Goal: Task Accomplishment & Management: Complete application form

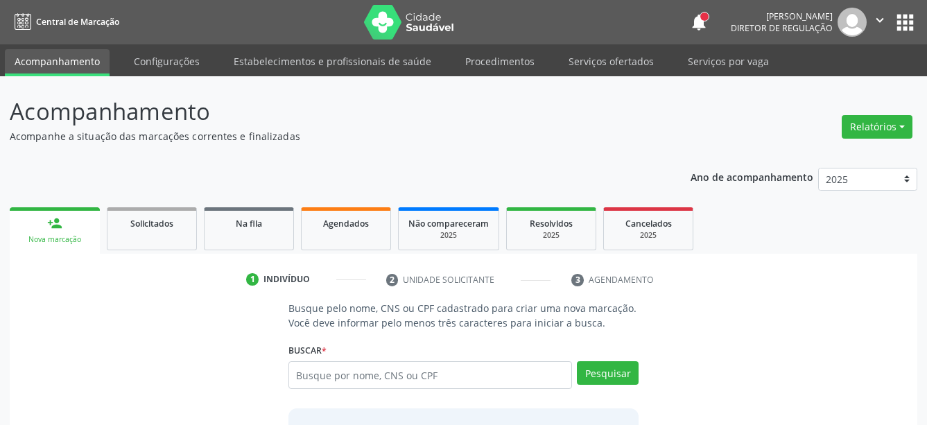
scroll to position [114, 0]
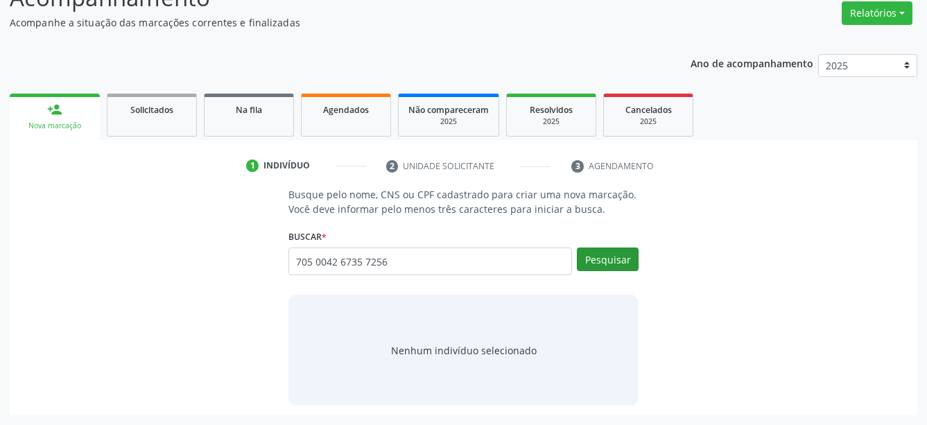
type input "705 0042 6735 7256"
click at [629, 254] on button "Pesquisar" at bounding box center [608, 260] width 62 height 24
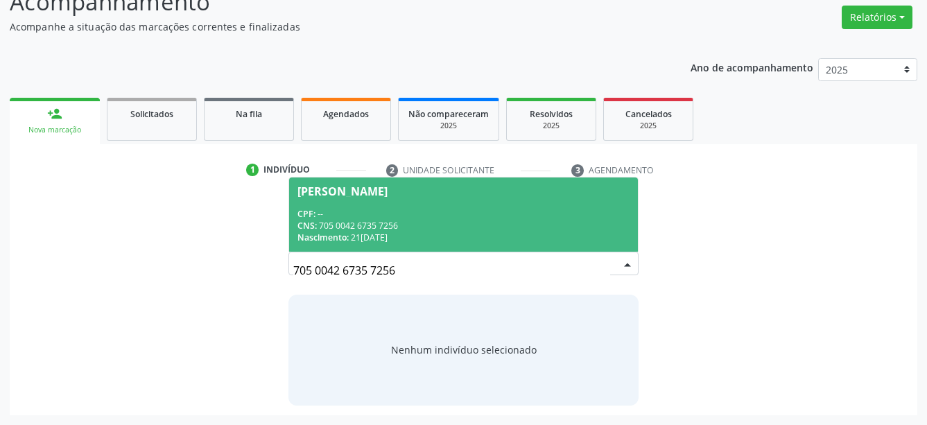
scroll to position [109, 0]
click at [451, 224] on div "CNS: 705 0042 6735 7256" at bounding box center [463, 227] width 333 height 12
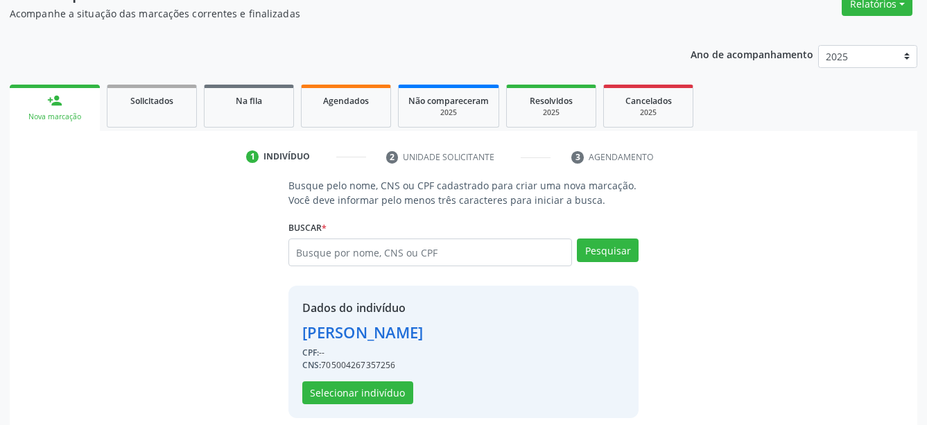
scroll to position [135, 0]
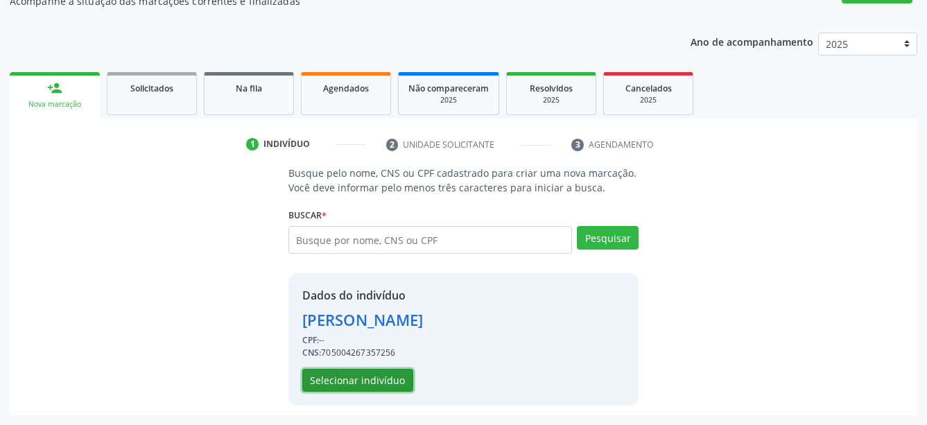
click at [346, 391] on button "Selecionar indivíduo" at bounding box center [357, 381] width 111 height 24
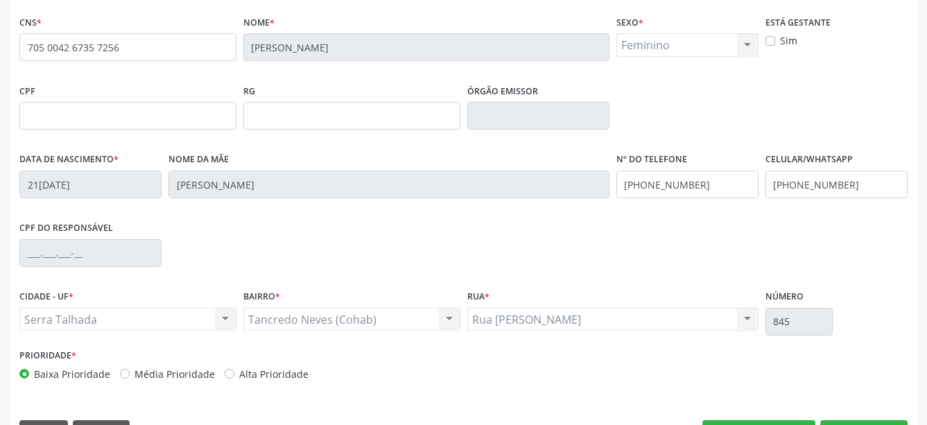
scroll to position [327, 0]
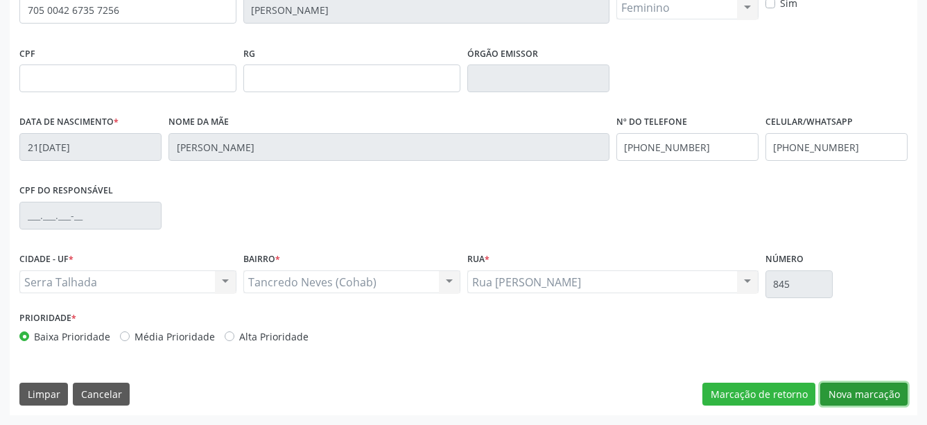
click at [857, 395] on button "Nova marcação" at bounding box center [863, 395] width 87 height 24
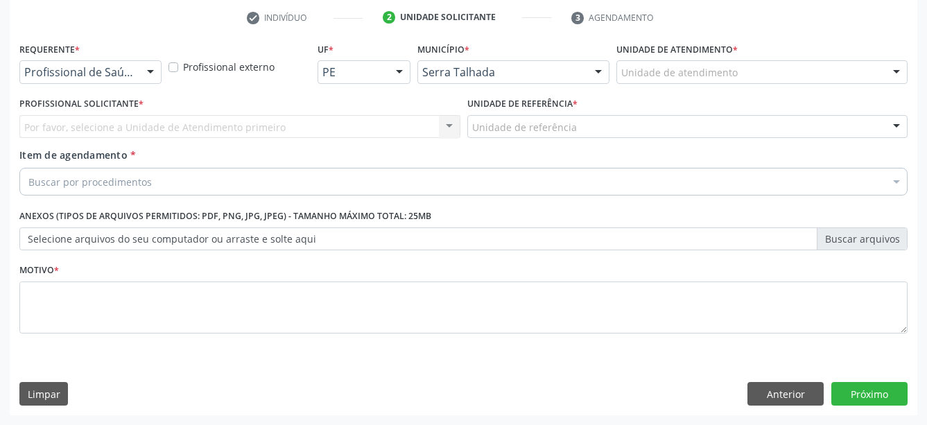
scroll to position [273, 0]
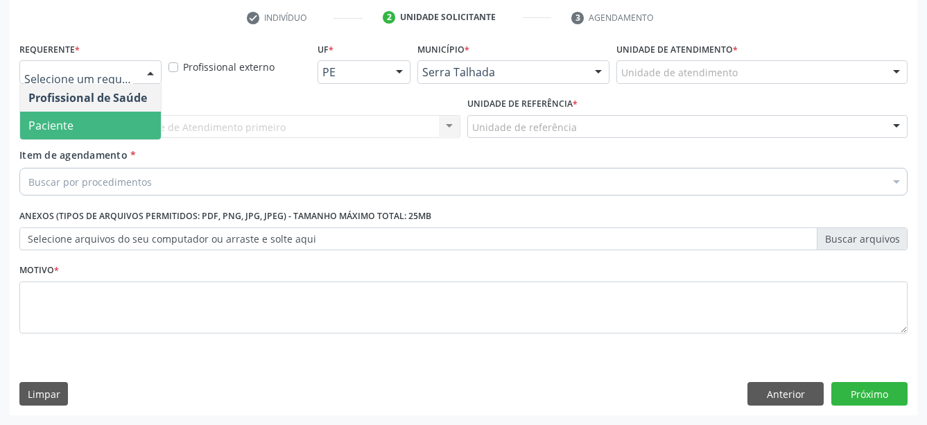
click at [102, 113] on span "Paciente" at bounding box center [90, 126] width 141 height 28
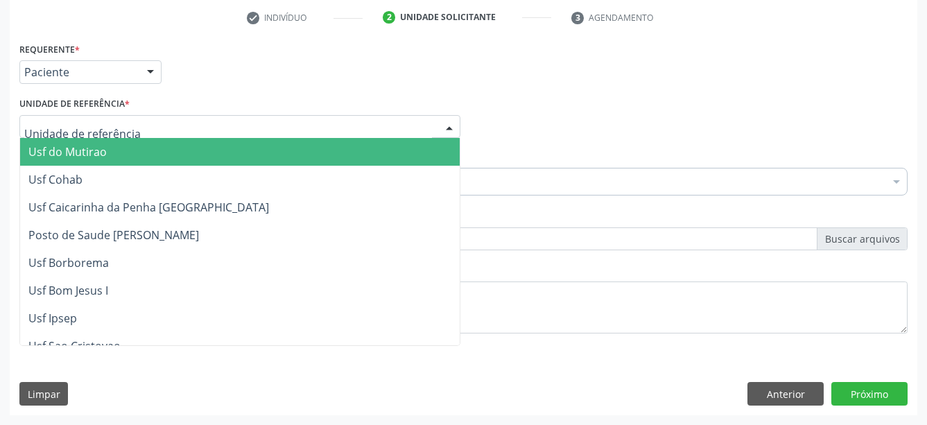
click at [94, 115] on div at bounding box center [239, 127] width 441 height 24
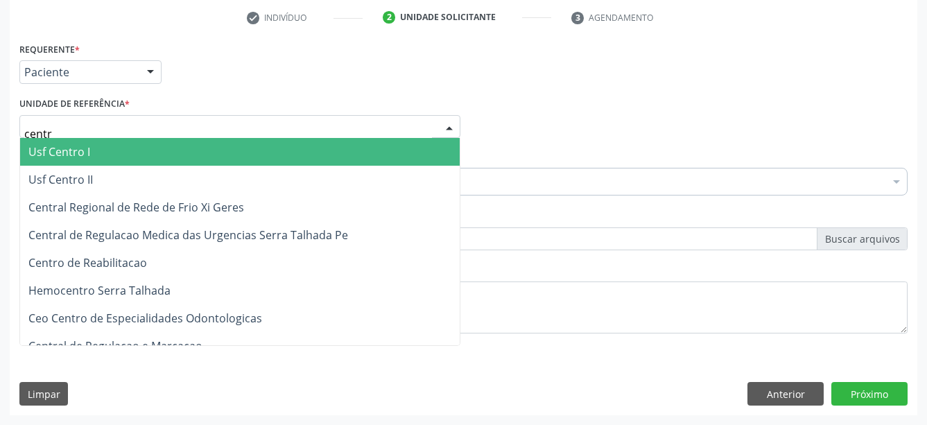
type input "centro"
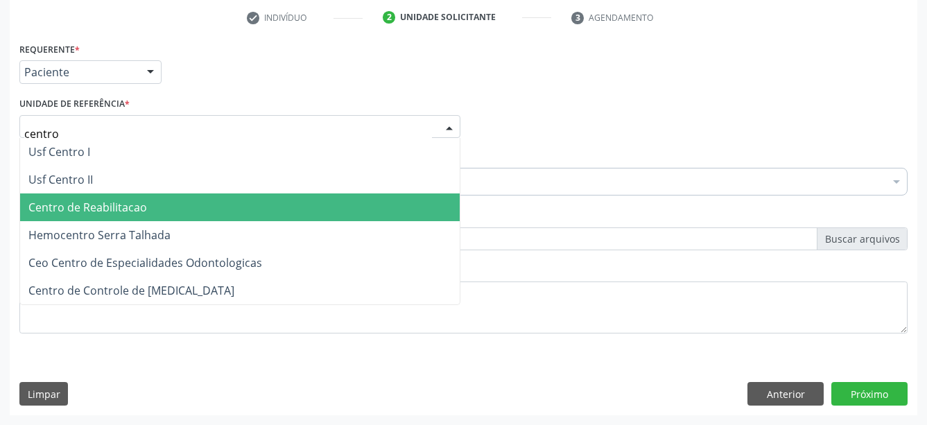
click at [106, 193] on span "Centro de Reabilitacao" at bounding box center [240, 207] width 440 height 28
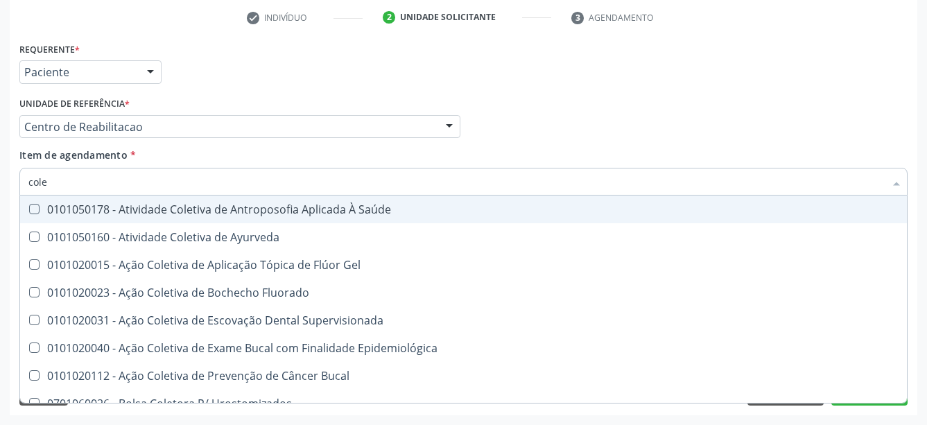
type input "coles"
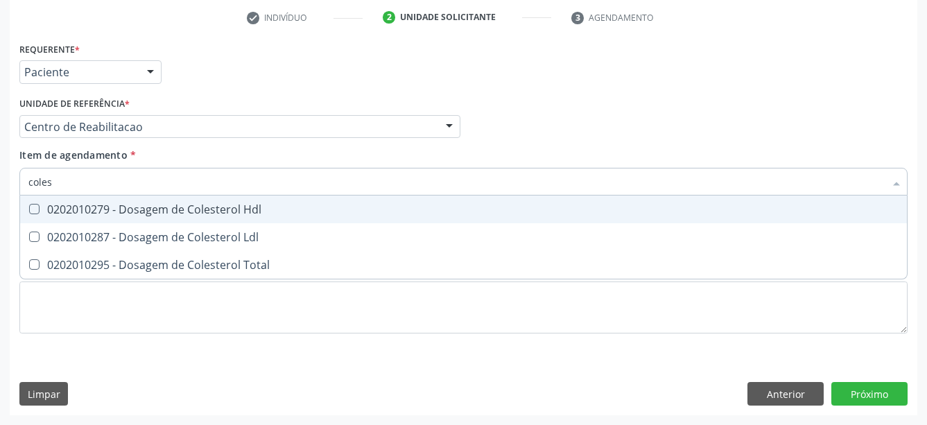
click at [121, 196] on span "0202010279 - Dosagem de Colesterol Hdl" at bounding box center [463, 210] width 887 height 28
checkbox Hdl "true"
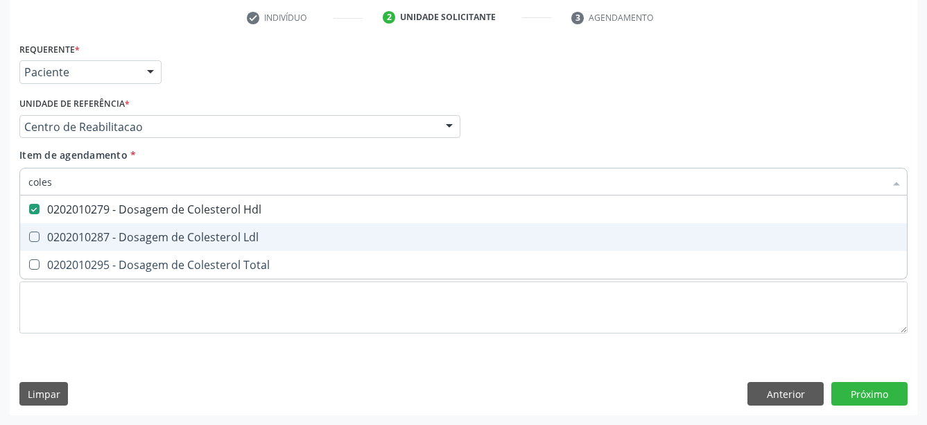
click at [107, 233] on div "0202010287 - Dosagem de Colesterol Ldl" at bounding box center [463, 237] width 870 height 11
checkbox Ldl "true"
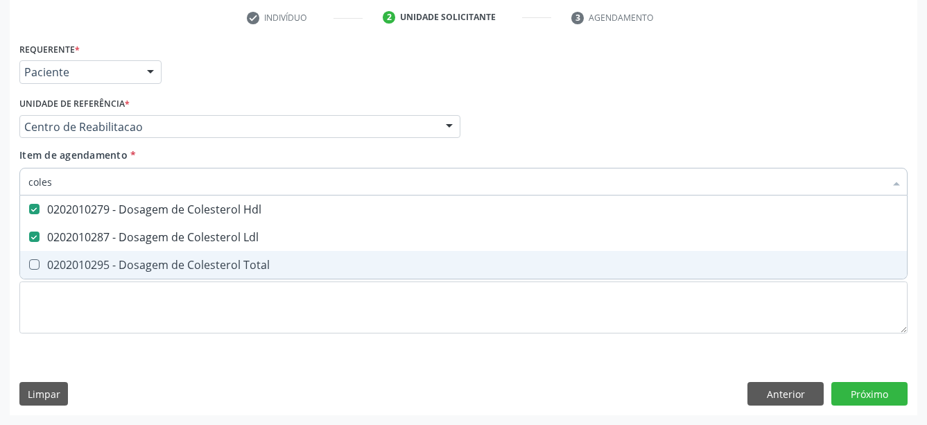
click at [102, 259] on div "0202010295 - Dosagem de Colesterol Total" at bounding box center [463, 264] width 870 height 11
checkbox Total "true"
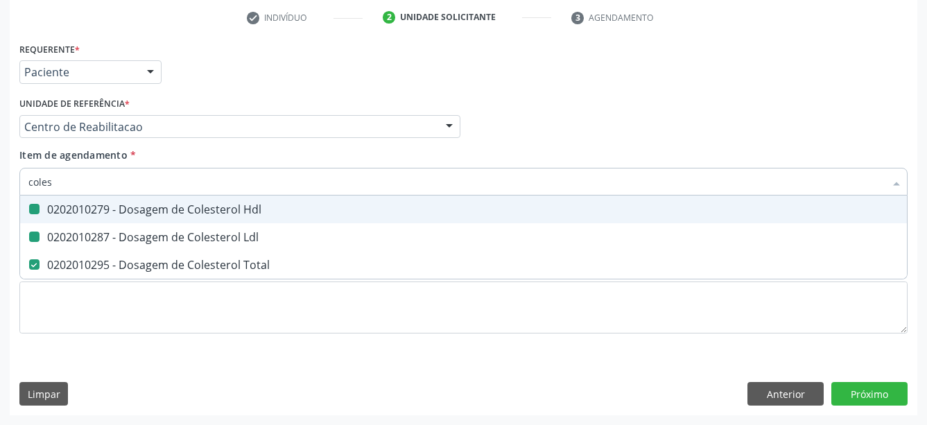
type input "cole"
checkbox Hdl "false"
checkbox Ldl "false"
checkbox Total "false"
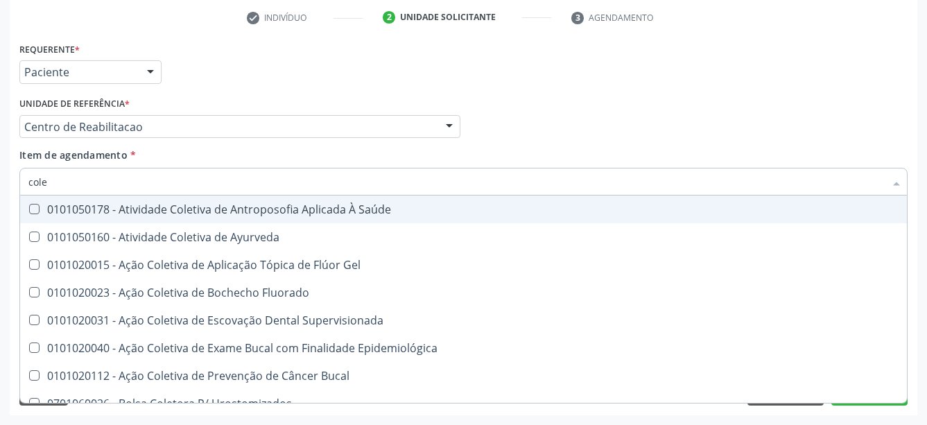
type input "col"
checkbox Hdl "false"
checkbox Ldl "false"
checkbox Total "false"
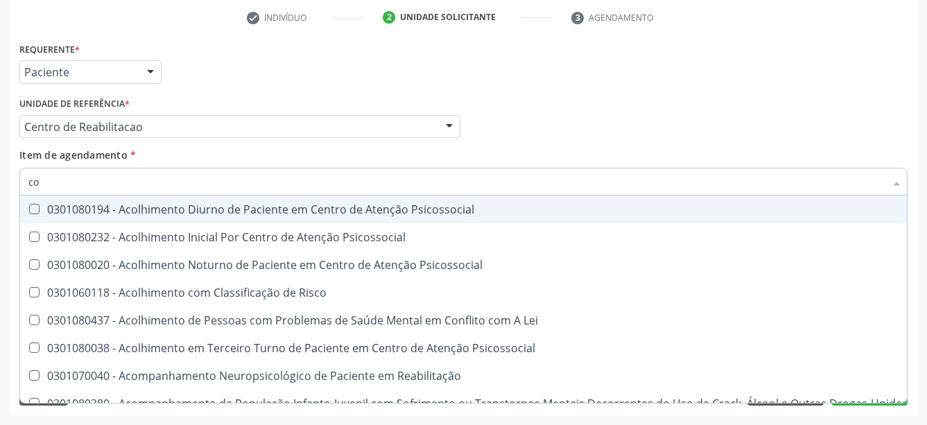
type input "c"
checkbox Hdl "false"
checkbox Ldl "false"
checkbox Total "false"
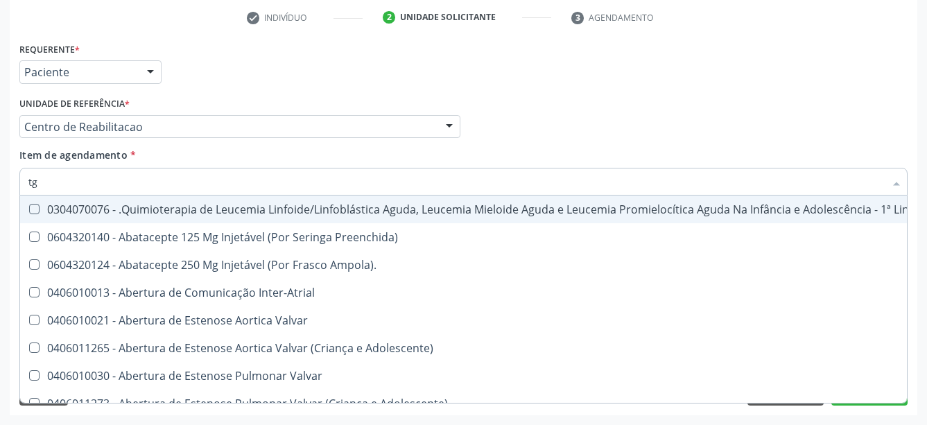
type input "tgo"
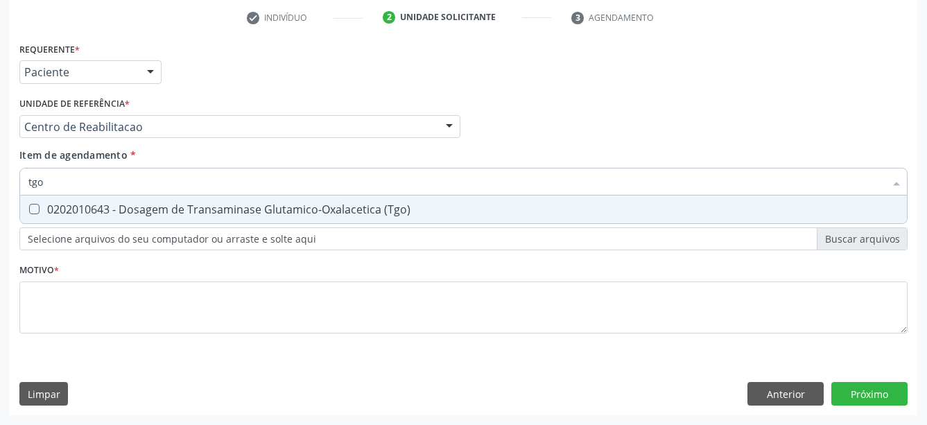
click at [132, 204] on div "0202010643 - Dosagem de Transaminase Glutamico-Oxalacetica (Tgo)" at bounding box center [463, 209] width 870 height 11
checkbox \(Tgo\) "true"
type input "tgp"
click at [132, 204] on div "0202010651 - Dosagem de Transaminase Glutamico-Piruvica (Tgp)" at bounding box center [463, 209] width 870 height 11
checkbox \(Tgp\) "true"
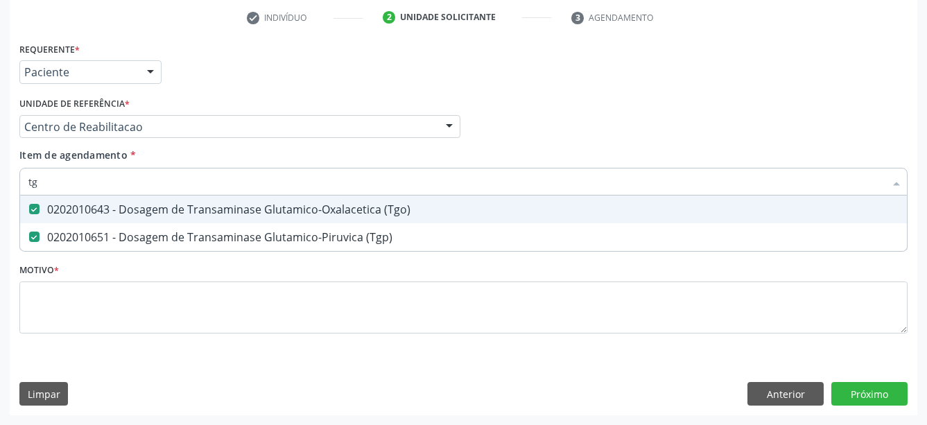
type input "t"
checkbox \(Tgo\) "false"
checkbox \(Tgp\) "false"
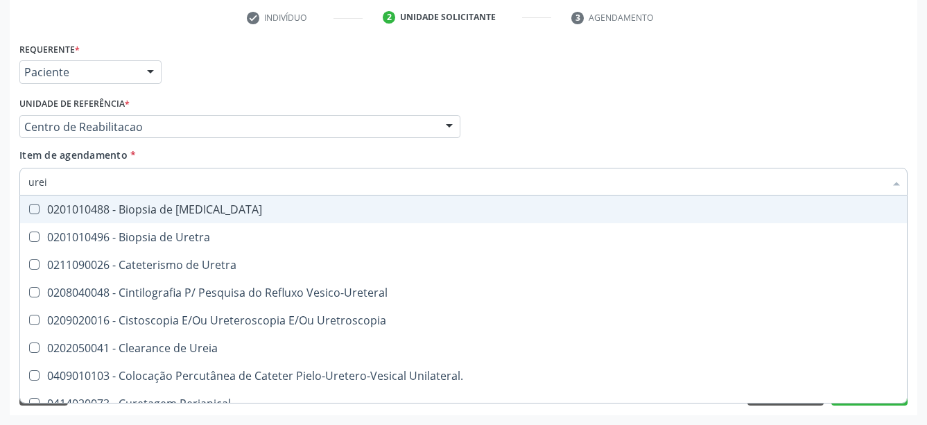
type input "ureia"
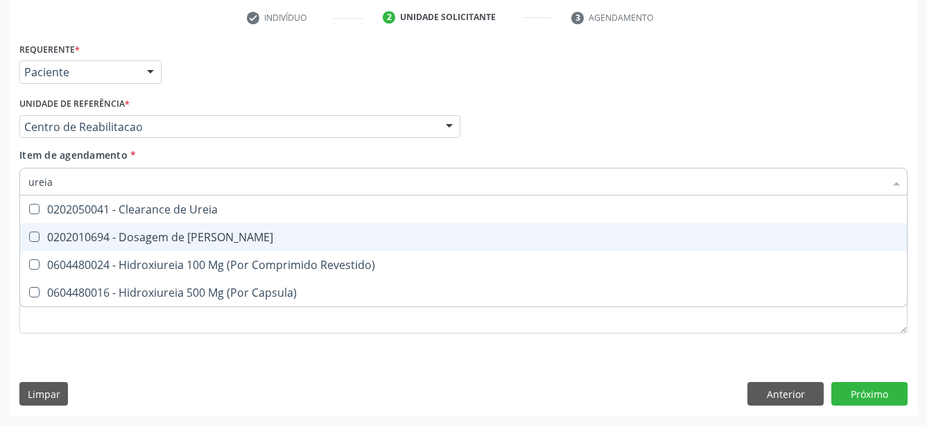
click at [132, 223] on span "0202010694 - Dosagem de [PERSON_NAME]" at bounding box center [463, 237] width 887 height 28
checkbox Ureia "true"
type input "ure"
checkbox Ureia "false"
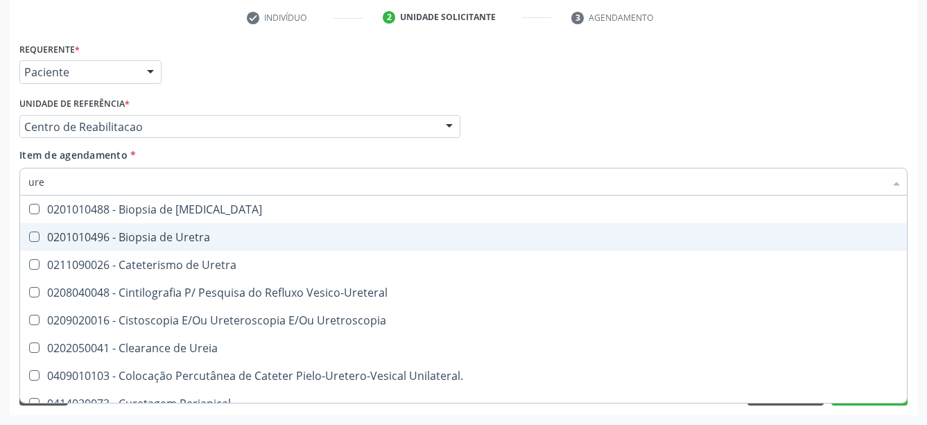
type input "ur"
checkbox Ureia "false"
type input "u"
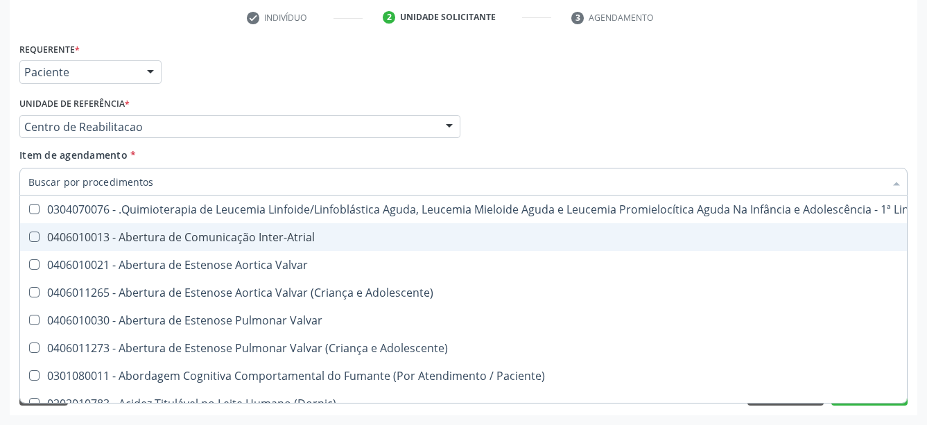
checkbox \(Tgo\) "false"
checkbox \(Tgp\) "false"
checkbox Ureia "false"
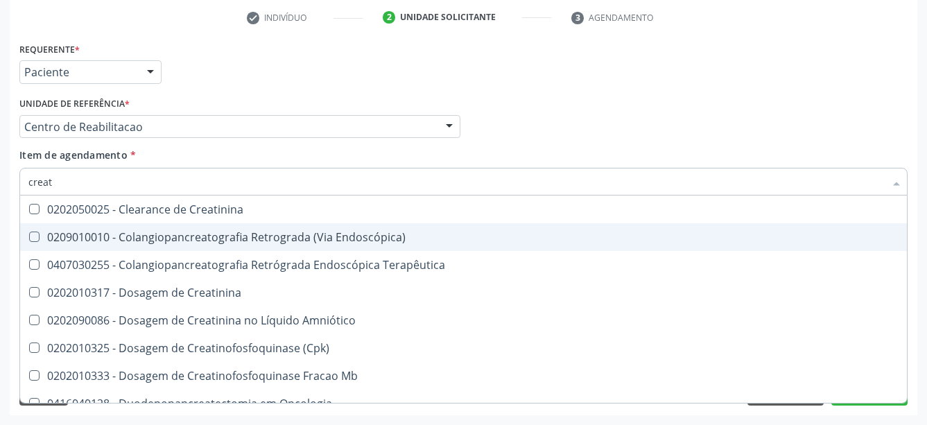
type input "creati"
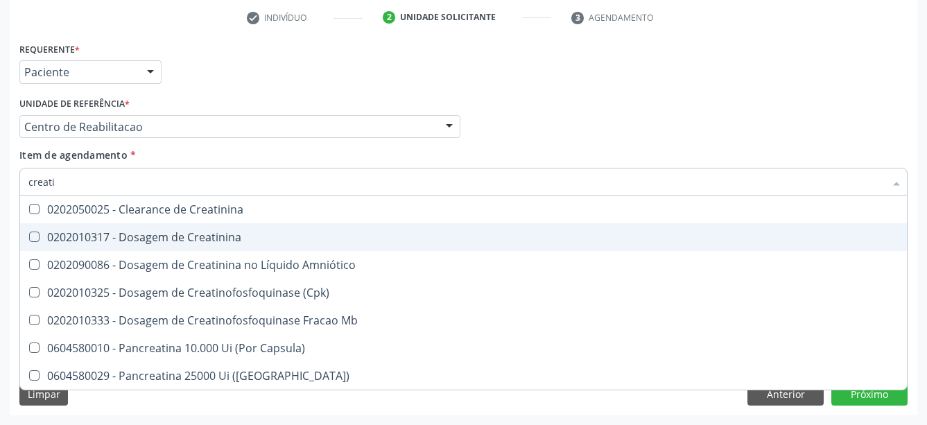
click at [132, 223] on span "0202010317 - Dosagem de Creatinina" at bounding box center [463, 237] width 887 height 28
checkbox Creatinina "true"
type input "creat"
checkbox Creatinina "false"
checkbox \(Cpk\) "true"
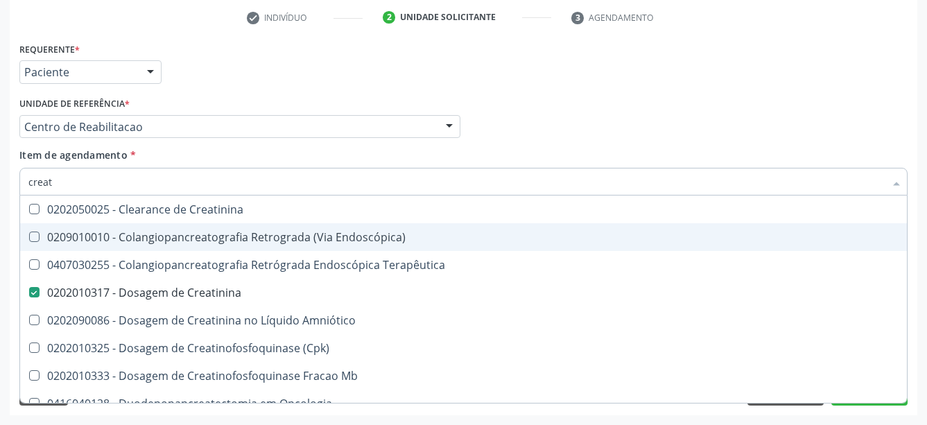
type input "crea"
checkbox Creatinina "false"
checkbox Mb "true"
type input "cre"
checkbox Mb "false"
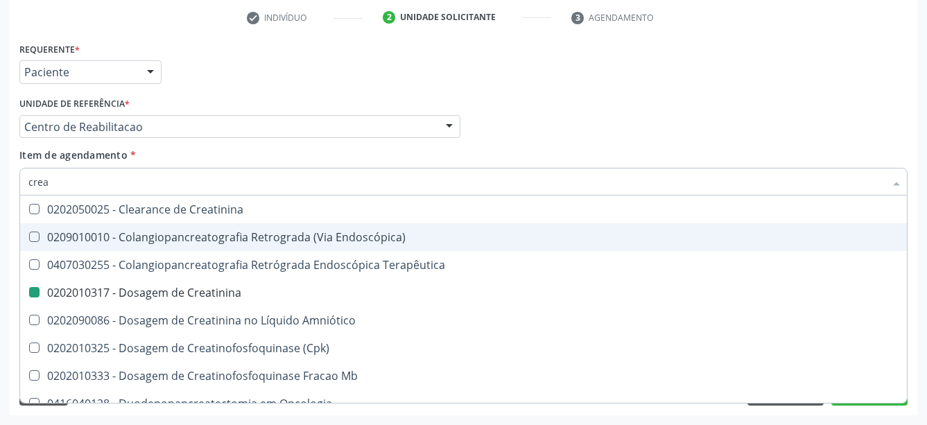
checkbox Oncologia "true"
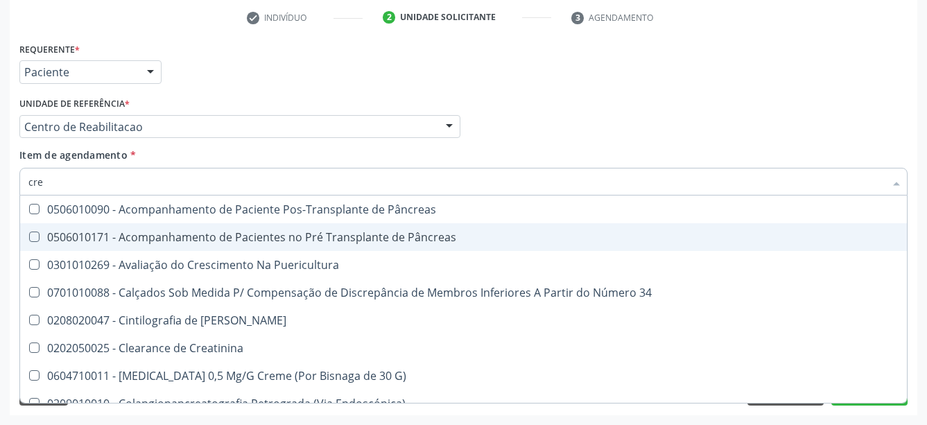
type input "cr"
checkbox Creatinina "false"
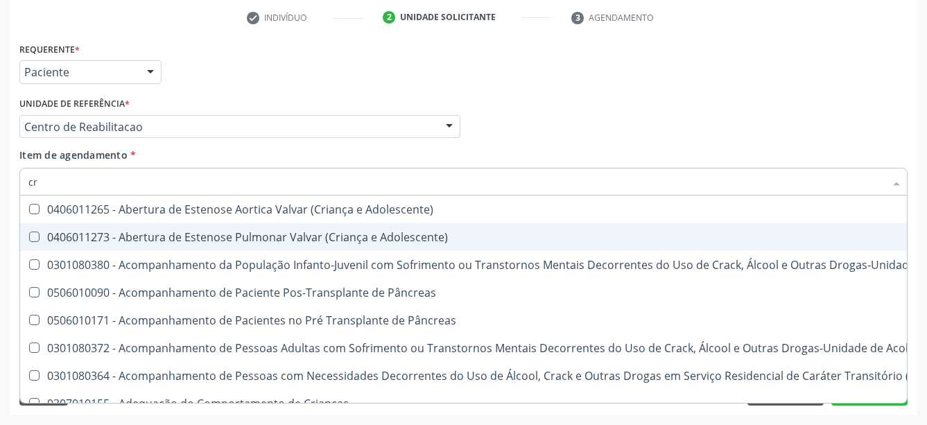
type input "c"
checkbox Creatinina "false"
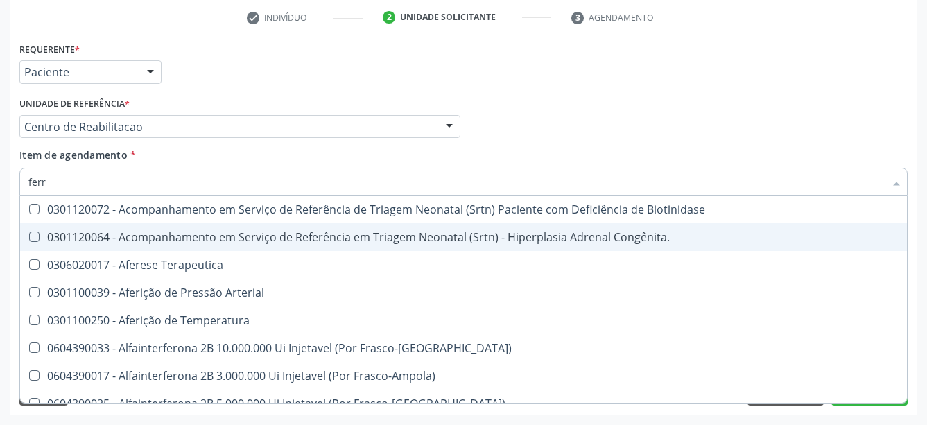
type input "ferro"
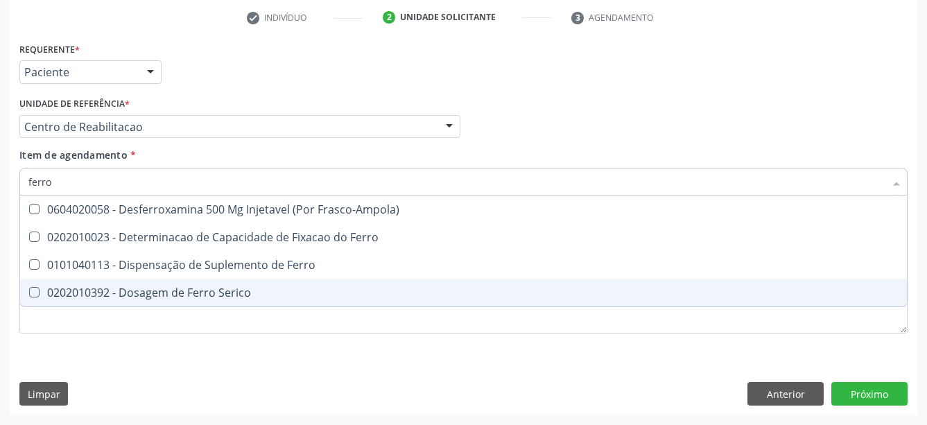
click at [132, 287] on div "0202010392 - Dosagem de Ferro Serico" at bounding box center [463, 292] width 870 height 11
checkbox Serico "true"
type input "ferr"
checkbox Serico "false"
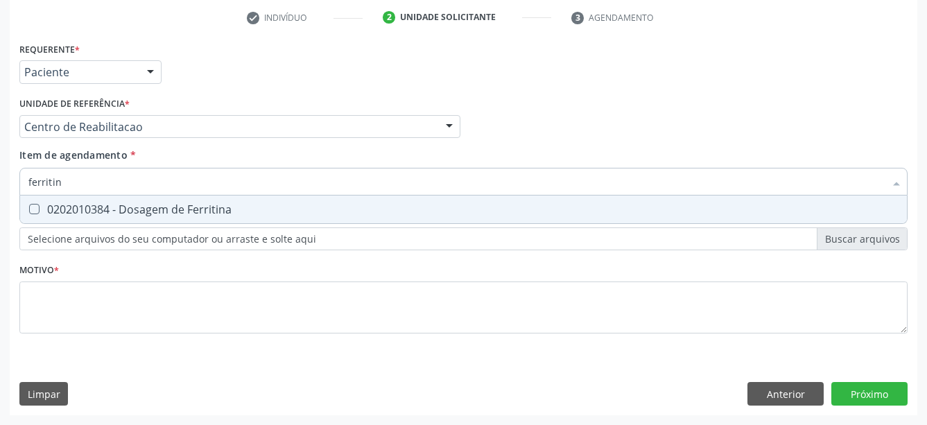
type input "ferritina"
click at [168, 196] on span "0202010384 - Dosagem de Ferritina" at bounding box center [463, 210] width 887 height 28
checkbox Ferritina "true"
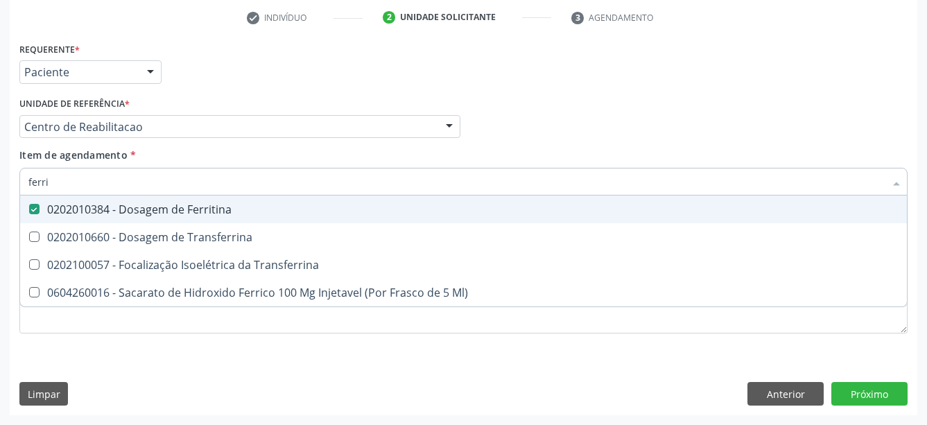
type input "ferr"
checkbox Ferritina "false"
checkbox Ml\) "true"
type input "fer"
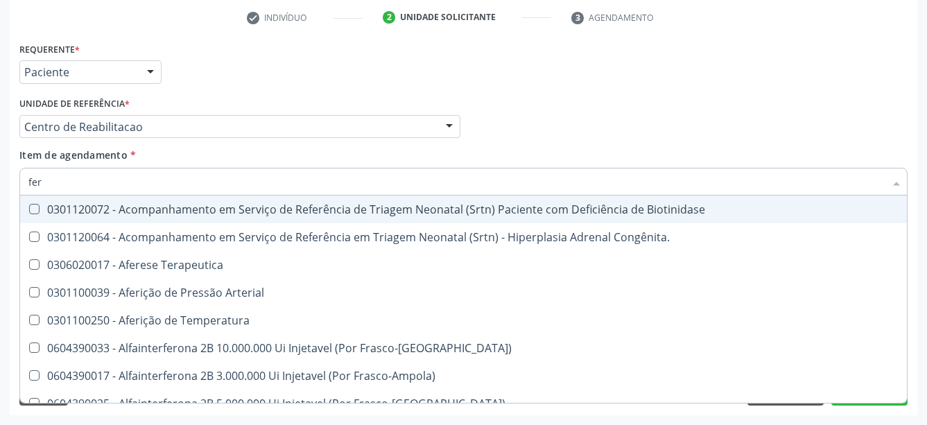
checkbox Arterial "false"
type input "fe"
checkbox Ferritina "false"
checkbox Serico "false"
checkbox McI\) "true"
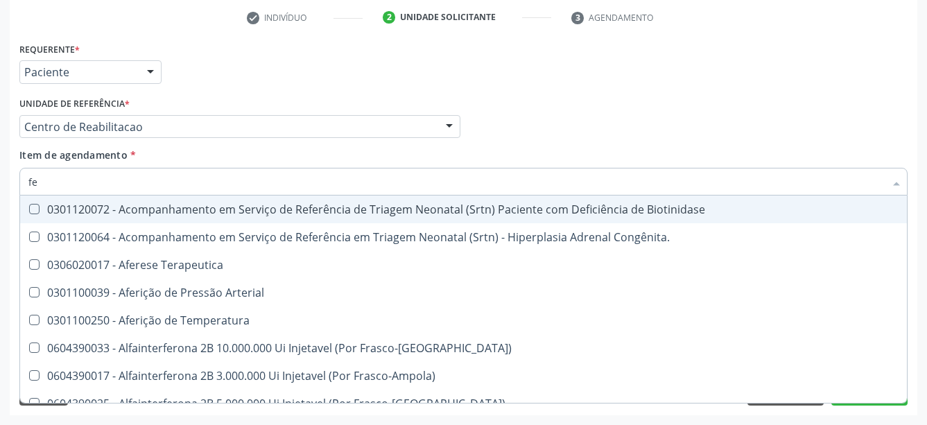
checkbox McI\) "true"
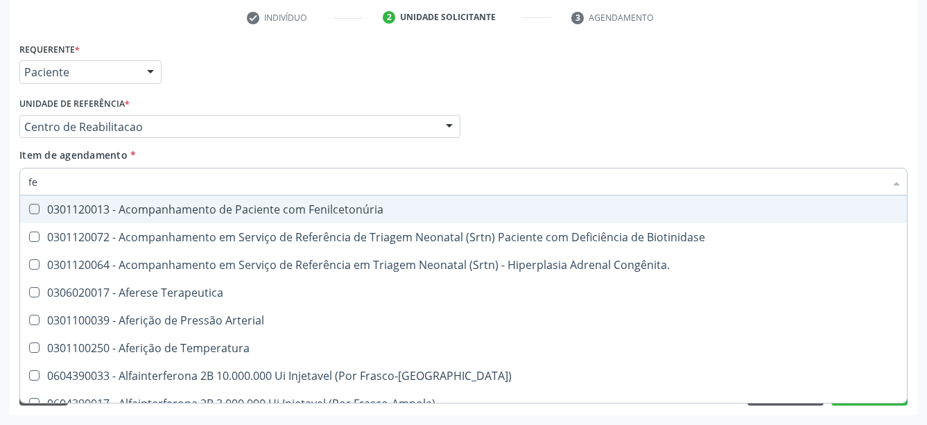
type input "f"
checkbox Ferritina "false"
checkbox Serico "false"
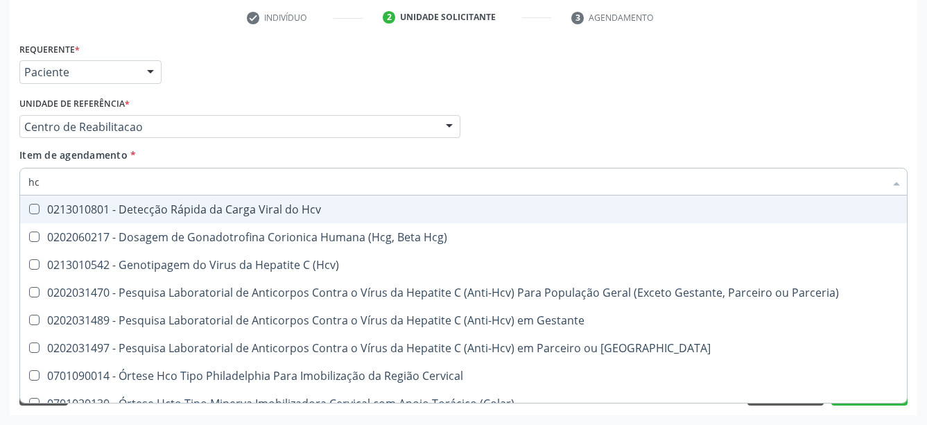
type input "hcg"
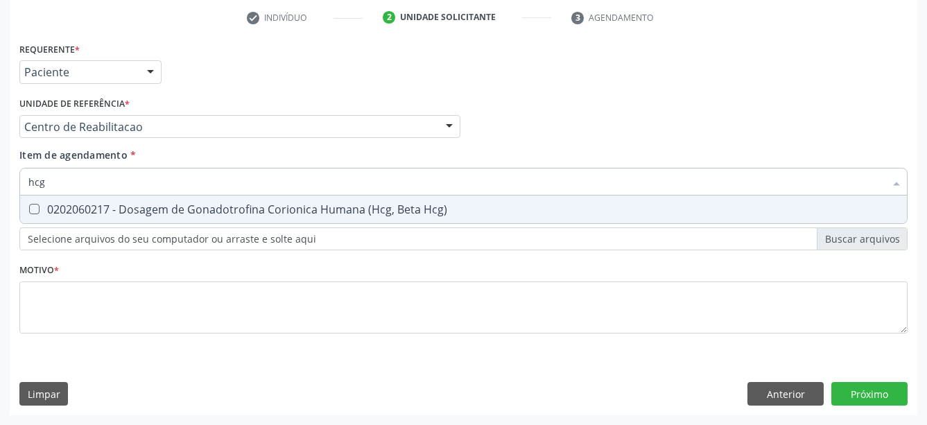
click at [168, 196] on span "0202060217 - Dosagem de Gonadotrofina Corionica Humana (Hcg, Beta Hcg)" at bounding box center [463, 210] width 887 height 28
checkbox Hcg\) "true"
type input "hc"
checkbox Hcg\) "false"
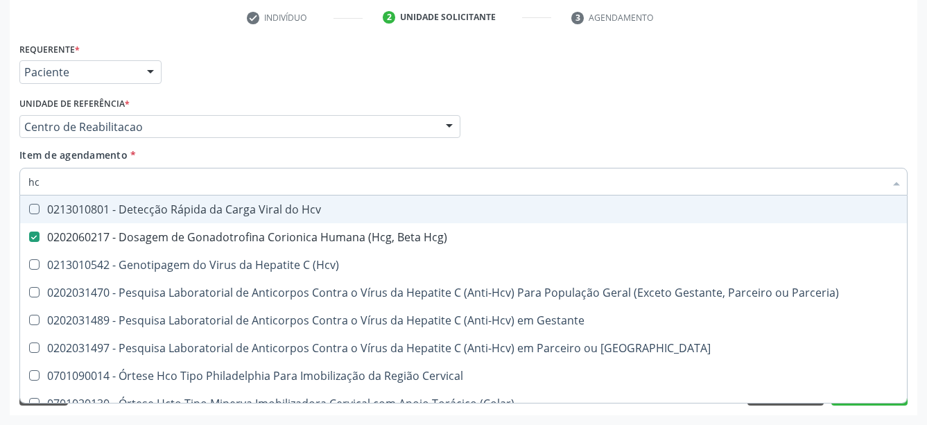
type input "h"
checkbox Hcg\) "false"
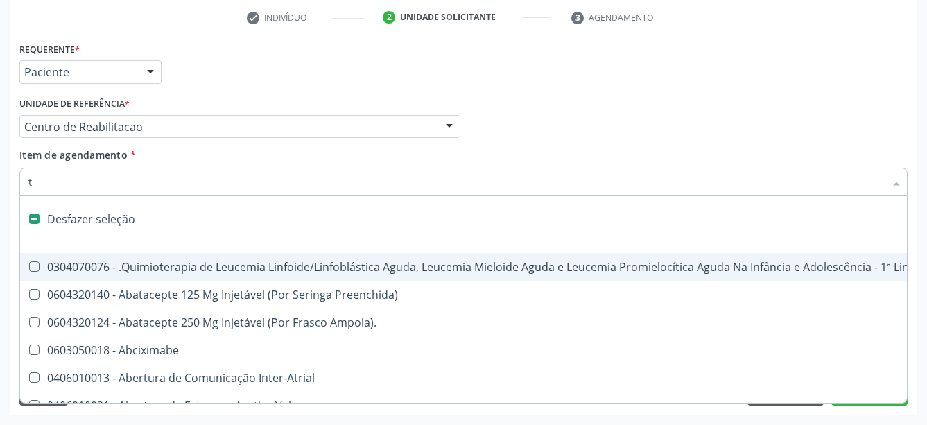
type input "tr"
checkbox Paliativos "true"
checkbox Horas "true"
checkbox Remoção "true"
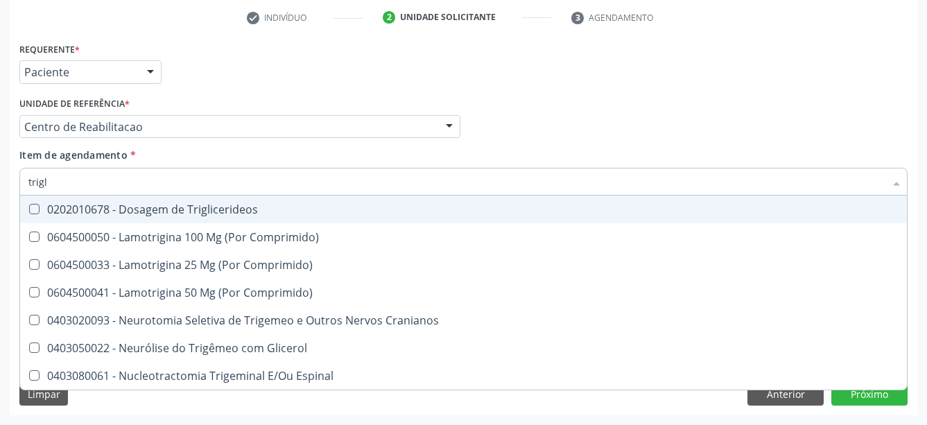
type input "trigli"
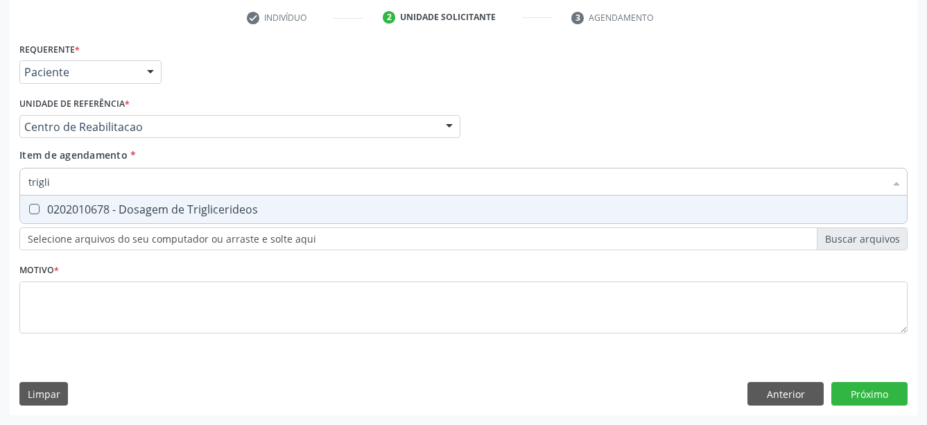
click at [168, 196] on span "0202010678 - Dosagem de Triglicerideos" at bounding box center [463, 210] width 887 height 28
checkbox Triglicerideos "true"
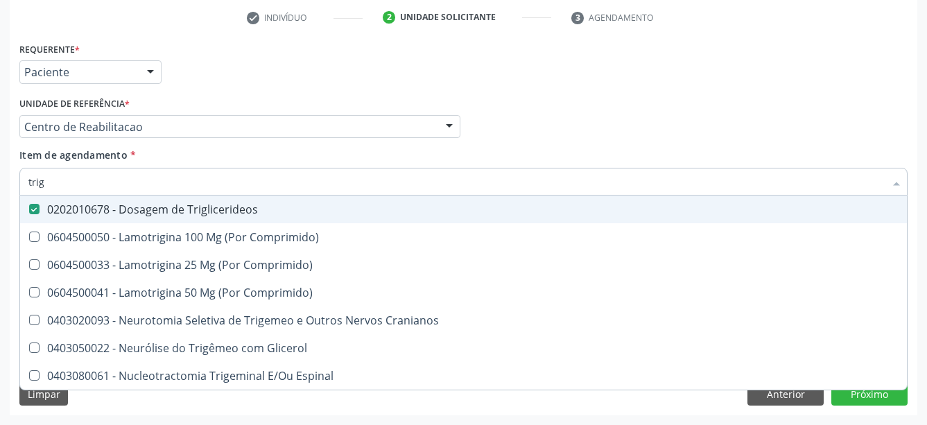
type input "tri"
checkbox Triglicerideos "false"
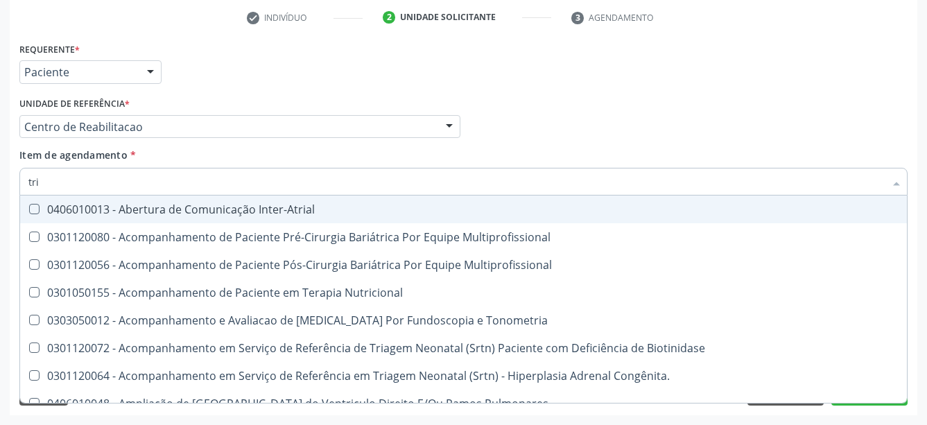
type input "tr"
checkbox Triglicerideos "false"
type input "t"
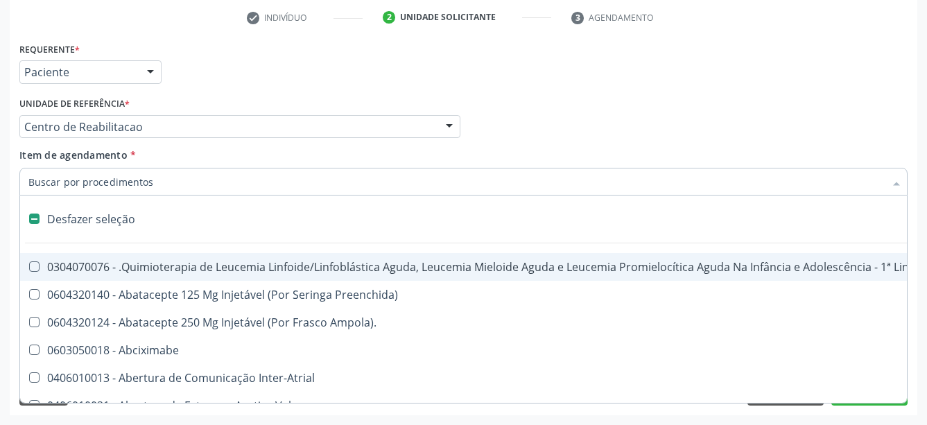
click at [547, 94] on div "Profissional Solicitante Por favor, selecione a Unidade de Atendimento primeiro…" at bounding box center [463, 121] width 895 height 54
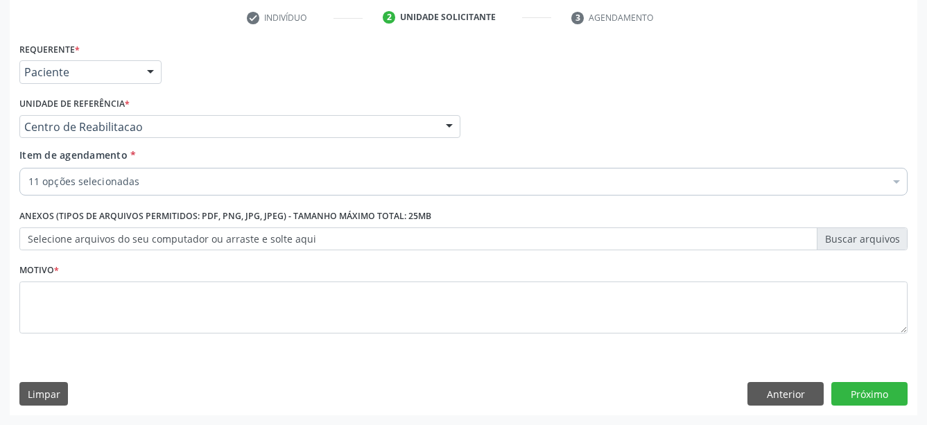
checkbox Hdl "true"
checkbox Ldl "true"
checkbox Total "true"
checkbox \(Tgo\) "true"
checkbox \(Tgp\) "true"
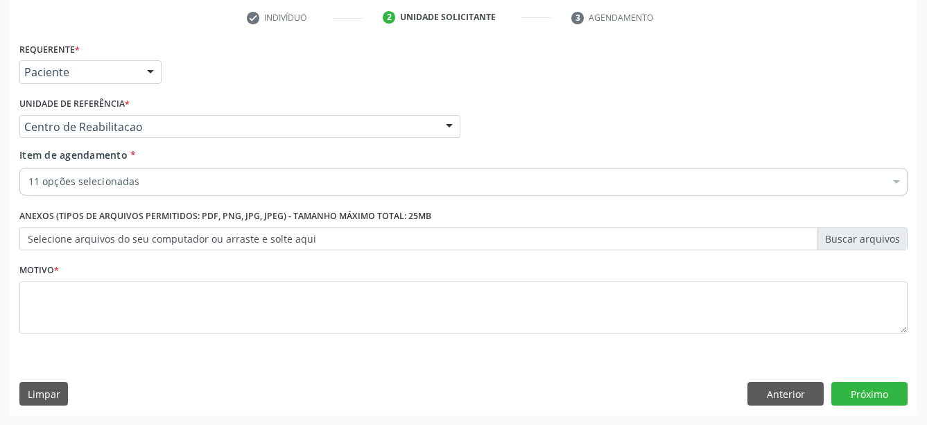
checkbox Ureia "true"
checkbox Creatinina "true"
checkbox Serico "true"
checkbox Ferritina "true"
checkbox Hcg\) "true"
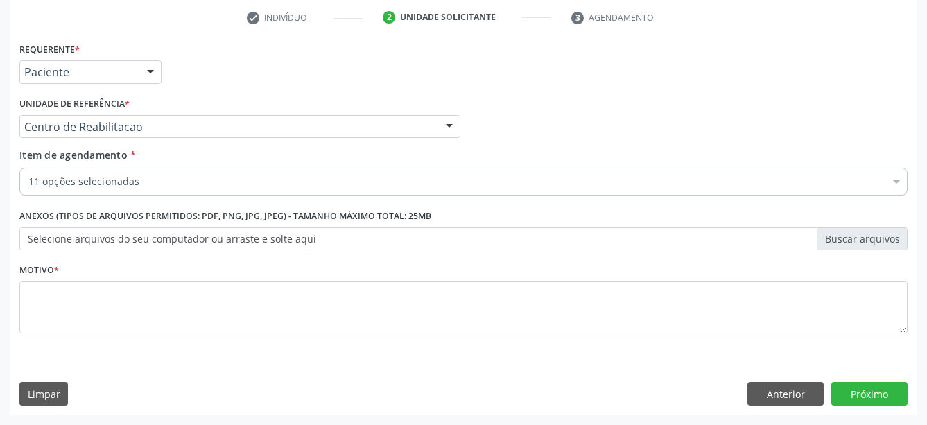
checkbox Triglicerideos "true"
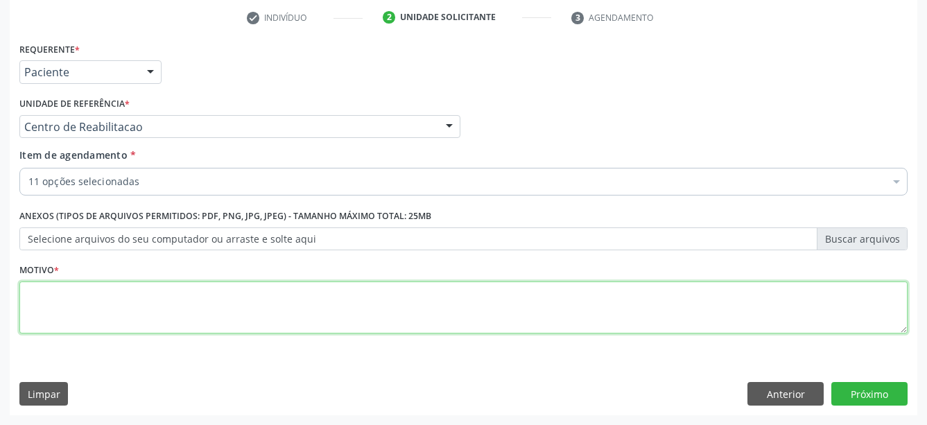
click at [42, 310] on textarea at bounding box center [463, 308] width 888 height 53
type textarea "...."
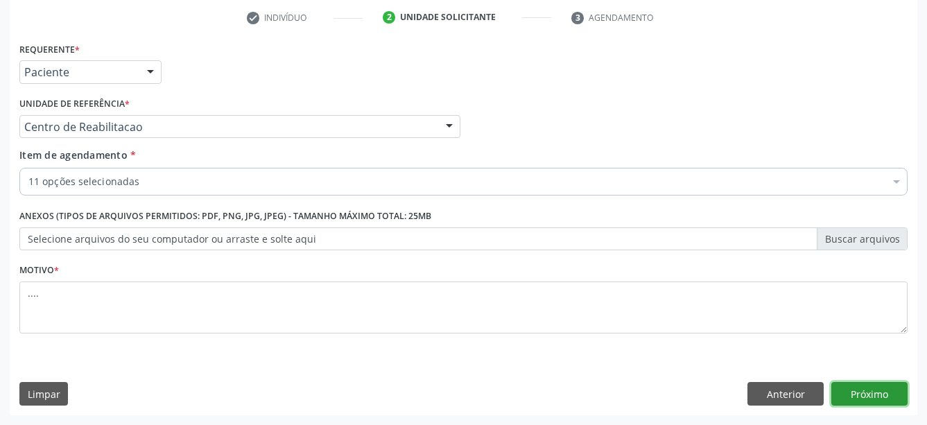
drag, startPoint x: 862, startPoint y: 384, endPoint x: 336, endPoint y: 243, distance: 545.0
click at [863, 385] on button "Próximo" at bounding box center [869, 394] width 76 height 24
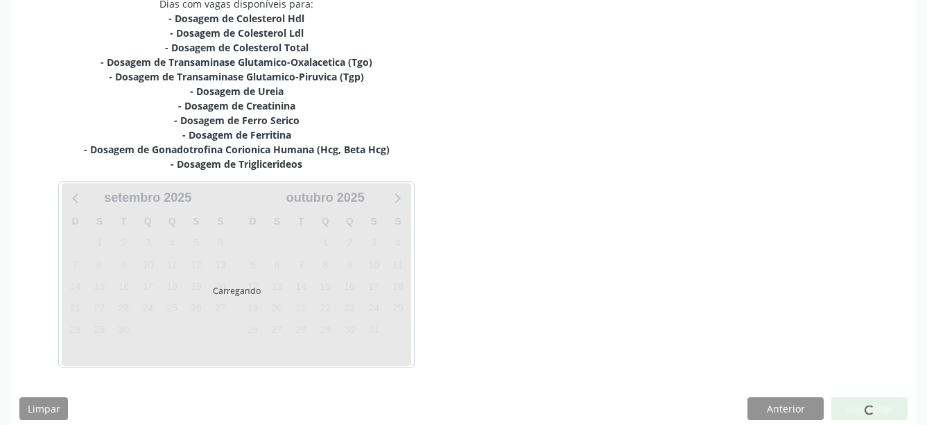
scroll to position [324, 0]
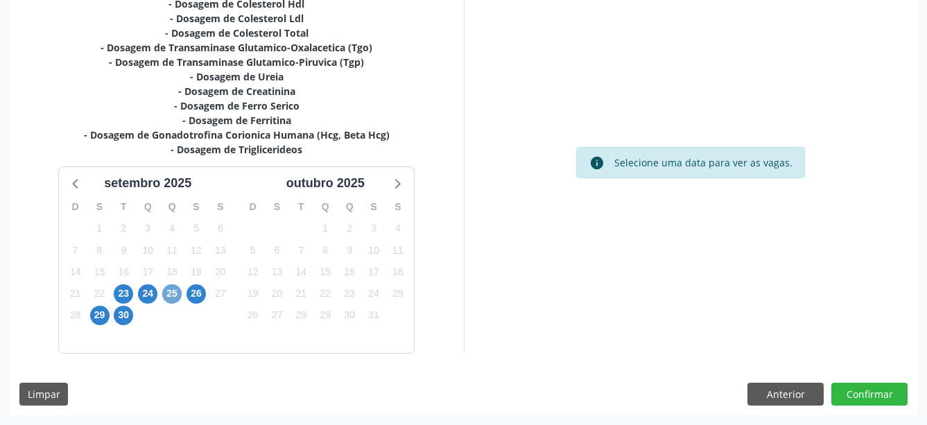
click at [173, 286] on span "25" at bounding box center [171, 293] width 19 height 19
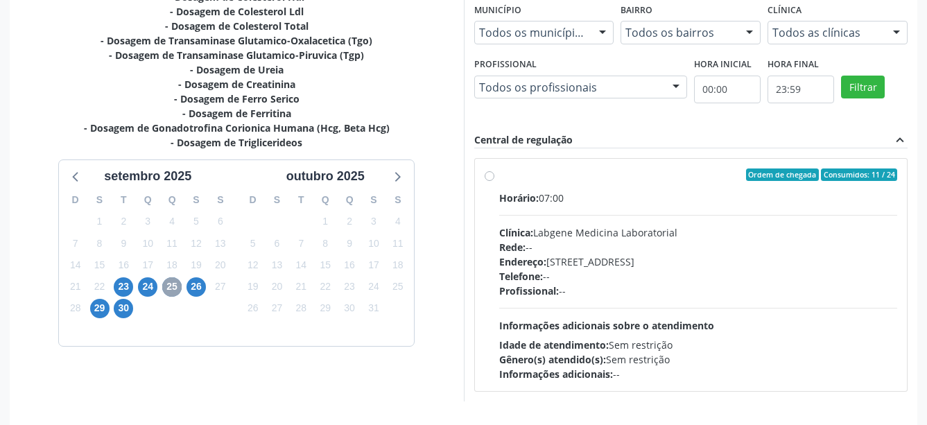
scroll to position [379, 0]
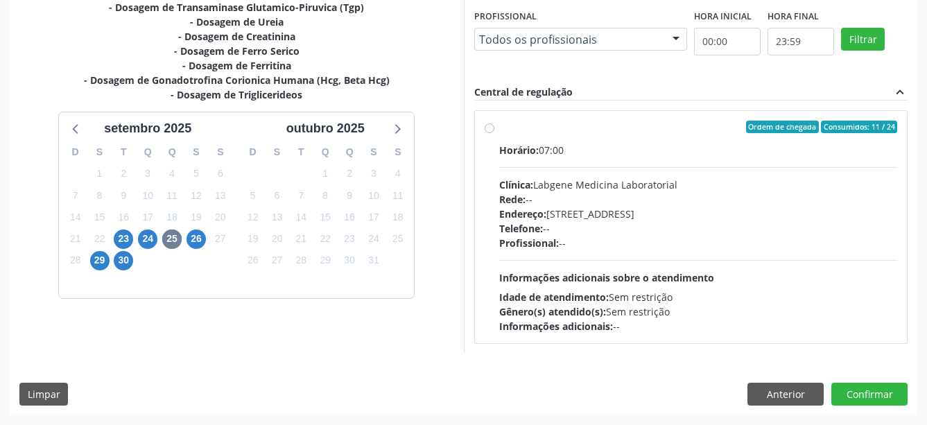
click at [499, 128] on label "Ordem de chegada Consumidos: 11 / 24 Horário: 07:00 Clínica: Labgene Medicina L…" at bounding box center [698, 227] width 399 height 213
click at [488, 128] on input "Ordem de chegada Consumidos: 11 / 24 Horário: 07:00 Clínica: Labgene Medicina L…" at bounding box center [490, 127] width 10 height 12
radio input "true"
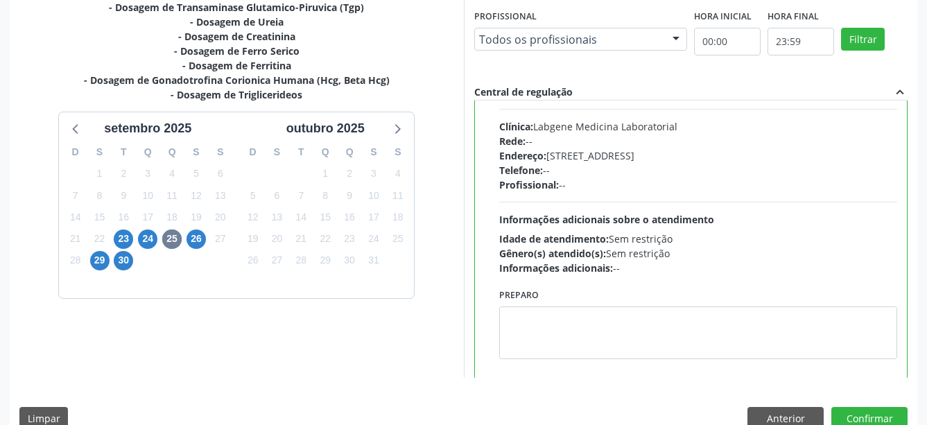
scroll to position [69, 0]
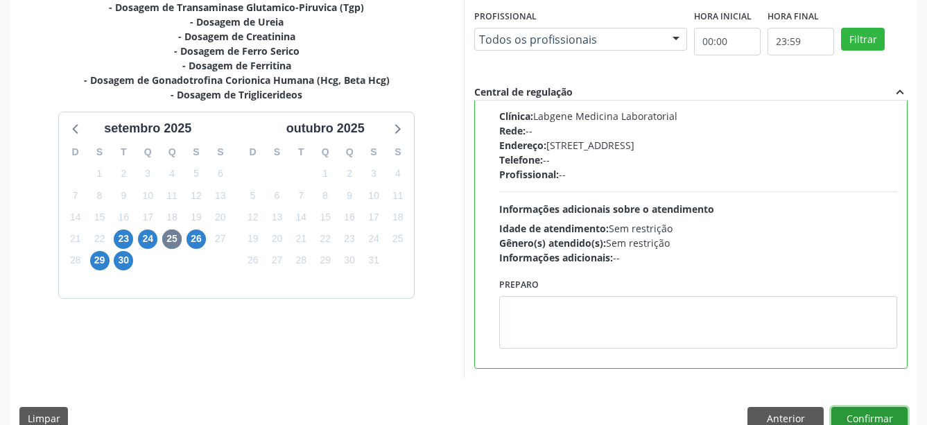
click at [885, 415] on button "Confirmar" at bounding box center [869, 419] width 76 height 24
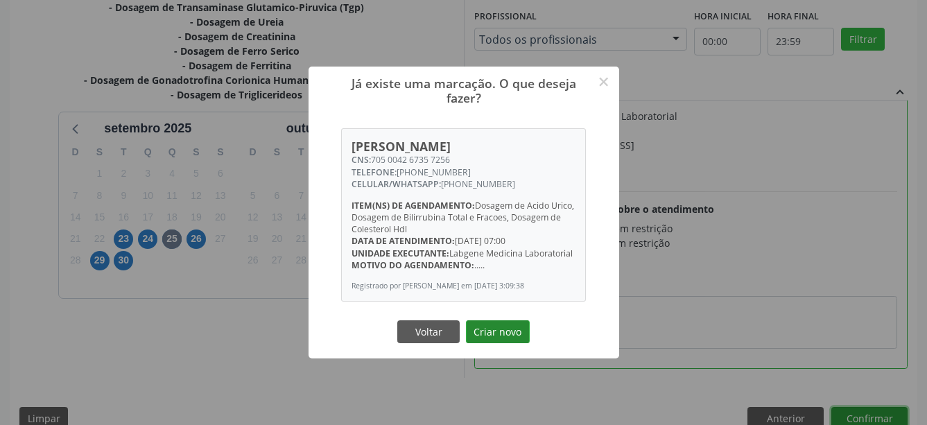
click at [496, 331] on button "Criar novo" at bounding box center [498, 332] width 64 height 24
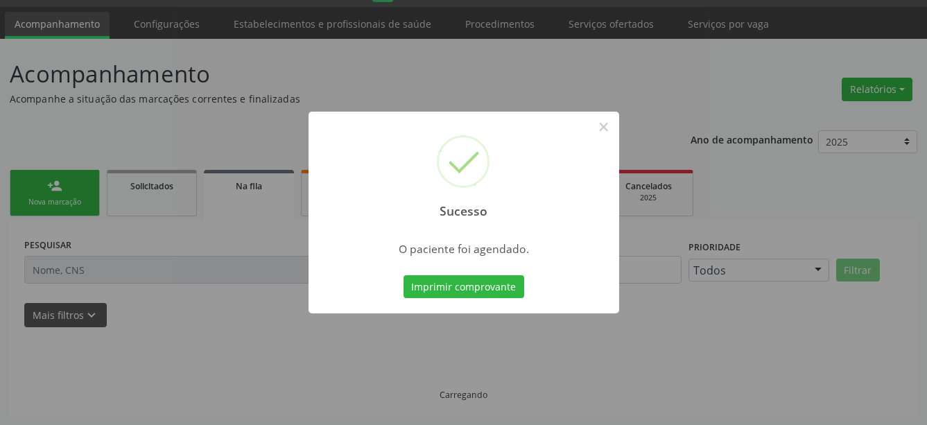
scroll to position [37, 0]
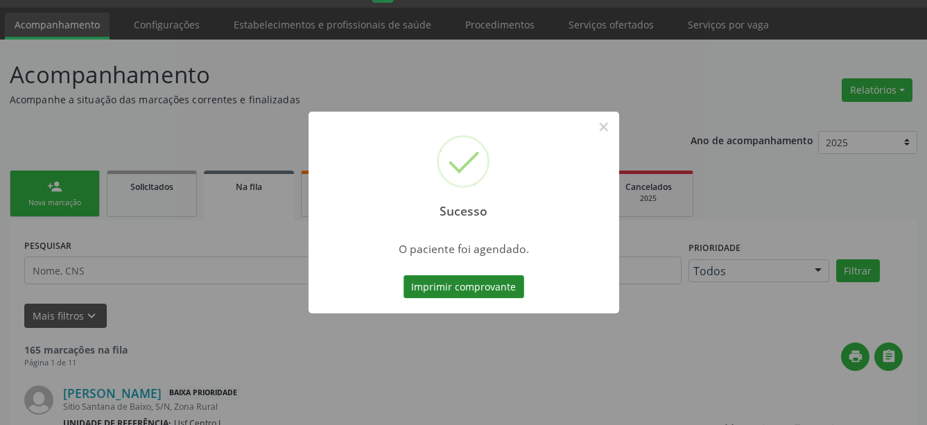
click at [481, 293] on button "Imprimir comprovante" at bounding box center [464, 287] width 121 height 24
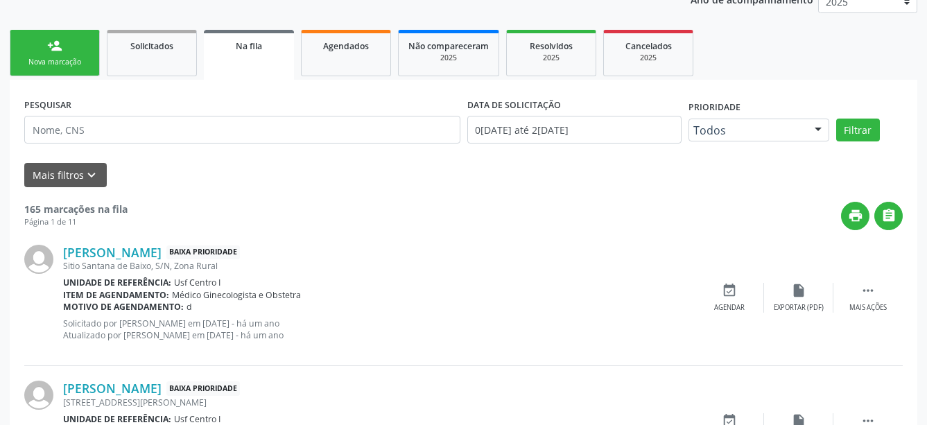
scroll to position [0, 0]
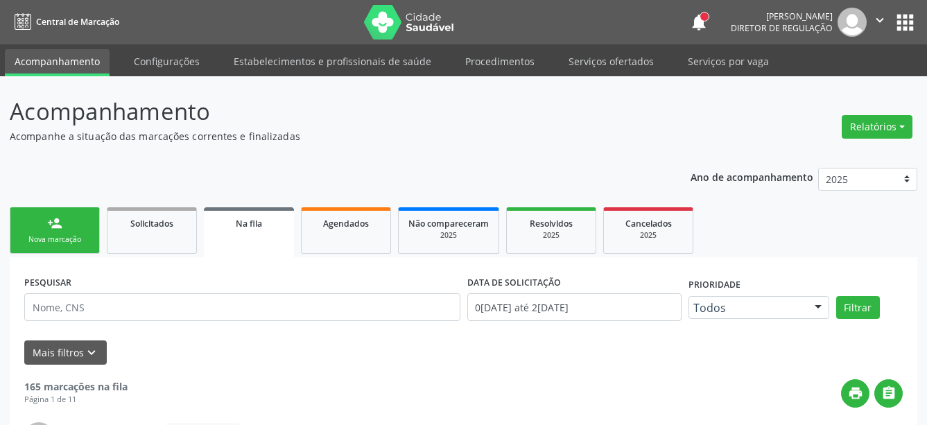
click at [893, 16] on button "apps" at bounding box center [905, 22] width 24 height 24
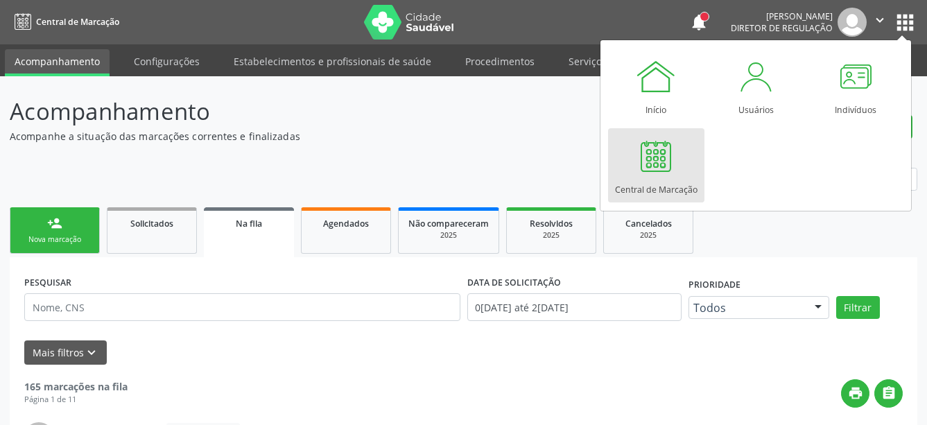
click at [617, 184] on link "Central de Marcação" at bounding box center [656, 165] width 96 height 74
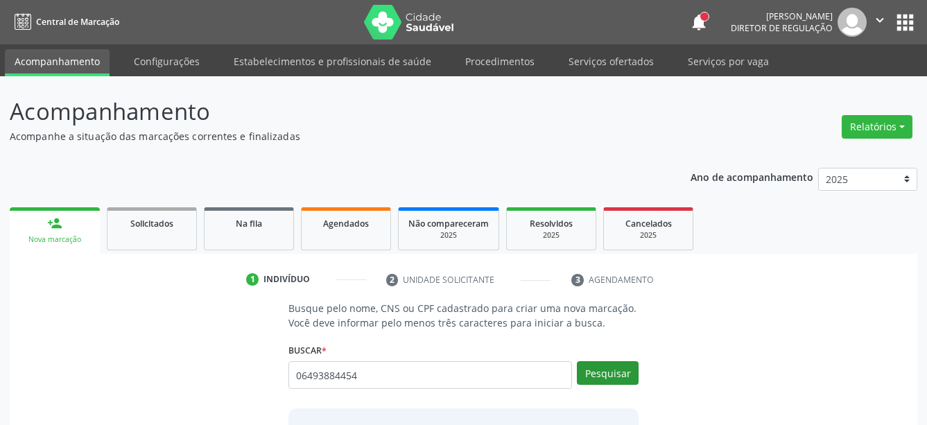
type input "06493884454"
click at [632, 379] on button "Pesquisar" at bounding box center [608, 373] width 62 height 24
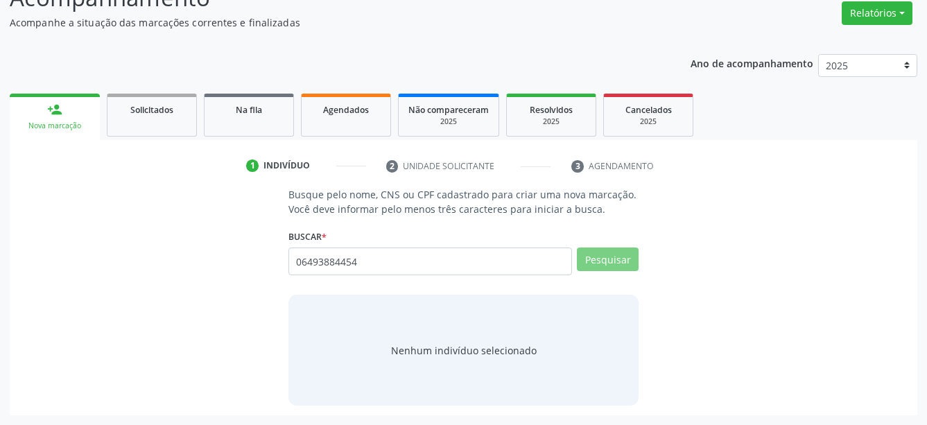
scroll to position [109, 0]
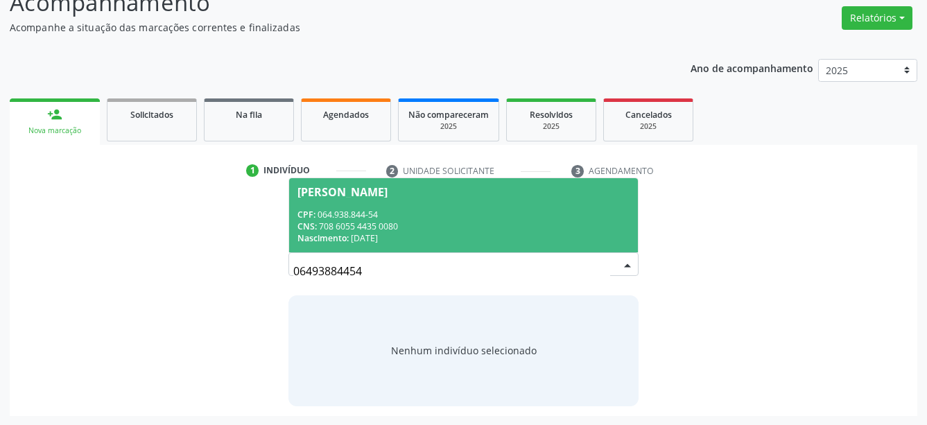
click at [401, 224] on div "CNS: 708 6055 4435 0080" at bounding box center [463, 227] width 333 height 12
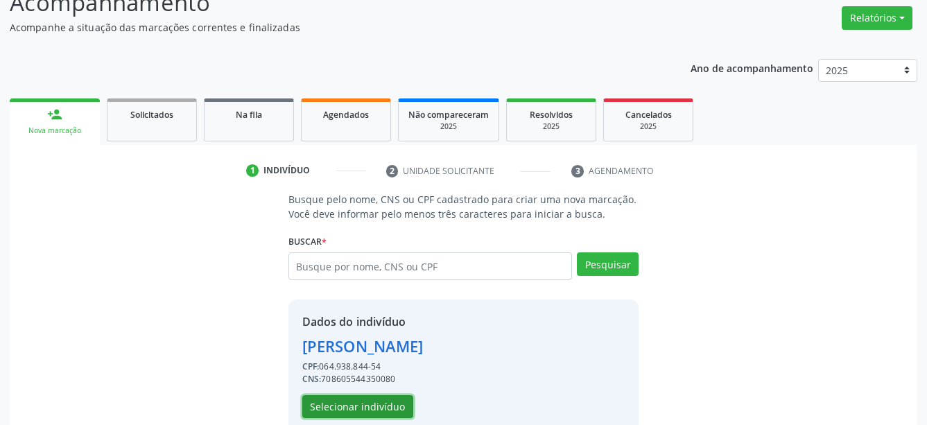
click at [375, 399] on button "Selecionar indivíduo" at bounding box center [357, 407] width 111 height 24
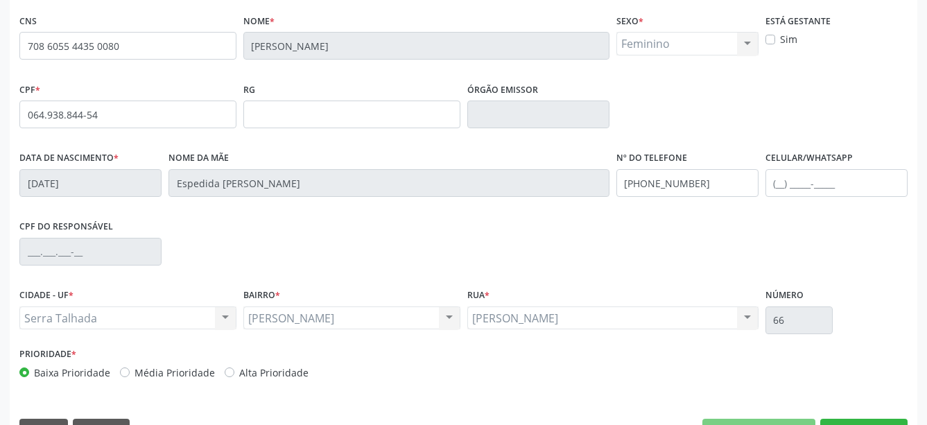
scroll to position [321, 0]
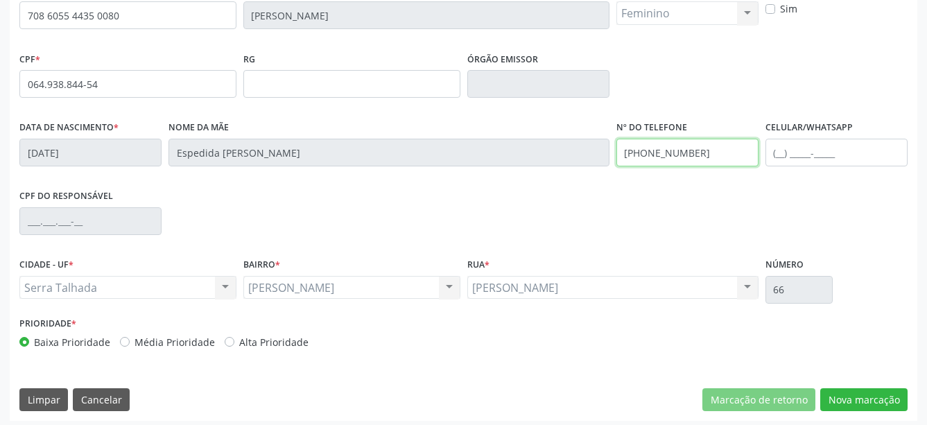
drag, startPoint x: 723, startPoint y: 152, endPoint x: 432, endPoint y: 103, distance: 294.6
click at [616, 139] on input "(87) 9986-5692" at bounding box center [687, 153] width 142 height 28
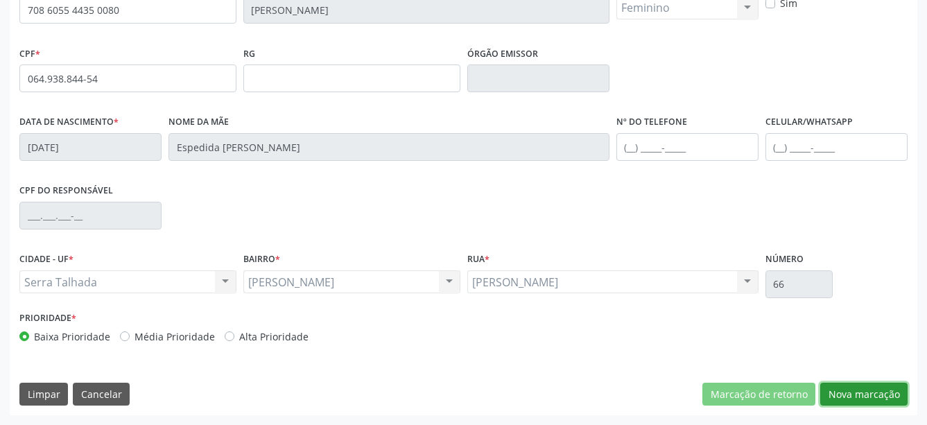
click at [879, 390] on button "Nova marcação" at bounding box center [863, 395] width 87 height 24
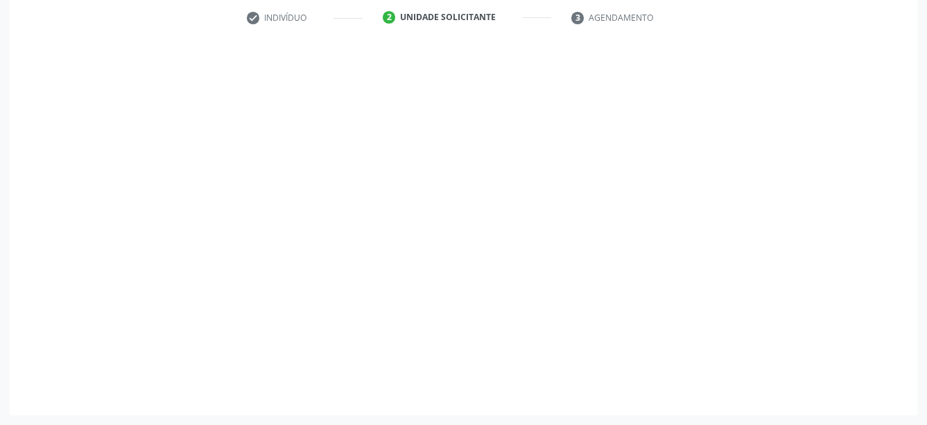
scroll to position [273, 0]
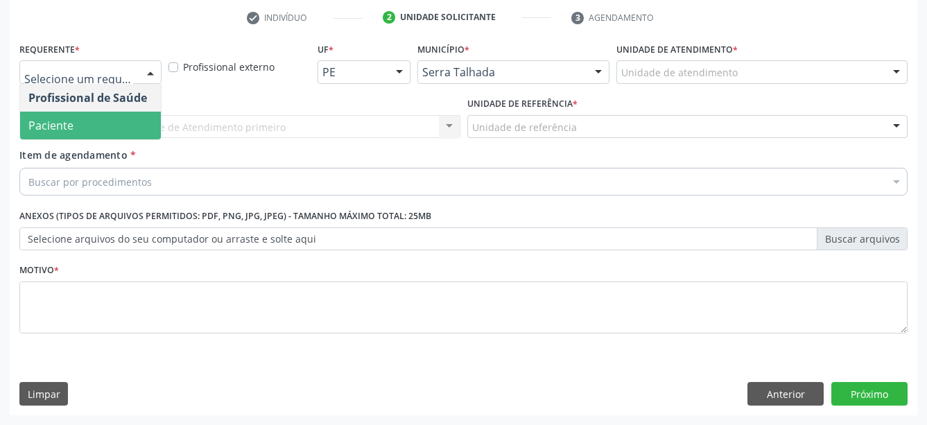
click at [89, 112] on span "Paciente" at bounding box center [90, 126] width 141 height 28
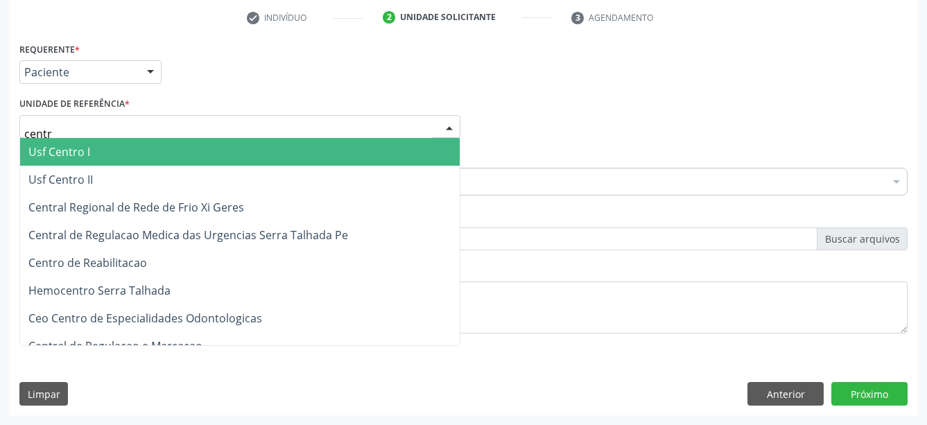
type input "centro"
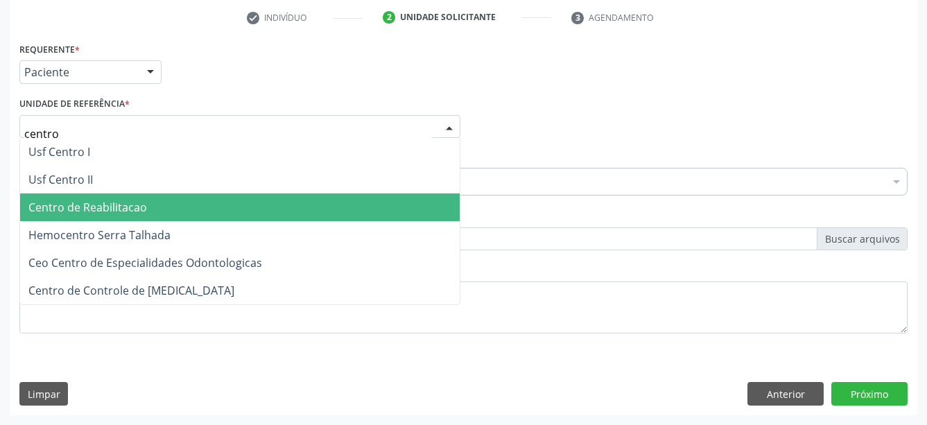
click at [83, 193] on span "Centro de Reabilitacao" at bounding box center [240, 207] width 440 height 28
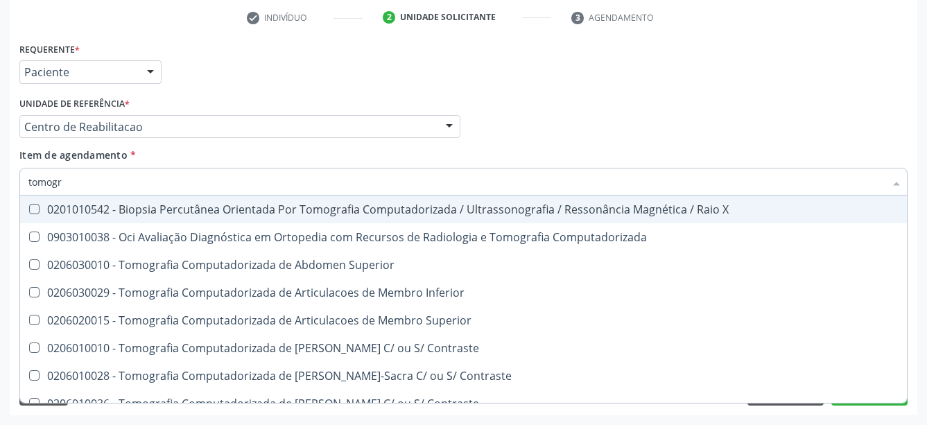
type input "tomogra"
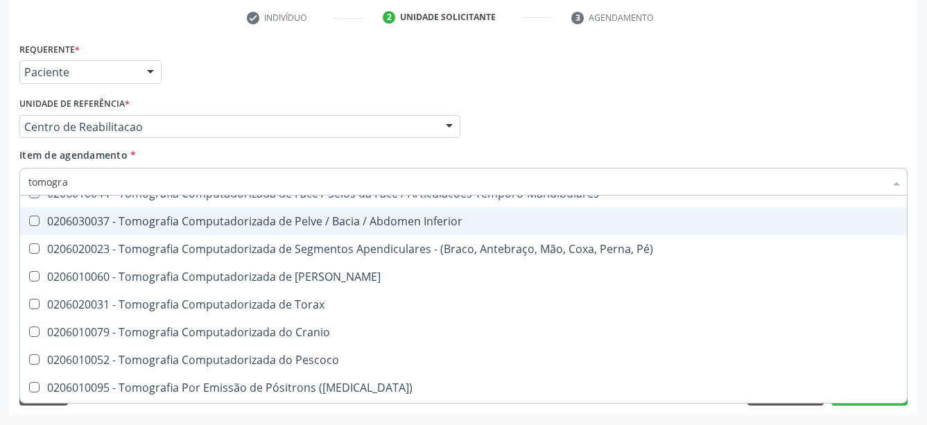
scroll to position [275, 0]
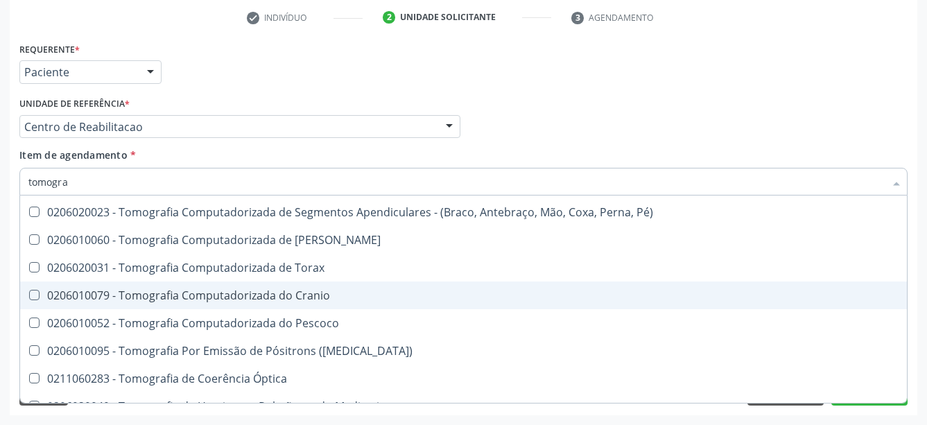
click at [255, 290] on div "0206010079 - Tomografia Computadorizada do Cranio" at bounding box center [463, 295] width 870 height 11
checkbox Cranio "true"
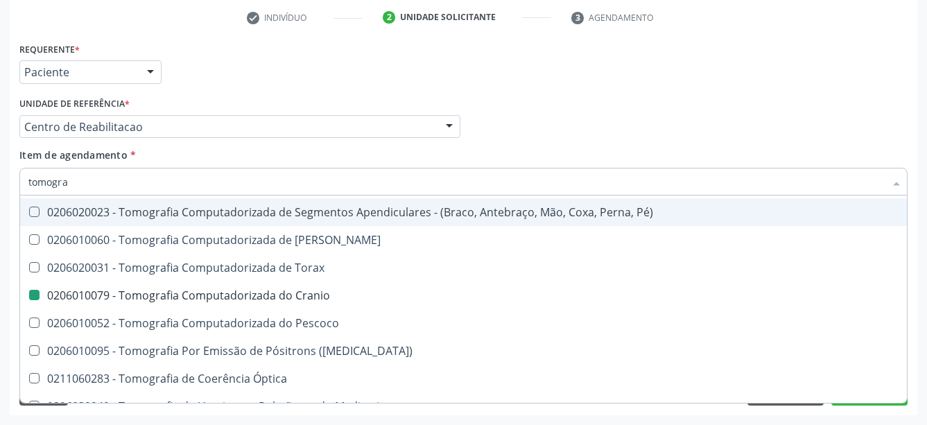
click at [690, 95] on div "Profissional Solicitante Por favor, selecione a Unidade de Atendimento primeiro…" at bounding box center [463, 121] width 895 height 54
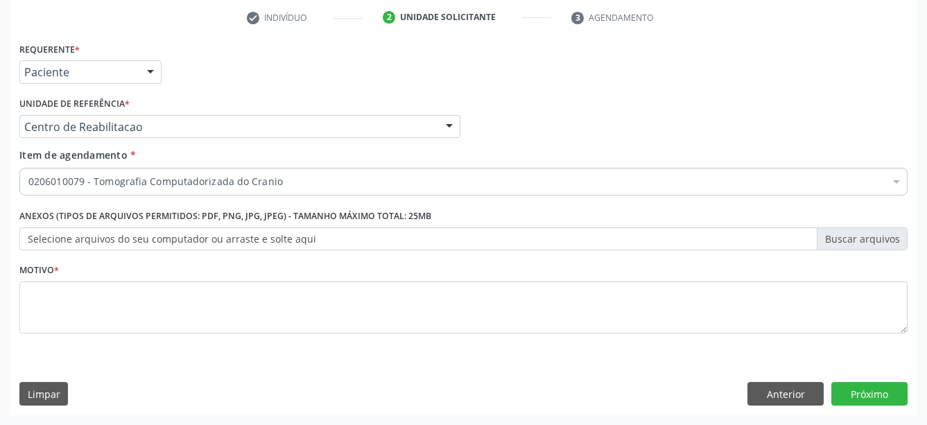
scroll to position [0, 0]
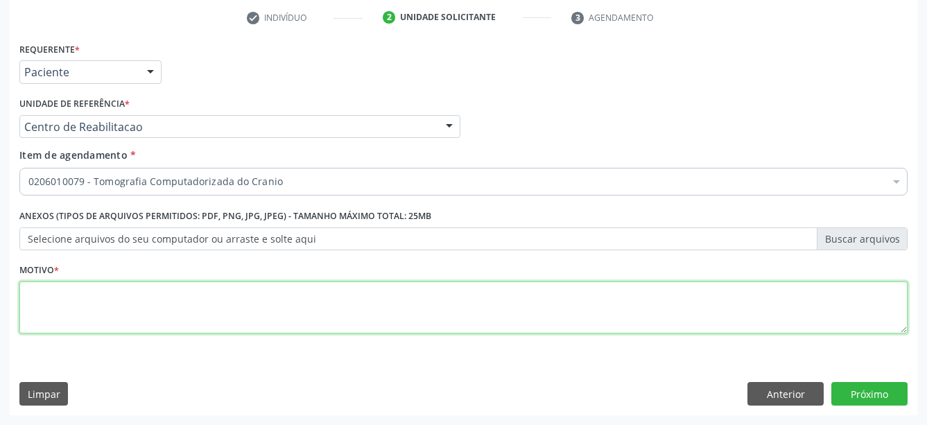
click at [93, 313] on textarea at bounding box center [463, 308] width 888 height 53
type textarea "...."
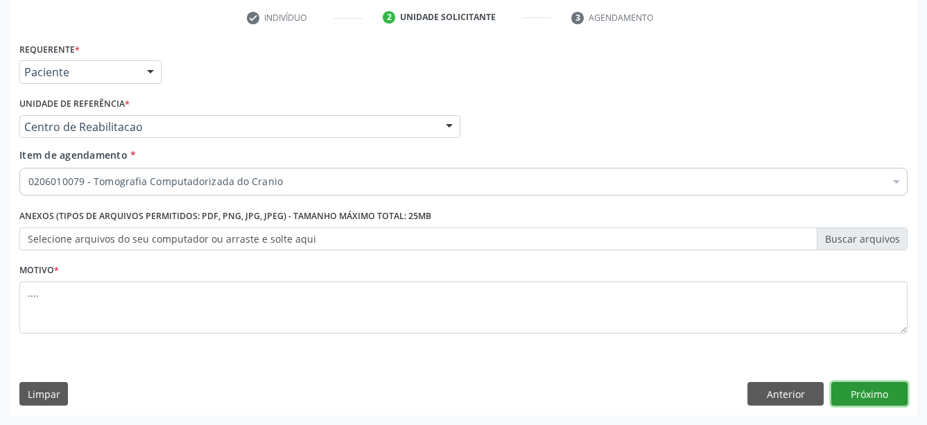
click at [862, 384] on button "Próximo" at bounding box center [869, 394] width 76 height 24
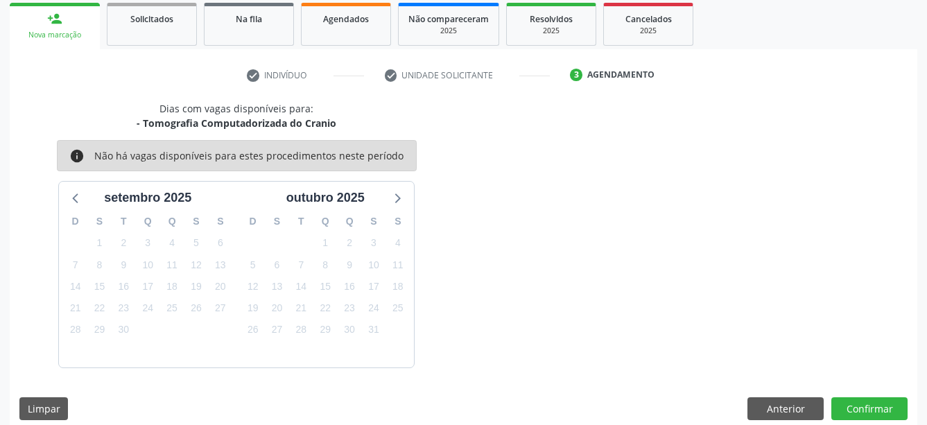
scroll to position [219, 0]
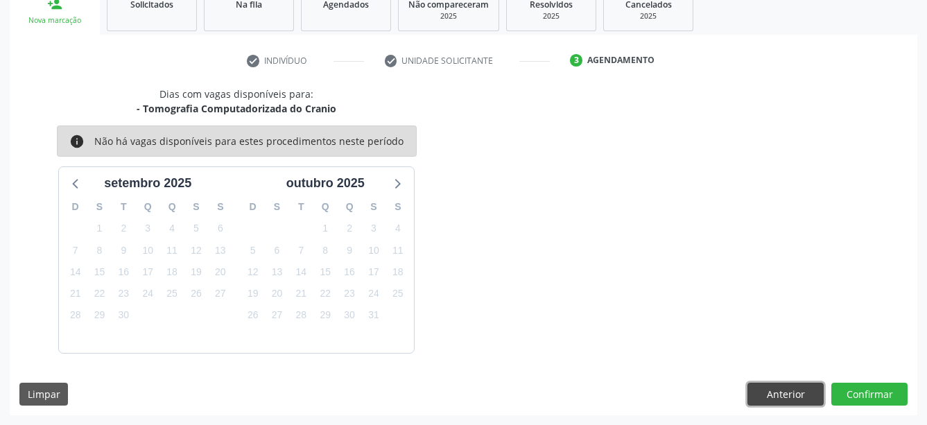
click at [795, 388] on button "Anterior" at bounding box center [785, 395] width 76 height 24
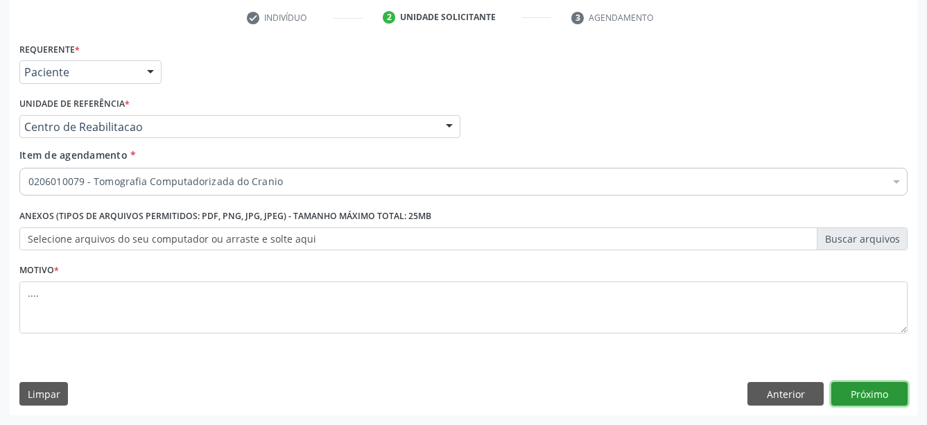
click at [876, 389] on button "Próximo" at bounding box center [869, 394] width 76 height 24
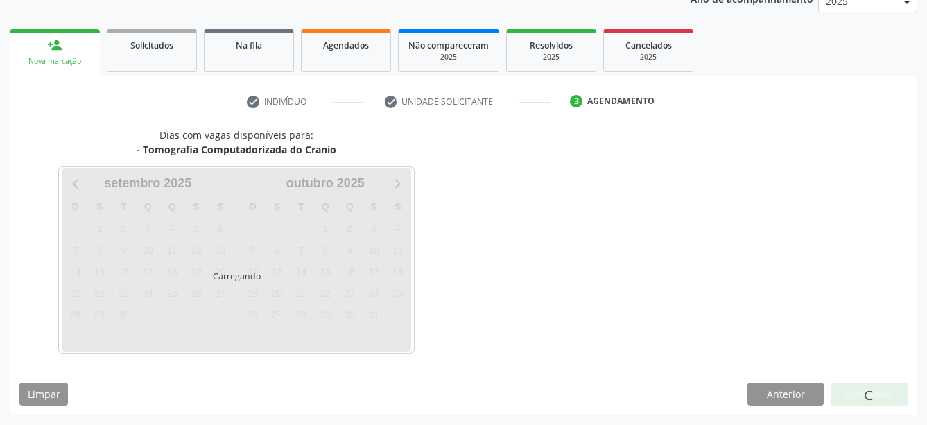
scroll to position [178, 0]
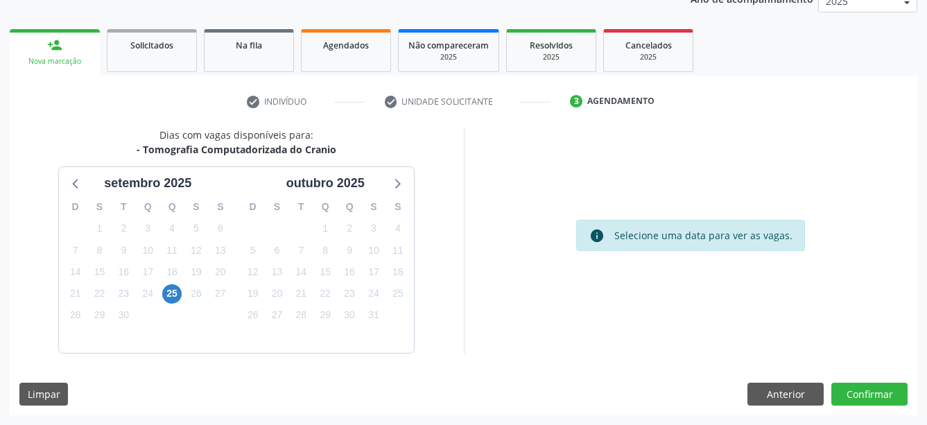
click at [162, 287] on div "25" at bounding box center [172, 293] width 24 height 21
click at [174, 295] on span "25" at bounding box center [171, 293] width 19 height 19
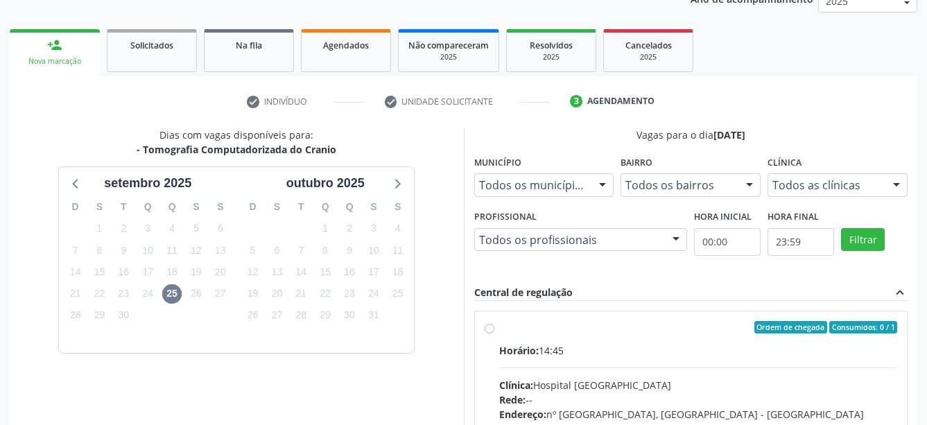
click at [499, 329] on label "Ordem de chegada Consumidos: 0 / 1 Horário: 14:45 Clínica: Hospital Santa Marta…" at bounding box center [698, 427] width 399 height 213
click at [490, 329] on input "Ordem de chegada Consumidos: 0 / 1 Horário: 14:45 Clínica: Hospital Santa Marta…" at bounding box center [490, 327] width 10 height 12
radio input "true"
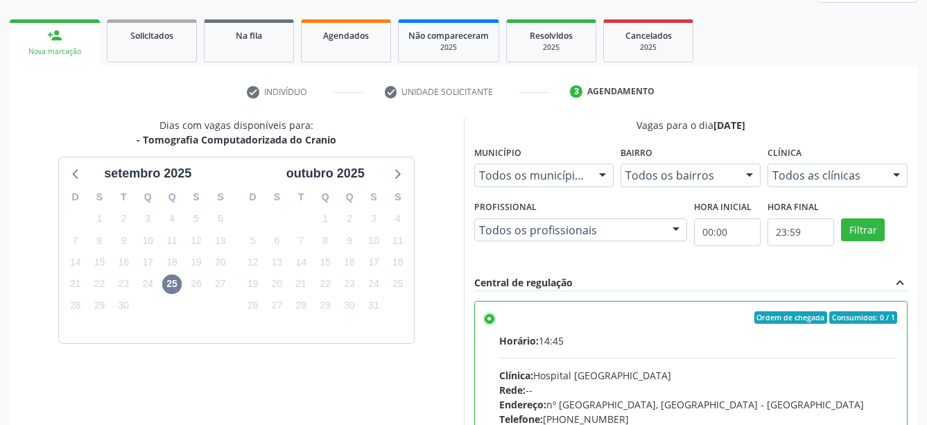
scroll to position [403, 0]
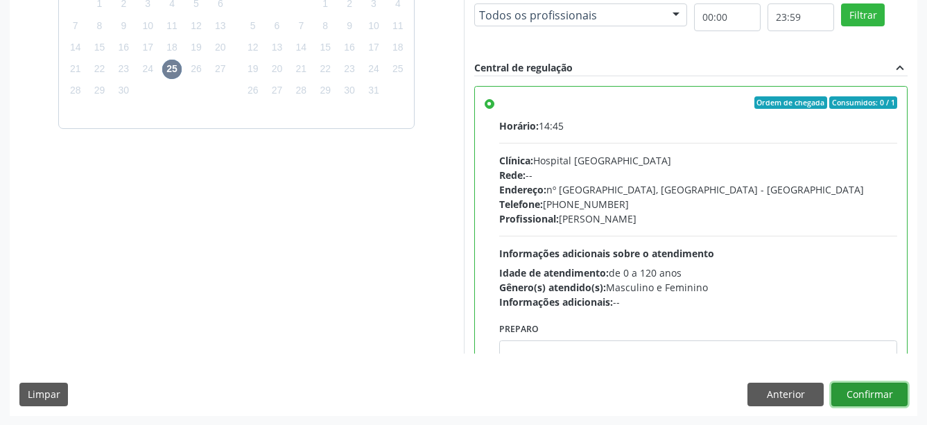
click at [867, 395] on button "Confirmar" at bounding box center [869, 395] width 76 height 24
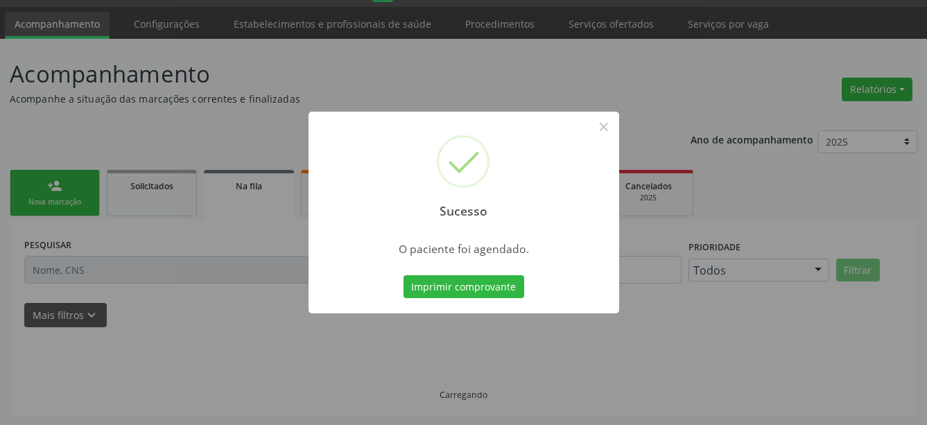
scroll to position [37, 0]
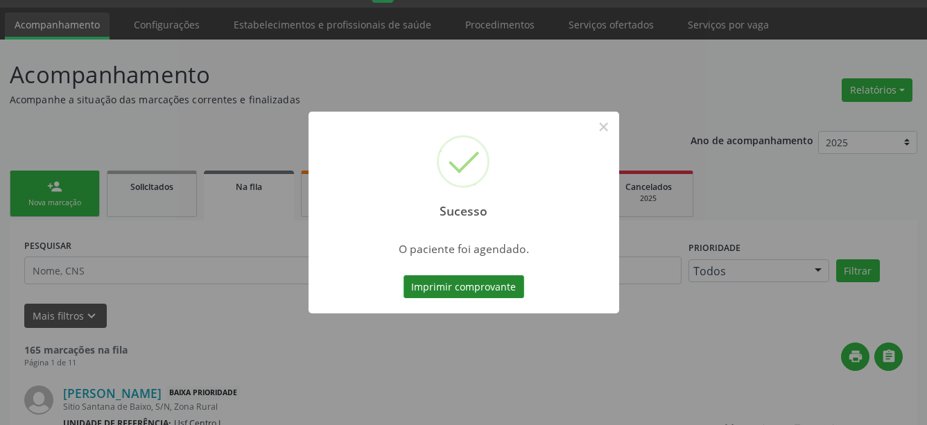
drag, startPoint x: 433, startPoint y: 283, endPoint x: 289, endPoint y: 276, distance: 143.7
click at [432, 284] on button "Imprimir comprovante" at bounding box center [464, 287] width 121 height 24
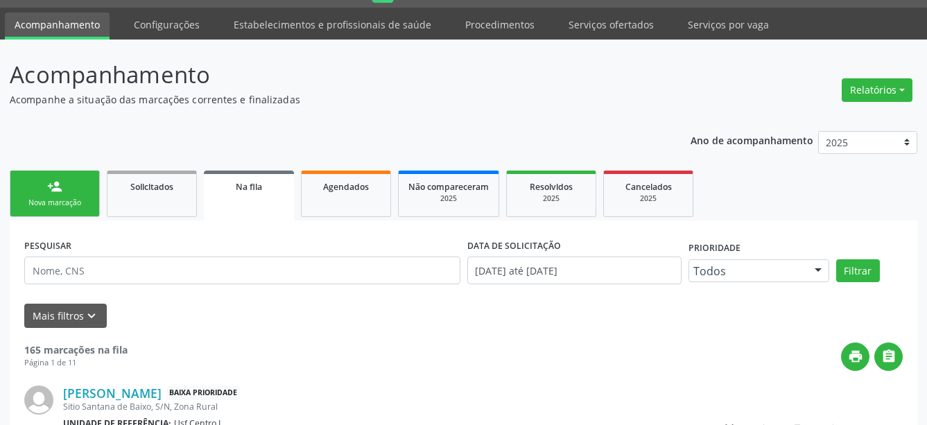
scroll to position [36, 0]
click at [368, 199] on link "Agendados" at bounding box center [346, 194] width 90 height 46
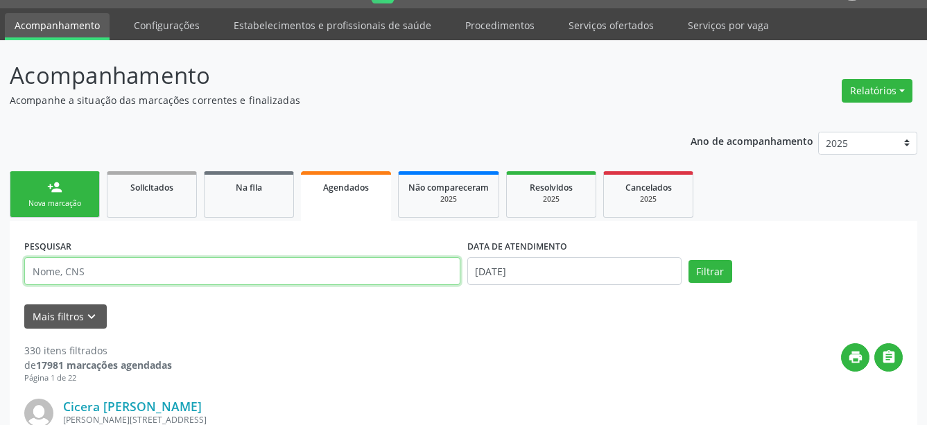
paste input "708 6055 4435 0080"
type input "708 6055 4435 0080"
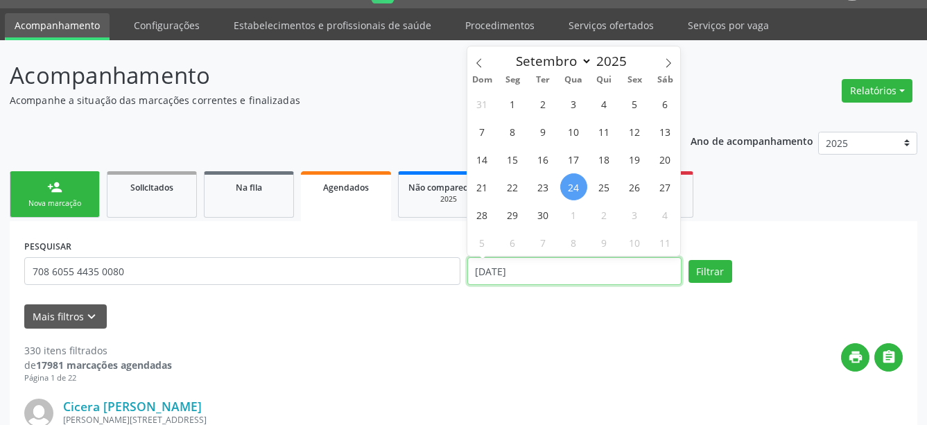
click at [492, 277] on input "[DATE]" at bounding box center [574, 271] width 214 height 28
click at [612, 182] on span "25" at bounding box center [604, 186] width 27 height 27
type input "25/09/2025"
click at [609, 184] on span "25" at bounding box center [604, 186] width 27 height 27
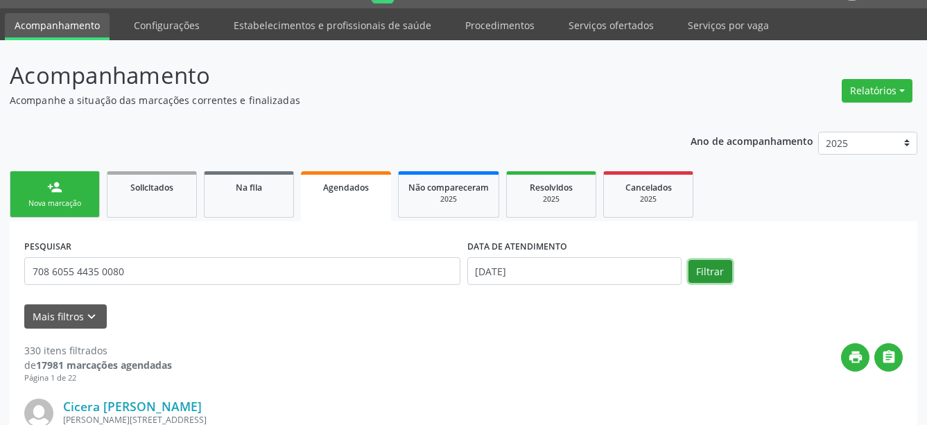
click at [729, 274] on button "Filtrar" at bounding box center [711, 272] width 44 height 24
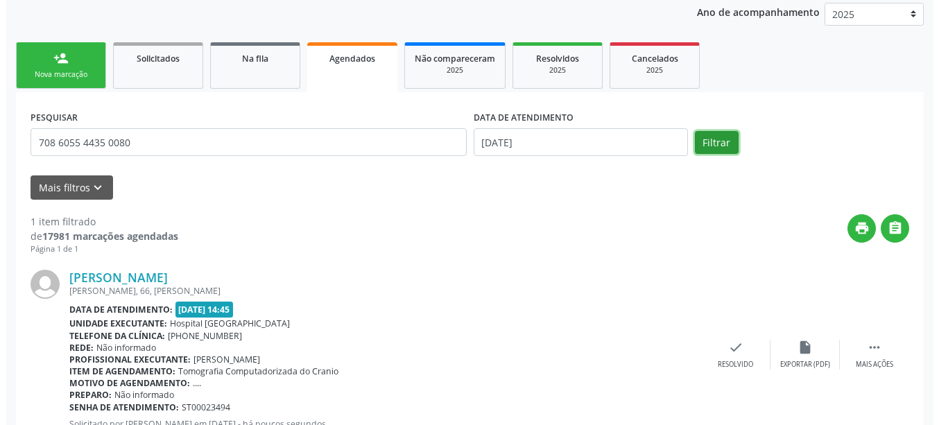
scroll to position [218, 0]
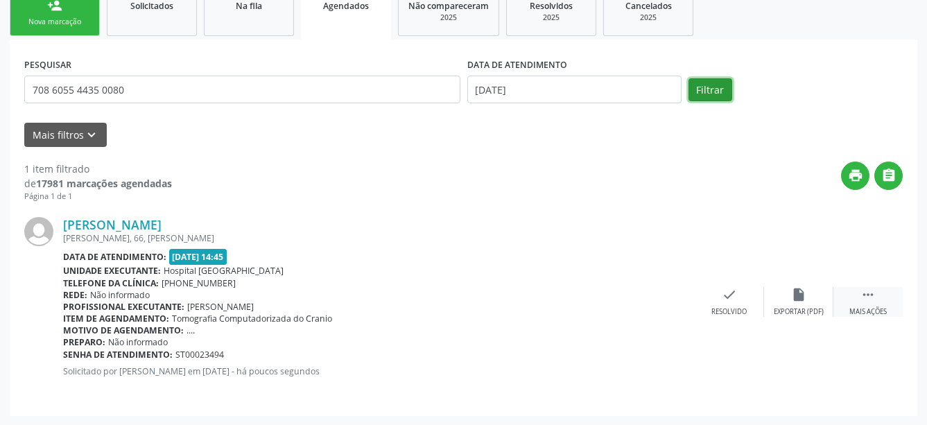
click at [875, 292] on icon "" at bounding box center [868, 294] width 15 height 15
click at [645, 313] on div "Cancelar" at bounding box center [659, 312] width 33 height 10
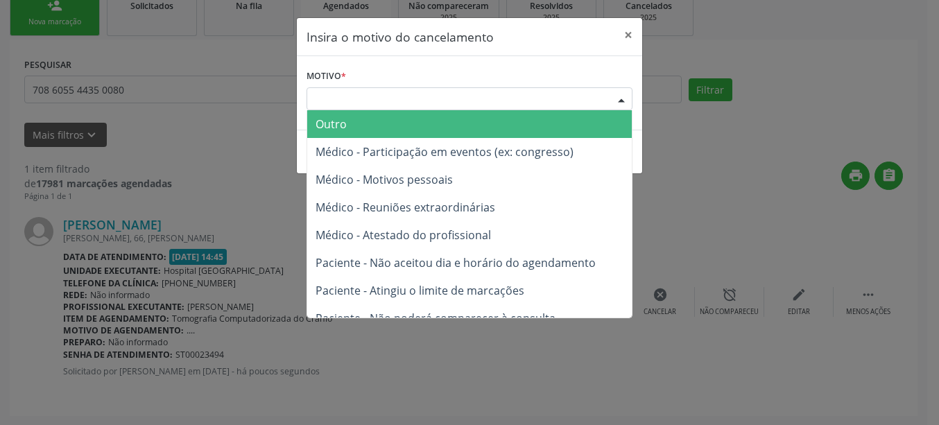
click at [519, 106] on div "Escolha o motivo" at bounding box center [469, 99] width 326 height 24
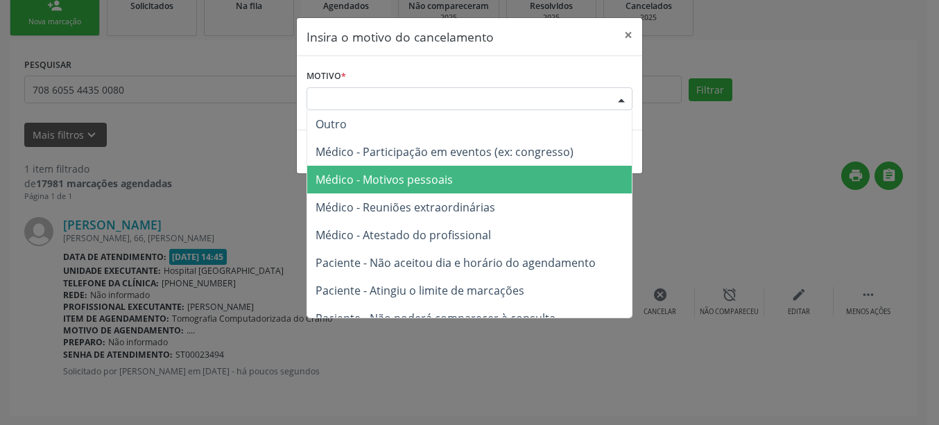
click at [431, 190] on span "Médico - Motivos pessoais" at bounding box center [469, 180] width 325 height 28
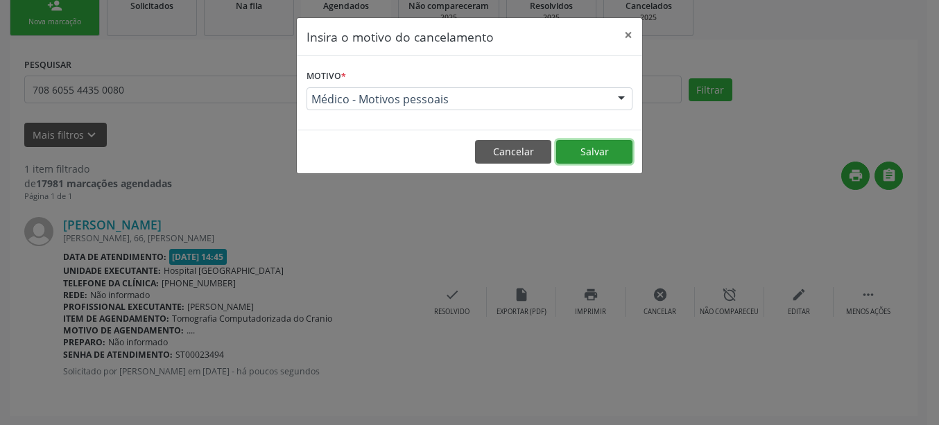
click at [611, 146] on button "Salvar" at bounding box center [594, 152] width 76 height 24
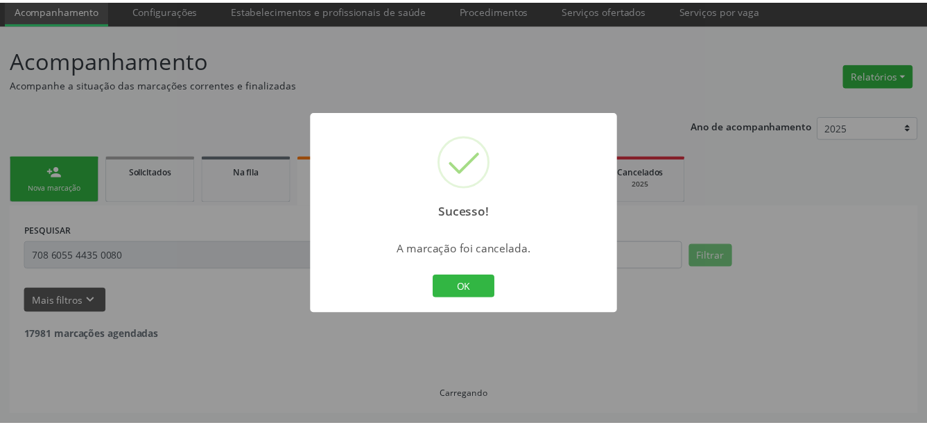
scroll to position [51, 0]
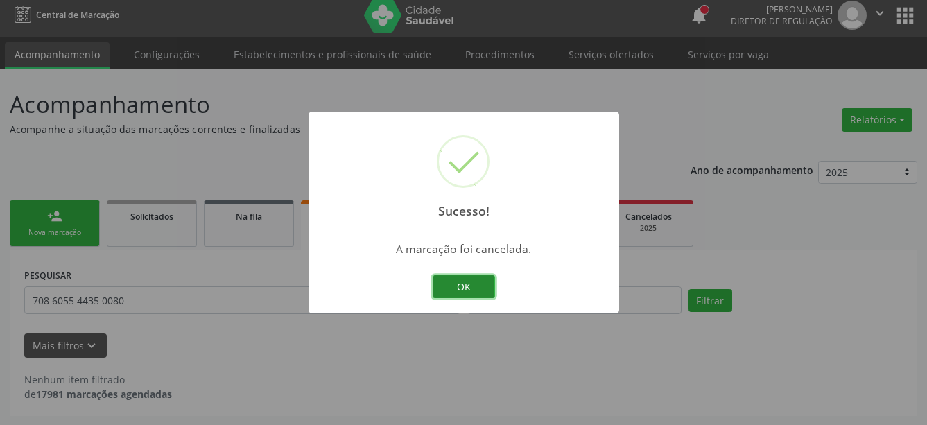
click at [467, 295] on button "OK" at bounding box center [464, 287] width 62 height 24
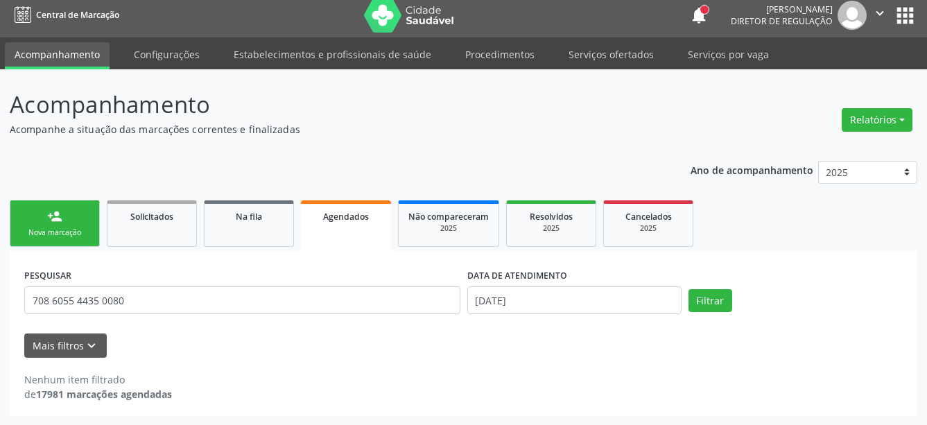
scroll to position [6, 0]
drag, startPoint x: 894, startPoint y: 12, endPoint x: 871, endPoint y: 31, distance: 29.7
click at [896, 13] on button "apps" at bounding box center [905, 16] width 24 height 24
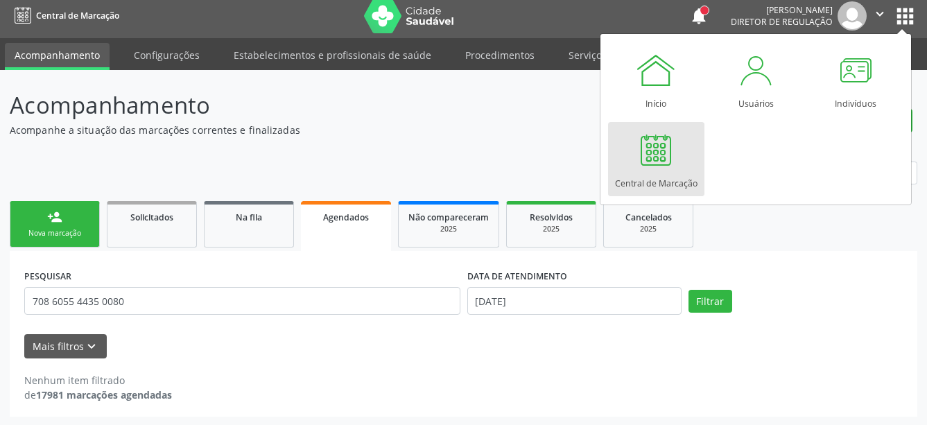
click at [655, 161] on div at bounding box center [656, 150] width 42 height 42
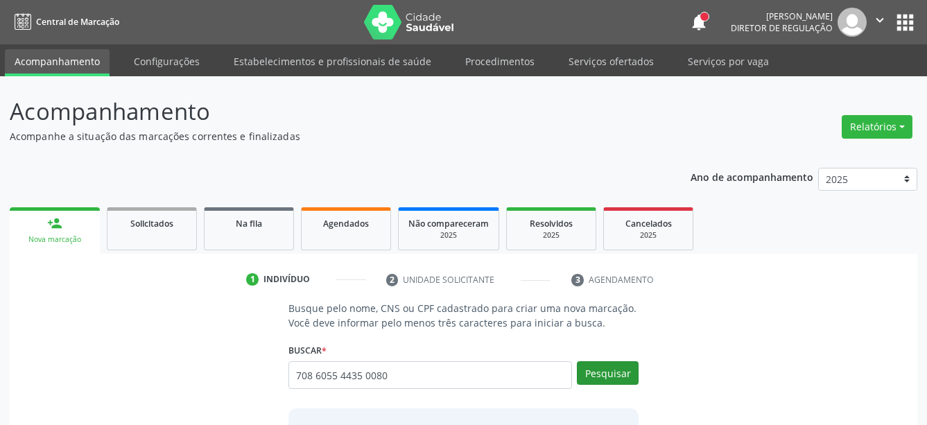
type input "708 6055 4435 0080"
click at [626, 363] on button "Pesquisar" at bounding box center [608, 373] width 62 height 24
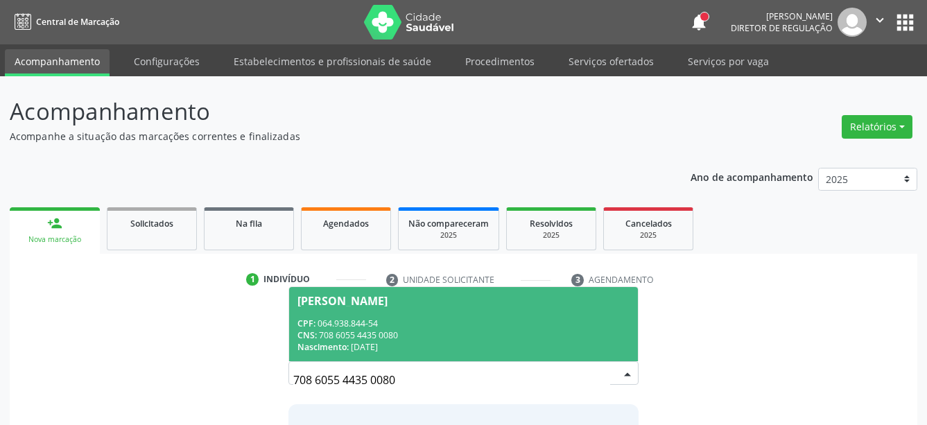
click at [447, 338] on div "CNS: 708 6055 4435 0080" at bounding box center [463, 335] width 333 height 12
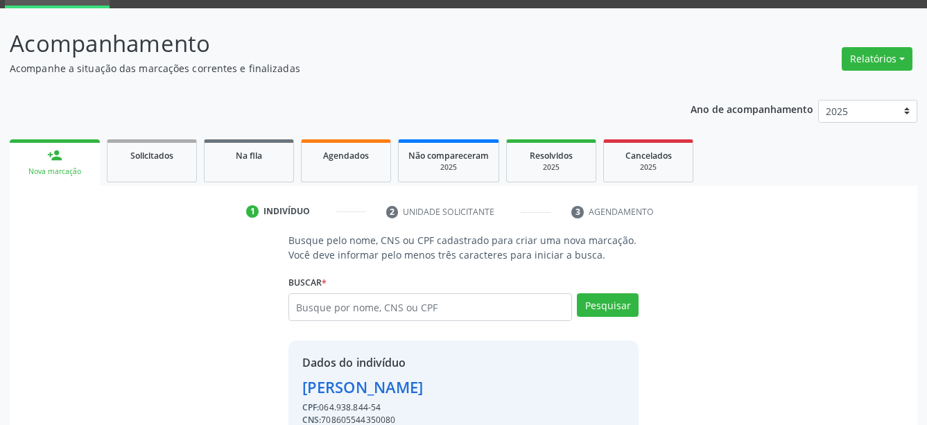
scroll to position [135, 0]
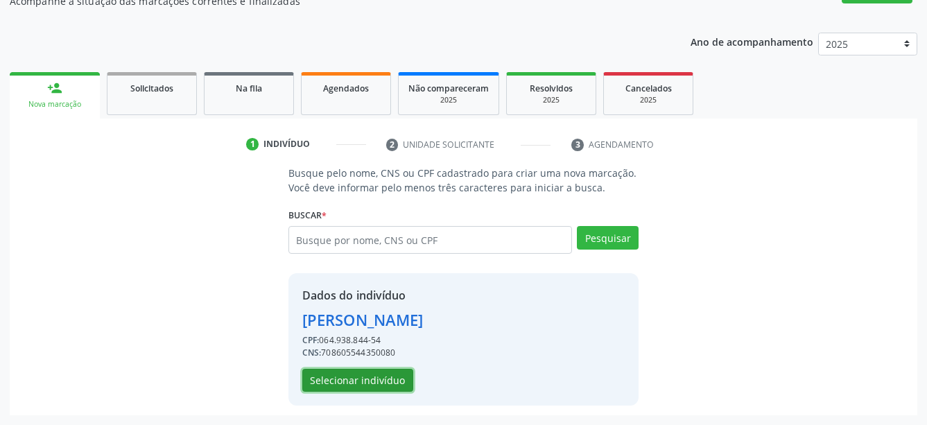
click at [395, 380] on button "Selecionar indivíduo" at bounding box center [357, 381] width 111 height 24
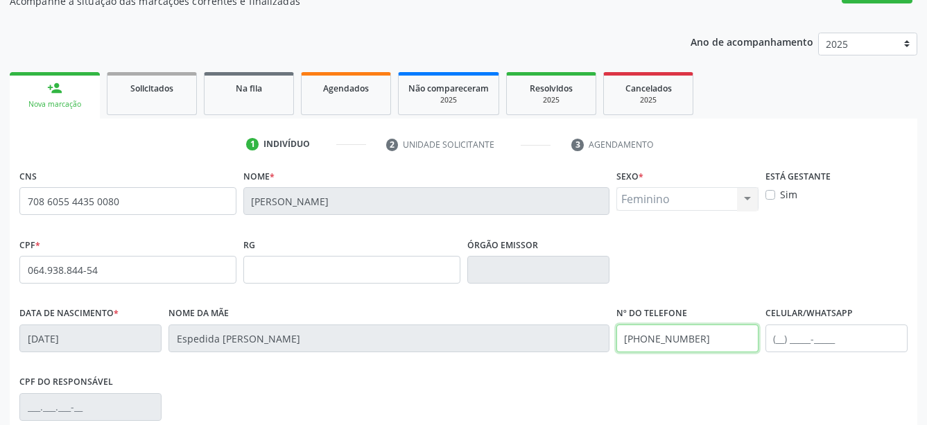
drag, startPoint x: 707, startPoint y: 336, endPoint x: 460, endPoint y: 347, distance: 247.8
click at [616, 347] on input "(87) 9986-5692" at bounding box center [687, 339] width 142 height 28
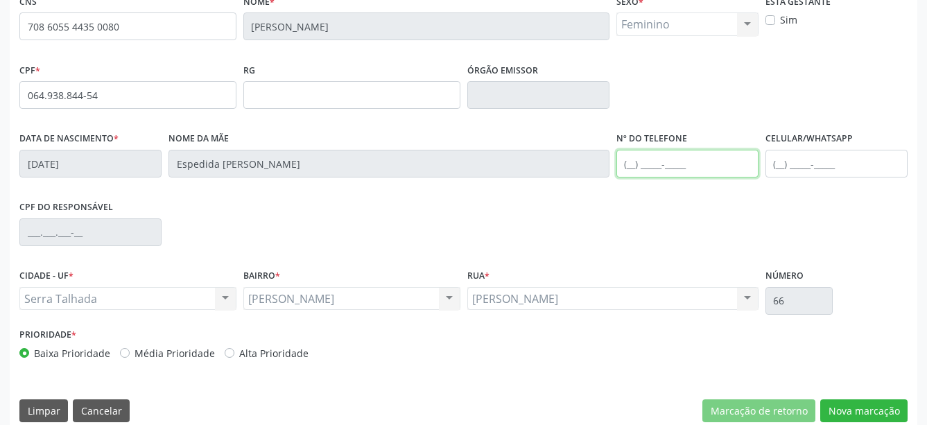
scroll to position [327, 0]
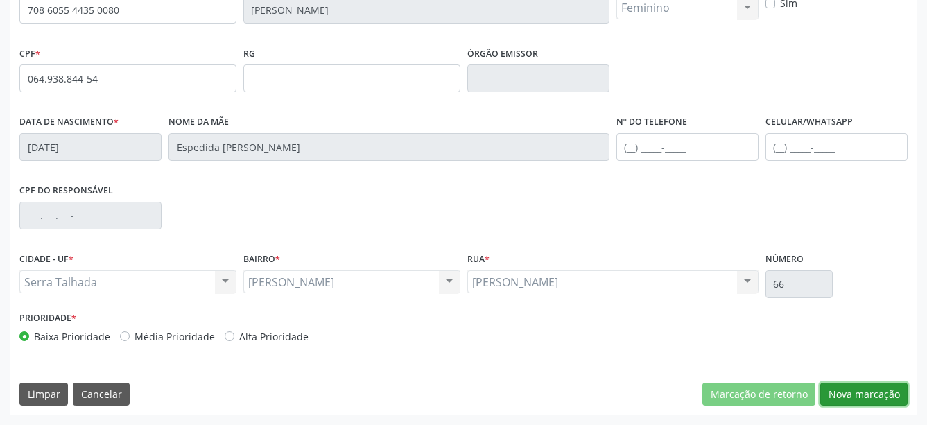
click at [852, 388] on button "Nova marcação" at bounding box center [863, 395] width 87 height 24
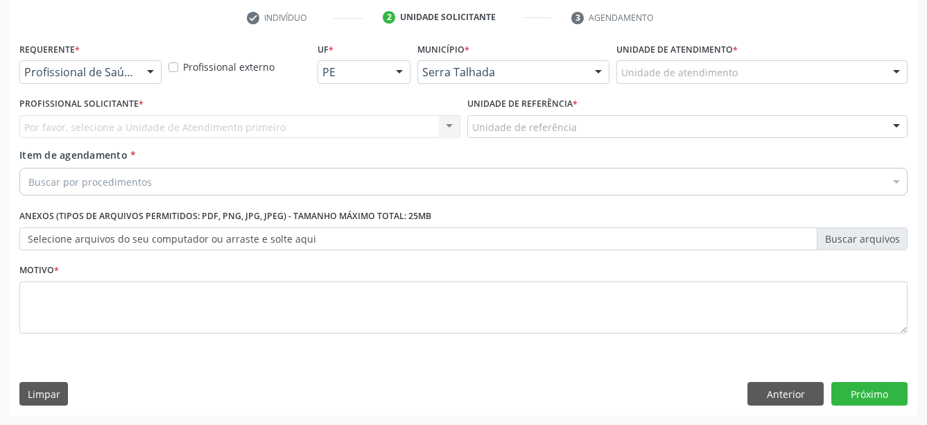
scroll to position [273, 0]
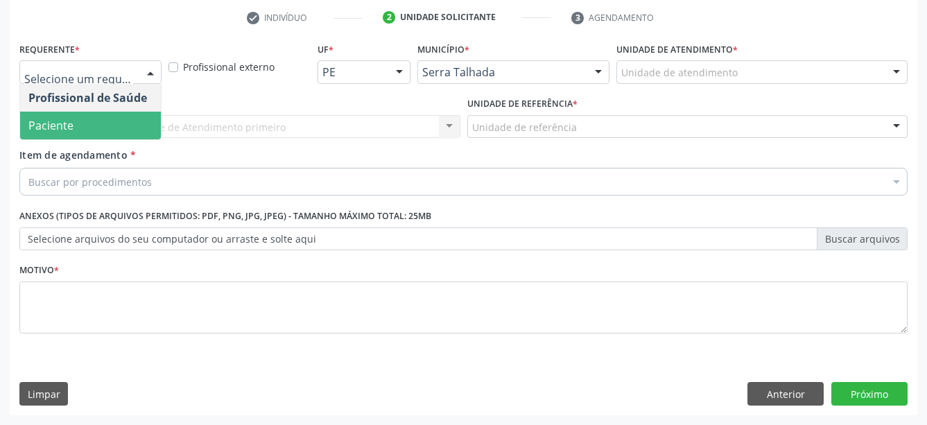
click at [108, 112] on span "Paciente" at bounding box center [90, 126] width 141 height 28
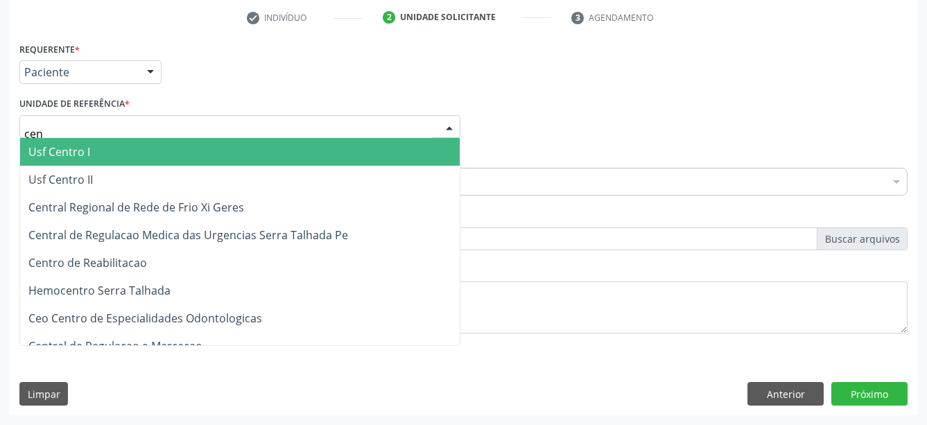
type input "cent"
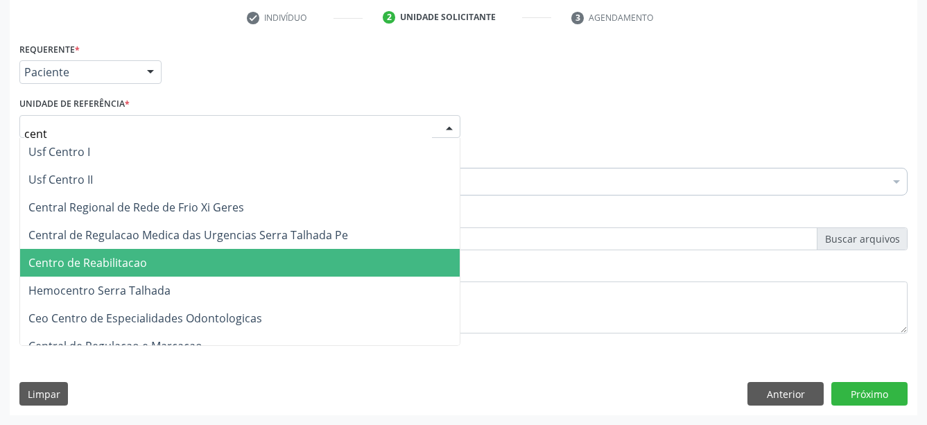
click at [144, 255] on span "Centro de Reabilitacao" at bounding box center [87, 262] width 119 height 15
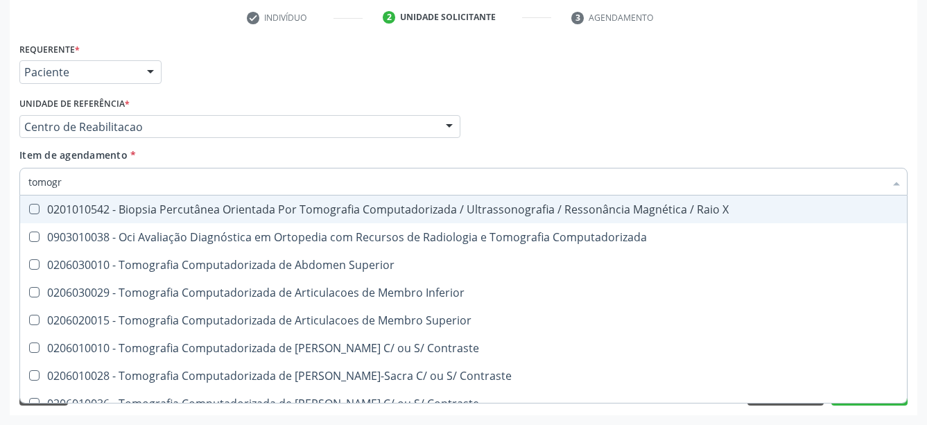
type input "tomogra"
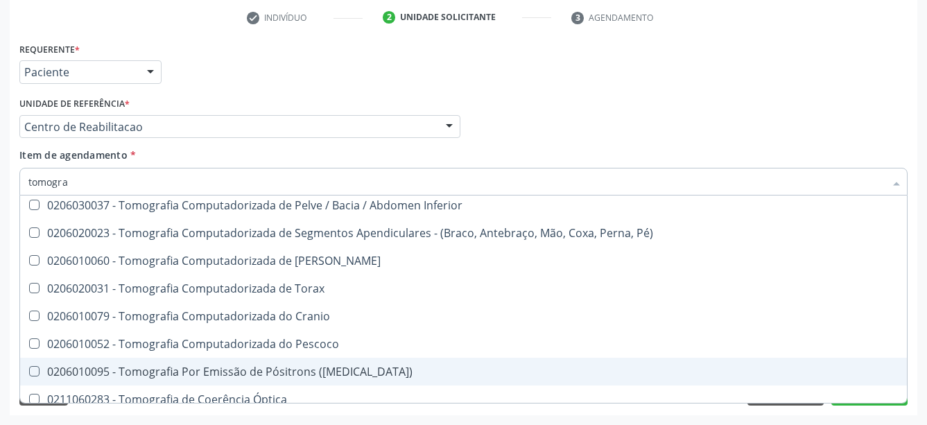
scroll to position [275, 0]
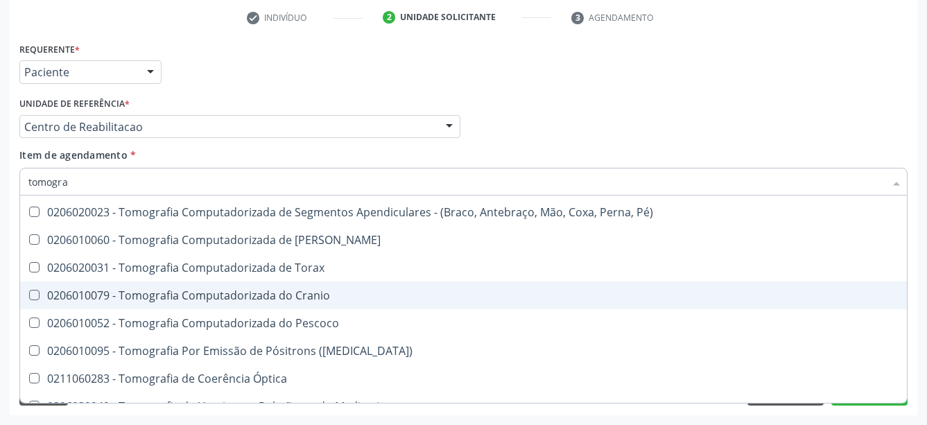
click at [317, 290] on div "0206010079 - Tomografia Computadorizada do Cranio" at bounding box center [463, 295] width 870 height 11
checkbox Cranio "true"
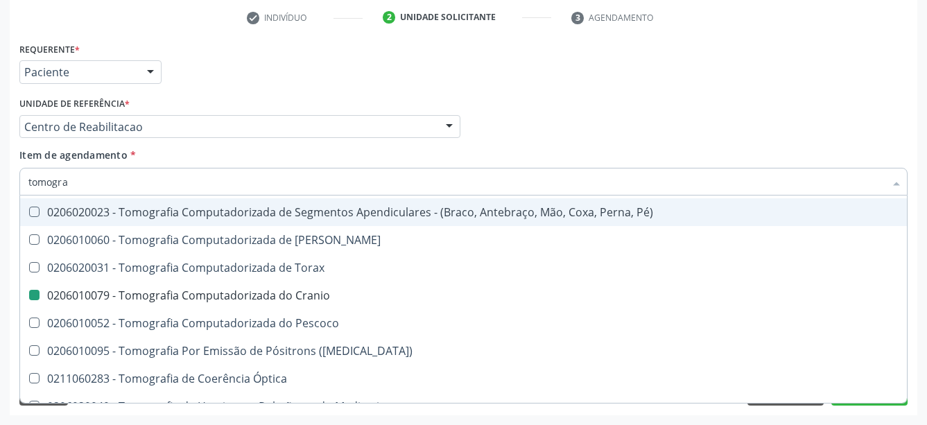
click at [552, 114] on div "Profissional Solicitante Por favor, selecione a Unidade de Atendimento primeiro…" at bounding box center [463, 121] width 895 height 54
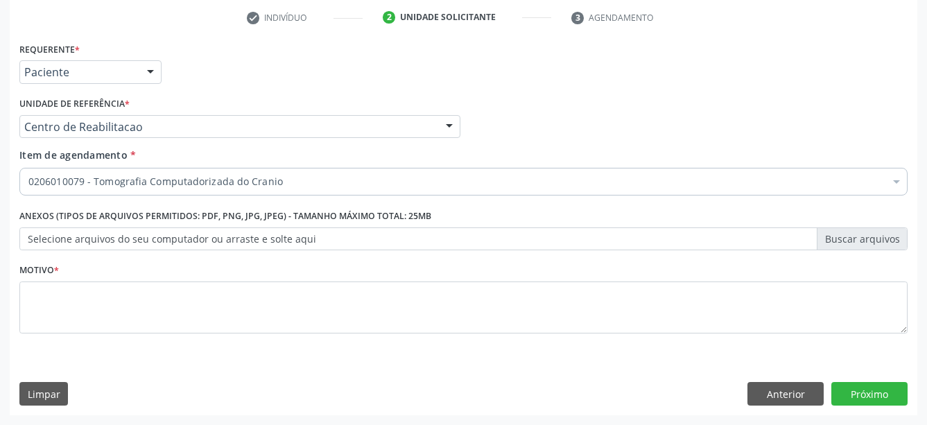
scroll to position [0, 0]
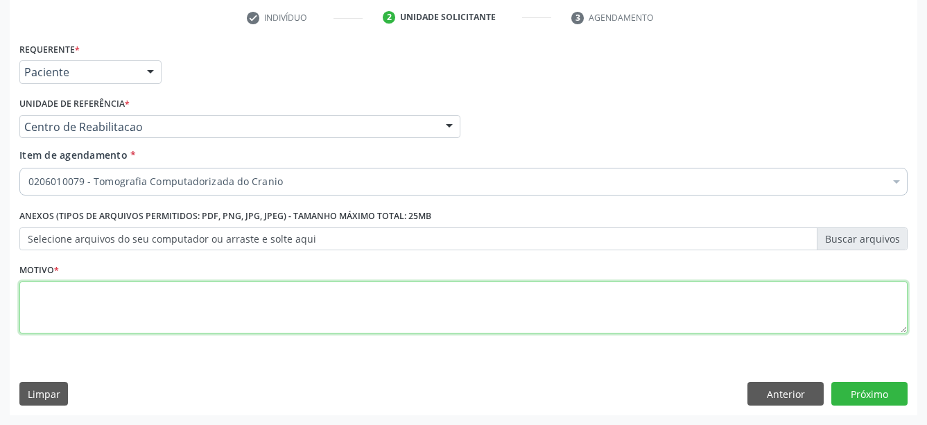
click at [208, 284] on textarea at bounding box center [463, 308] width 888 height 53
type textarea "..."
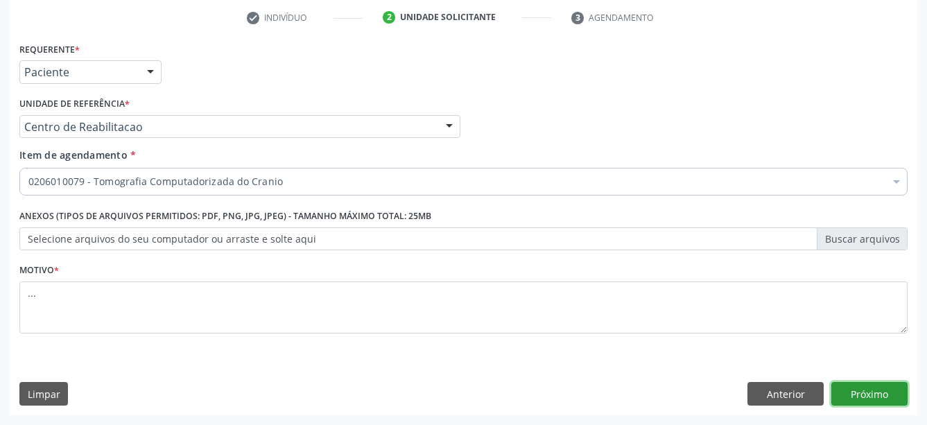
drag, startPoint x: 879, startPoint y: 390, endPoint x: 472, endPoint y: 224, distance: 439.5
click at [879, 389] on button "Próximo" at bounding box center [869, 394] width 76 height 24
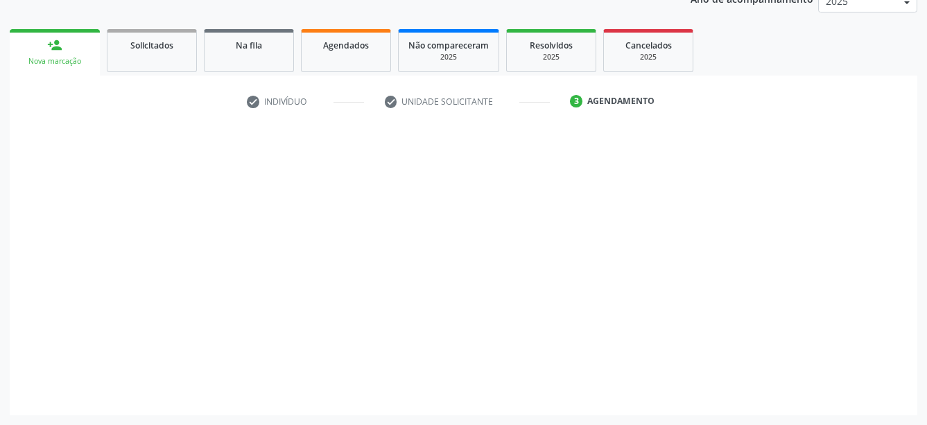
scroll to position [178, 0]
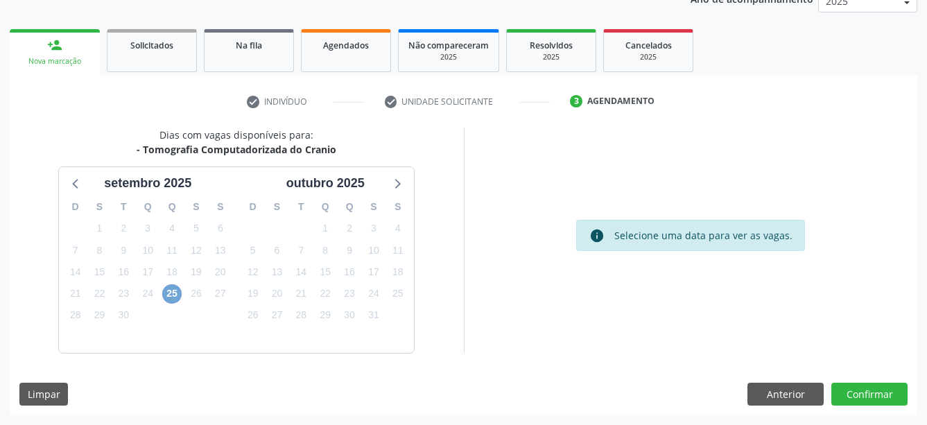
click at [172, 297] on span "25" at bounding box center [171, 293] width 19 height 19
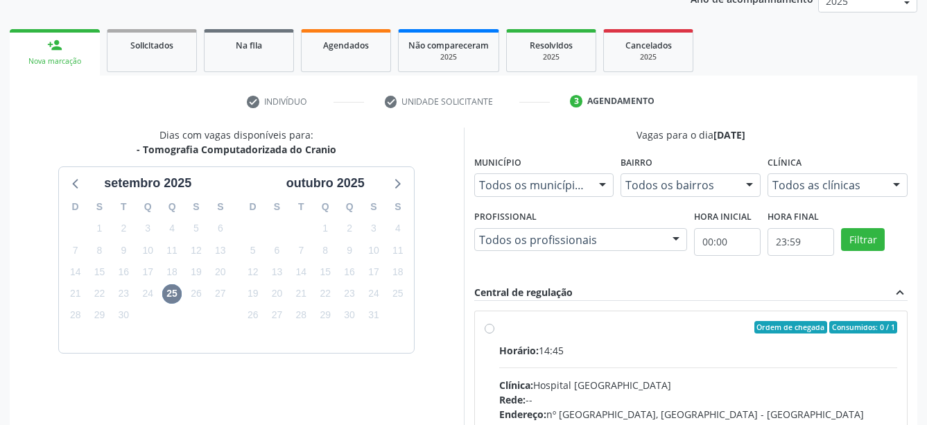
click at [499, 327] on label "Ordem de chegada Consumidos: 0 / 1 Horário: 14:45 Clínica: Hospital Santa Marta…" at bounding box center [698, 427] width 399 height 213
click at [485, 327] on input "Ordem de chegada Consumidos: 0 / 1 Horário: 14:45 Clínica: Hospital Santa Marta…" at bounding box center [490, 327] width 10 height 12
radio input "true"
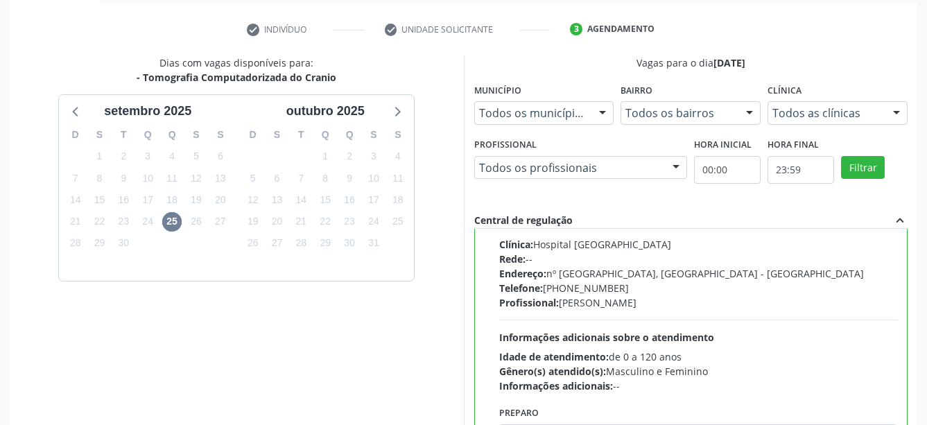
scroll to position [320, 0]
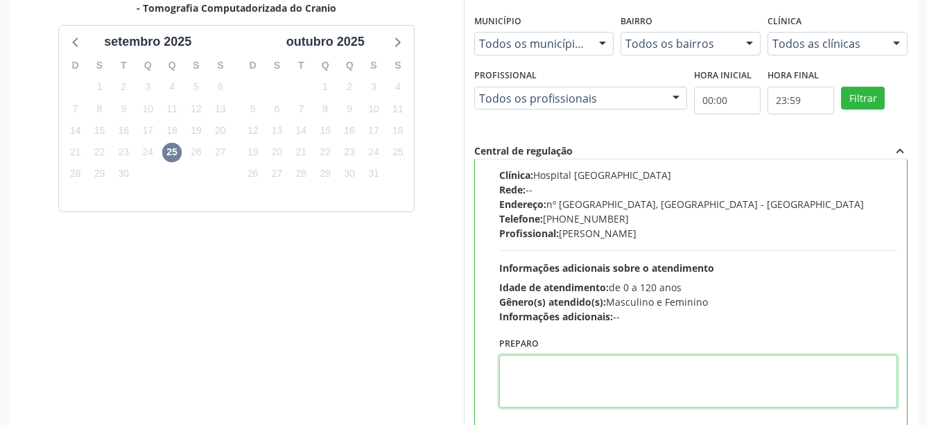
click at [637, 381] on textarea at bounding box center [698, 381] width 399 height 53
type textarea "com contraste"
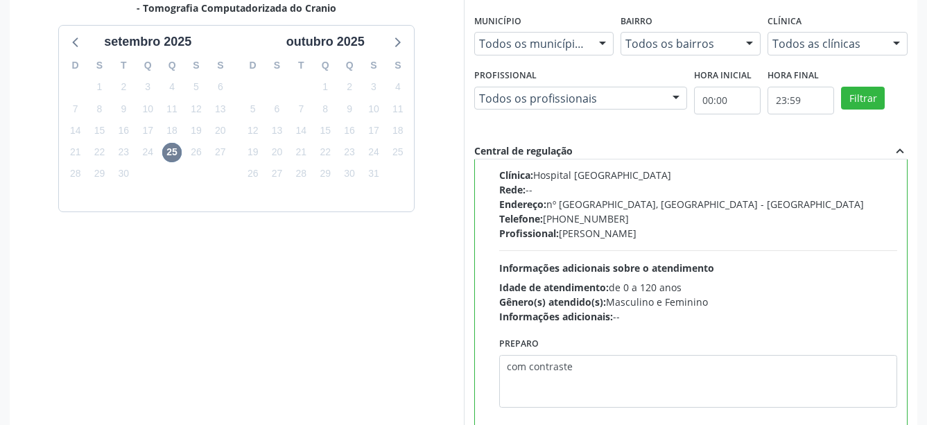
click at [797, 321] on div "Informações adicionais: --" at bounding box center [698, 316] width 399 height 15
click at [494, 123] on input "Ordem de chegada Consumidos: 0 / 1 Horário: 14:45 Clínica: Hospital Santa Marta…" at bounding box center [490, 117] width 10 height 12
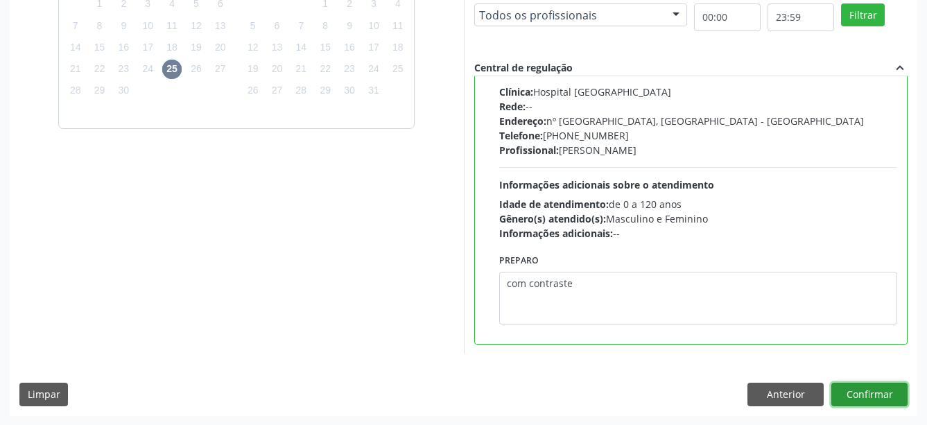
click at [841, 394] on button "Confirmar" at bounding box center [869, 395] width 76 height 24
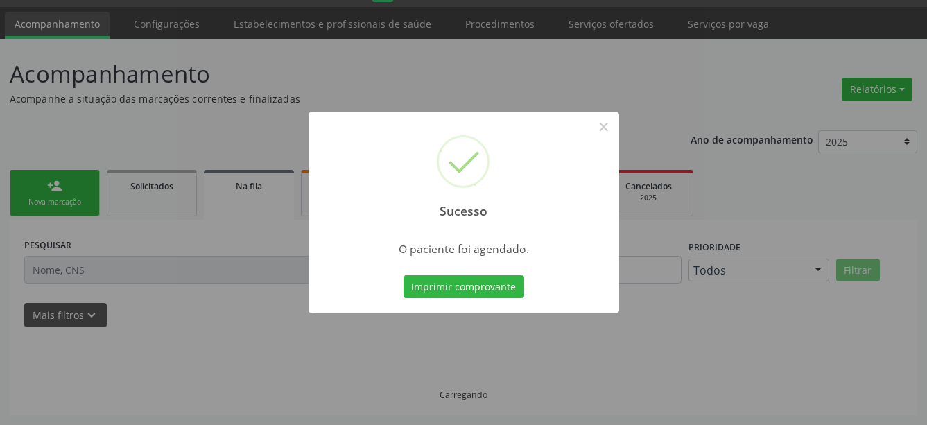
scroll to position [37, 0]
click at [492, 286] on button "Imprimir comprovante" at bounding box center [464, 287] width 121 height 24
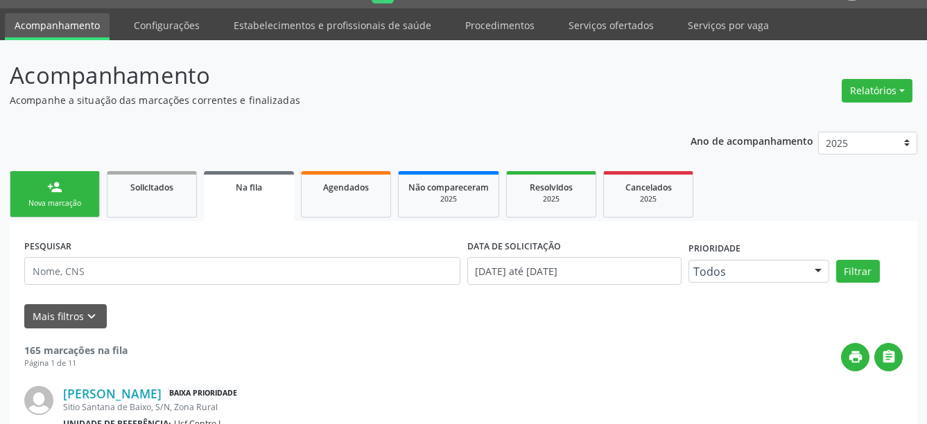
scroll to position [0, 0]
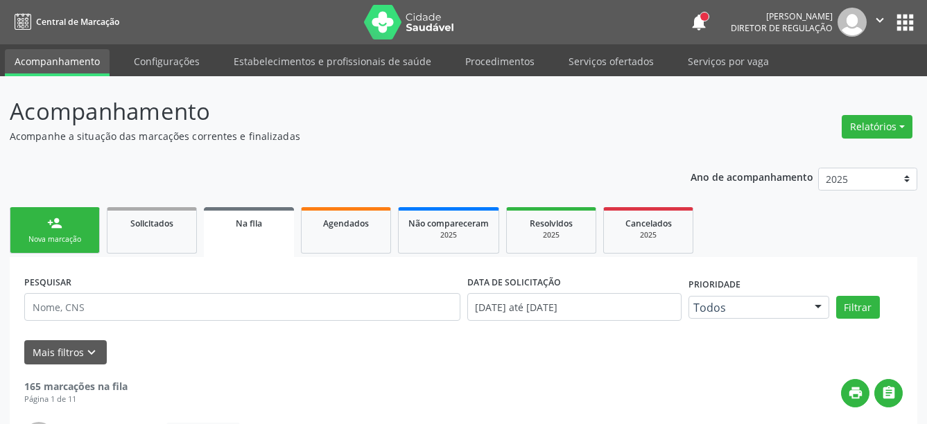
click at [908, 28] on button "apps" at bounding box center [905, 22] width 24 height 24
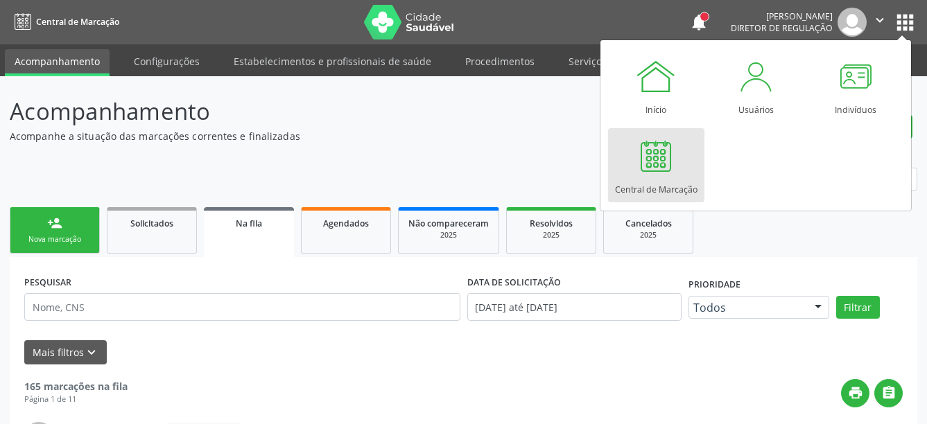
click at [665, 179] on div "Central de Marcação" at bounding box center [656, 186] width 83 height 19
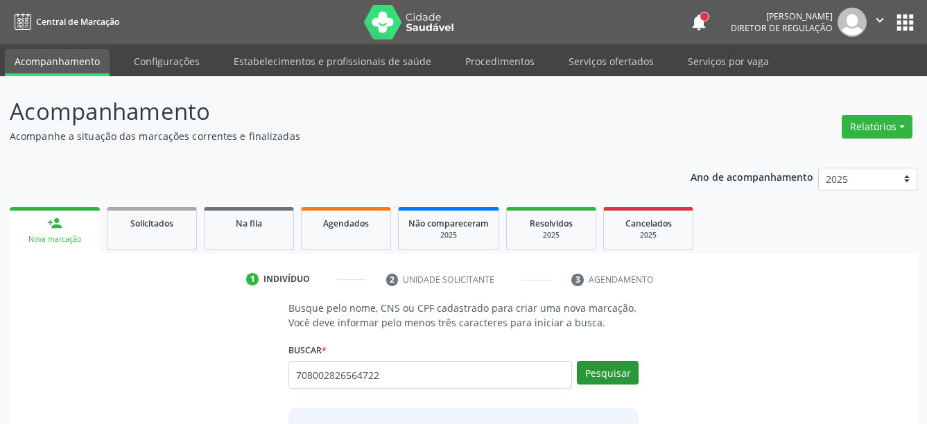
type input "708002826564722"
click at [616, 379] on button "Pesquisar" at bounding box center [608, 373] width 62 height 24
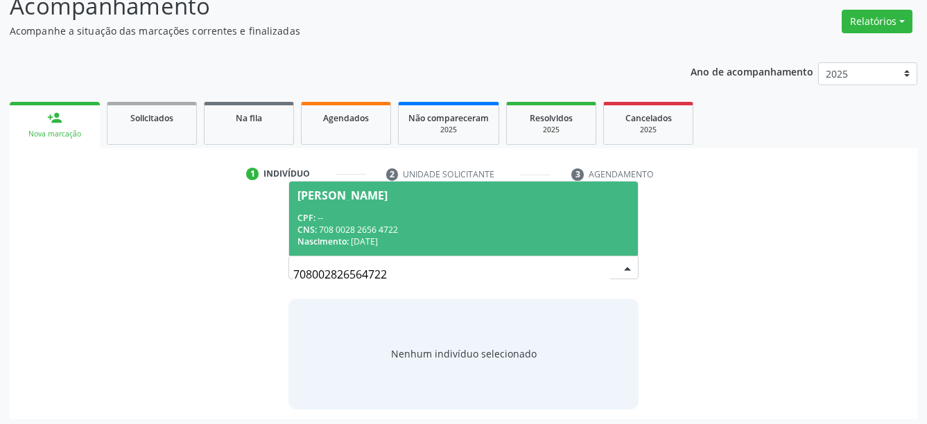
scroll to position [110, 0]
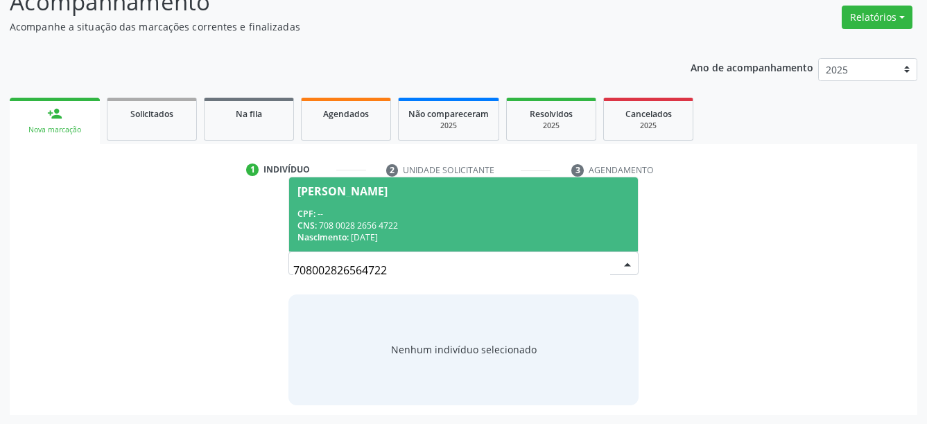
click at [423, 204] on span "Geovane Jose da Silva CPF: -- CNS: 708 0028 2656 4722 Nascimento: 08/03/1977" at bounding box center [463, 215] width 349 height 74
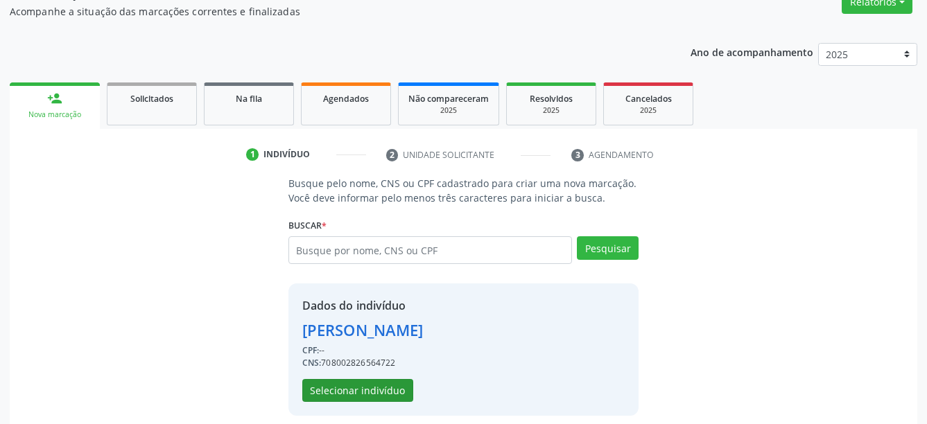
scroll to position [136, 0]
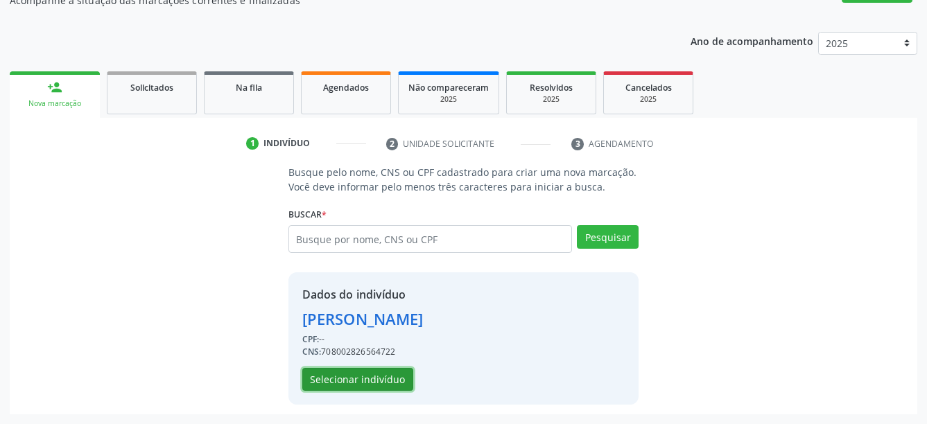
click at [399, 371] on button "Selecionar indivíduo" at bounding box center [357, 380] width 111 height 24
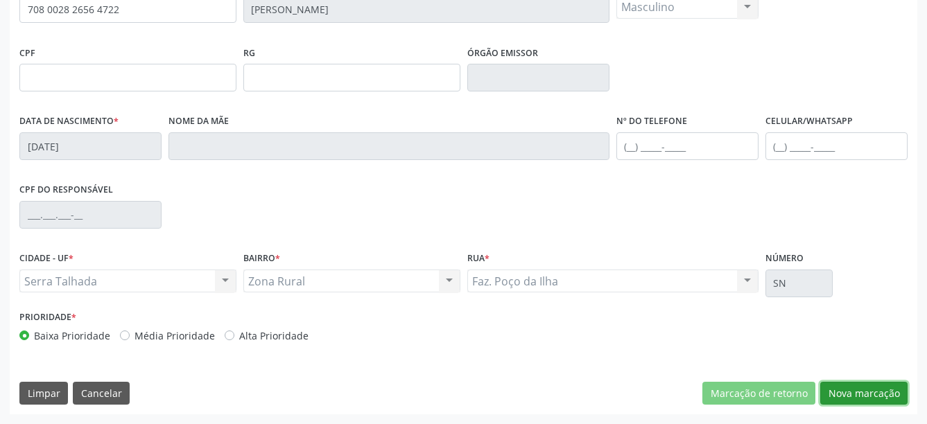
click at [863, 386] on button "Nova marcação" at bounding box center [863, 394] width 87 height 24
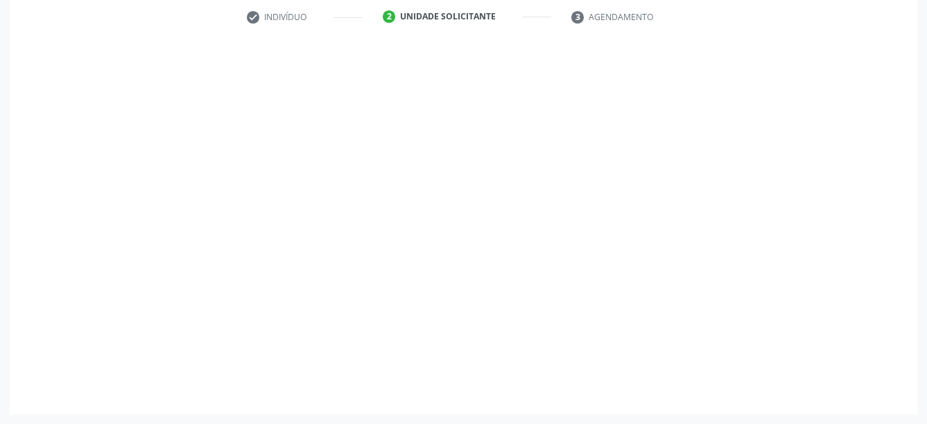
scroll to position [274, 0]
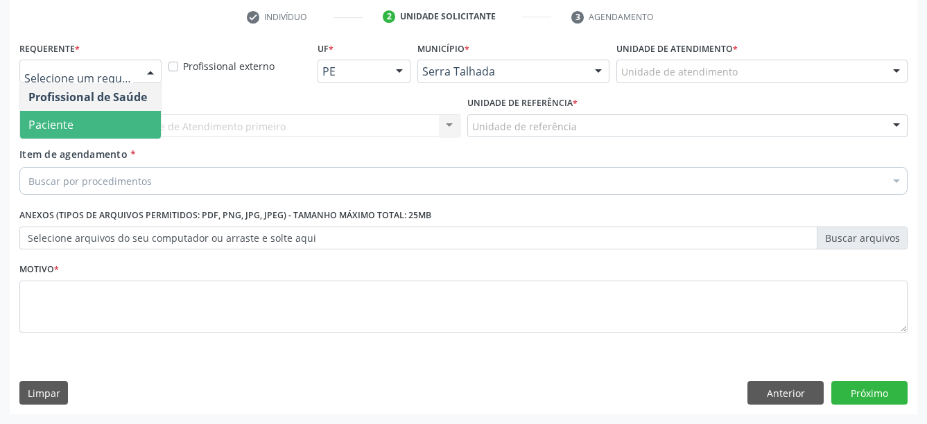
click at [86, 111] on span "Paciente" at bounding box center [90, 125] width 141 height 28
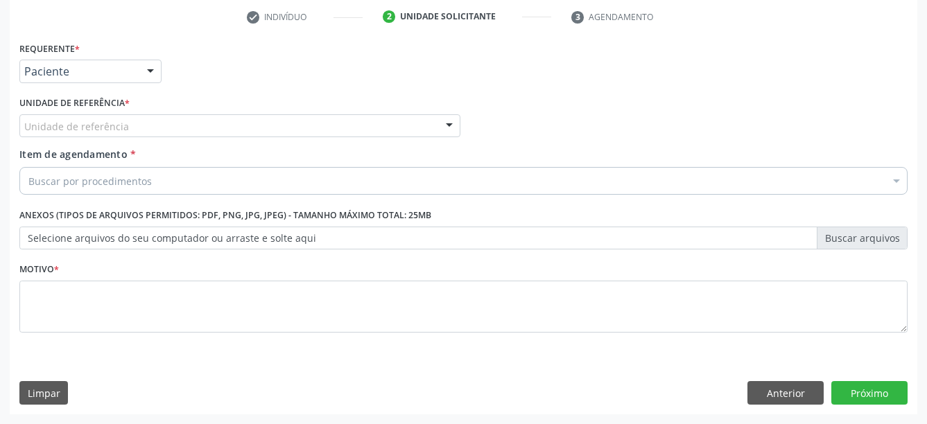
click at [85, 114] on div "Unidade de referência" at bounding box center [239, 126] width 441 height 24
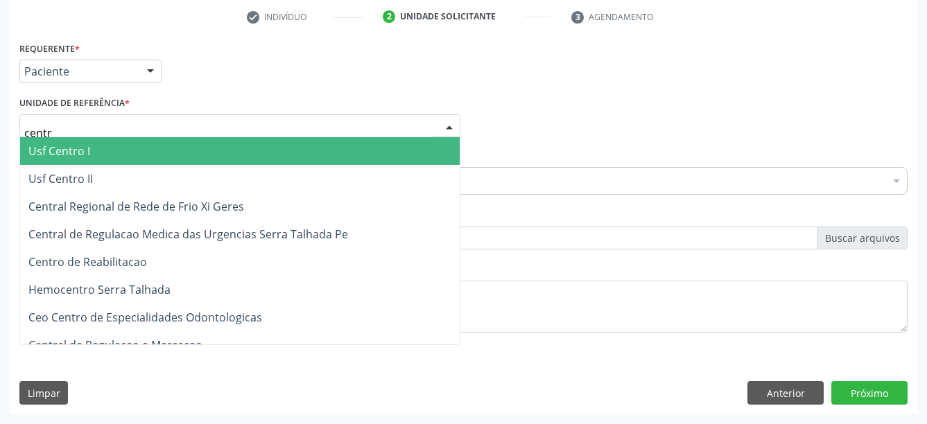
type input "centro"
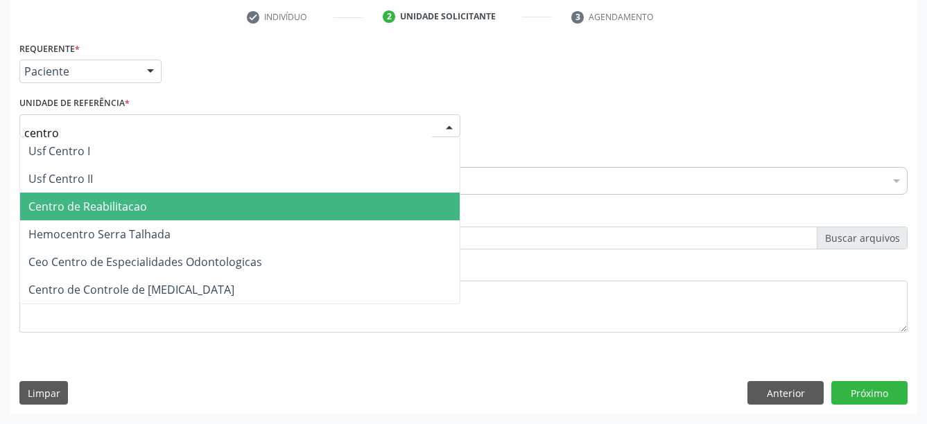
drag, startPoint x: 123, startPoint y: 197, endPoint x: 121, endPoint y: 189, distance: 8.1
click at [123, 199] on span "Centro de Reabilitacao" at bounding box center [87, 206] width 119 height 15
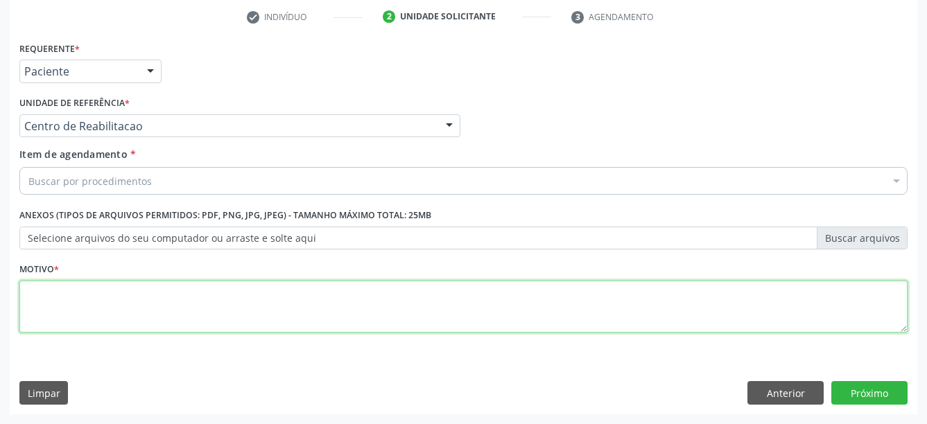
drag, startPoint x: 199, startPoint y: 298, endPoint x: 207, endPoint y: 302, distance: 8.4
click at [198, 300] on textarea at bounding box center [463, 307] width 888 height 53
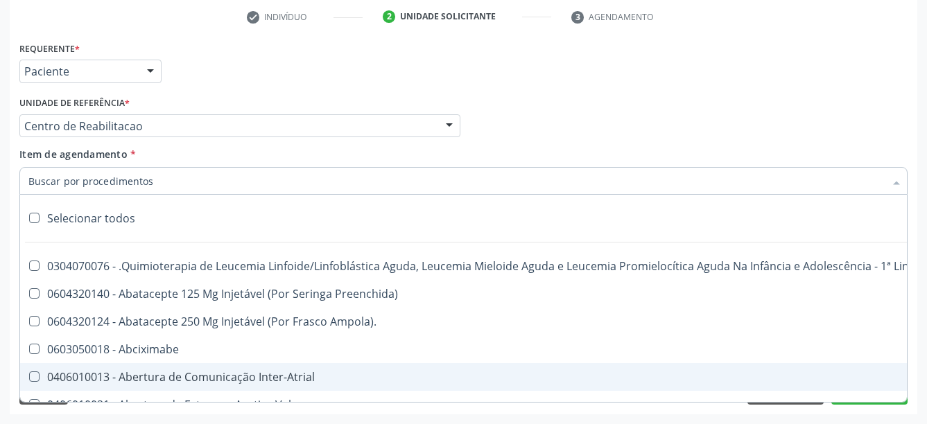
click at [89, 167] on input "Item de agendamento *" at bounding box center [456, 181] width 856 height 28
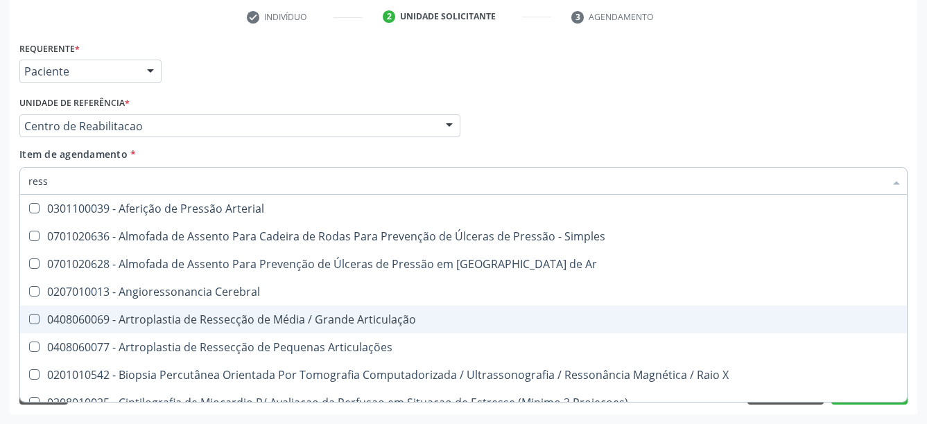
type input "resso"
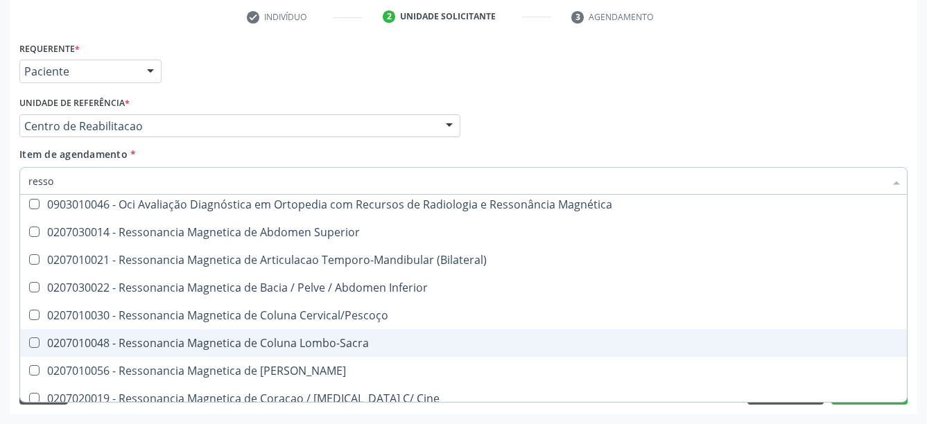
scroll to position [17, 0]
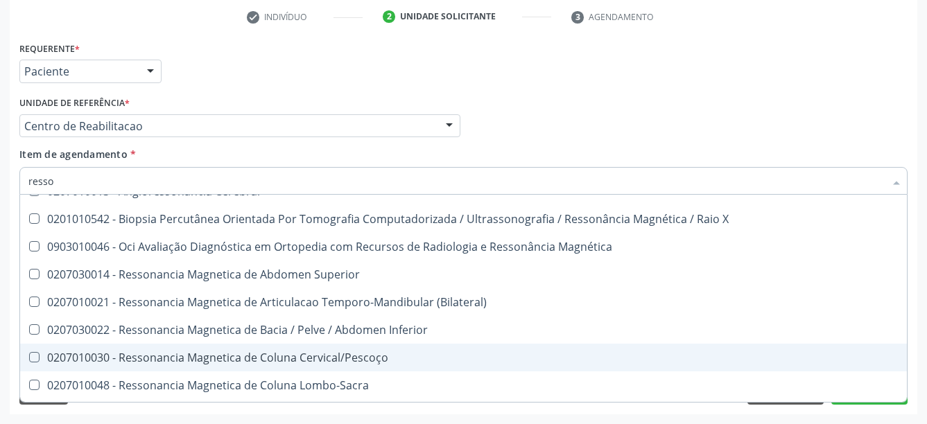
click at [381, 352] on div "0207010030 - Ressonancia Magnetica de Coluna Cervical/Pescoço" at bounding box center [463, 357] width 870 height 11
checkbox Cervical\/Pescoço "true"
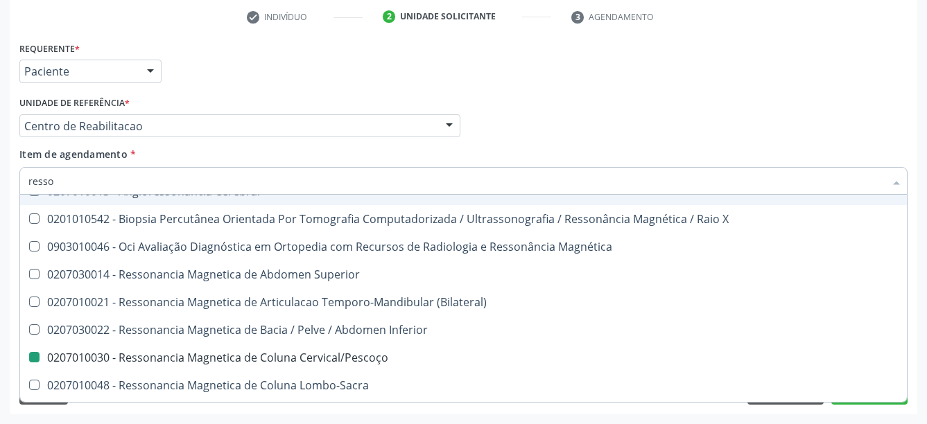
click at [590, 64] on div "Requerente * Paciente Profissional de Saúde Paciente Nenhum resultado encontrad…" at bounding box center [463, 65] width 895 height 54
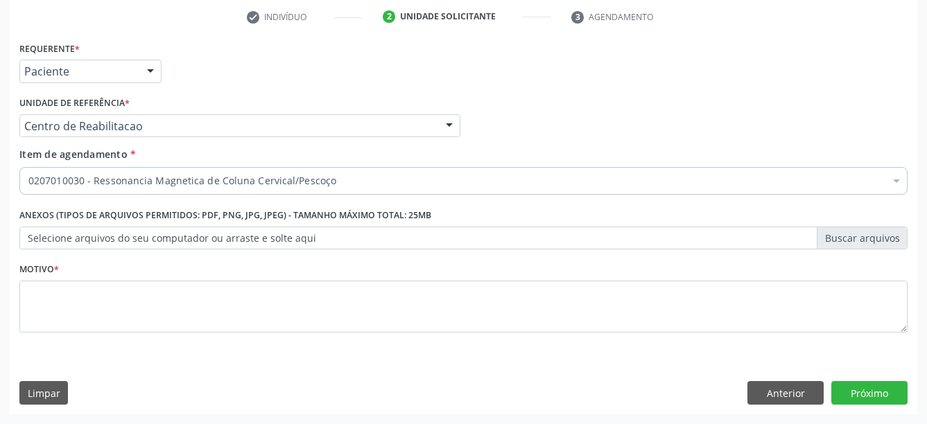
scroll to position [0, 0]
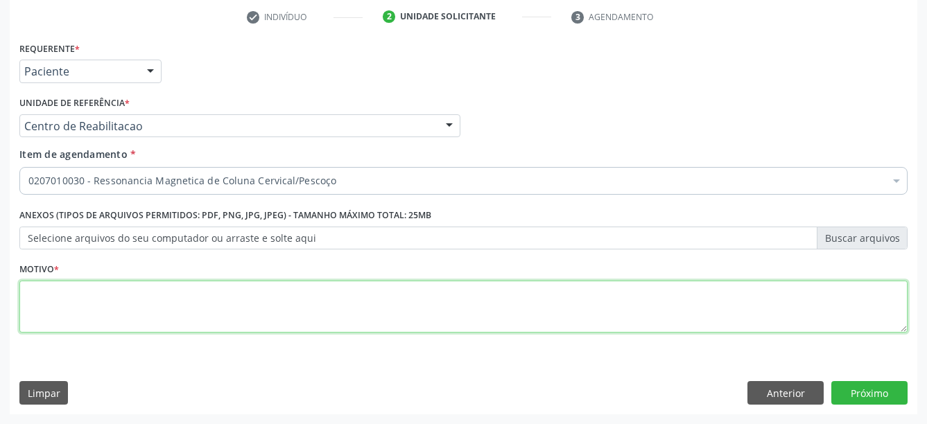
click at [132, 282] on textarea at bounding box center [463, 307] width 888 height 53
type textarea "..."
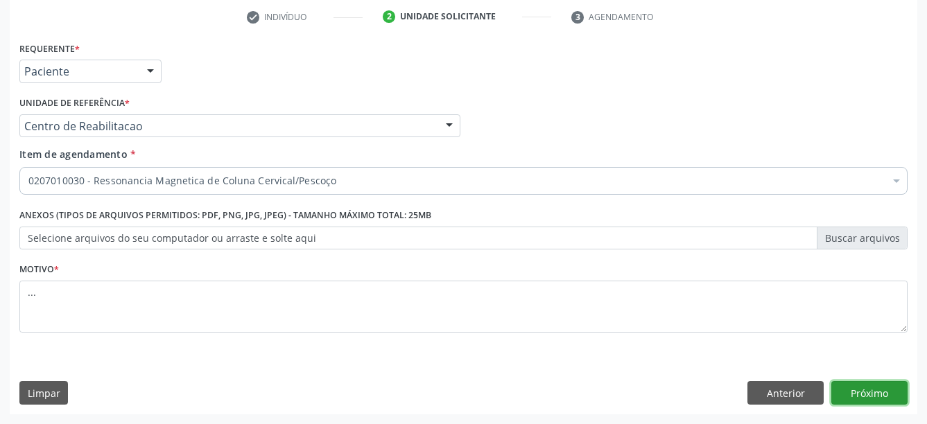
click at [879, 395] on button "Próximo" at bounding box center [869, 393] width 76 height 24
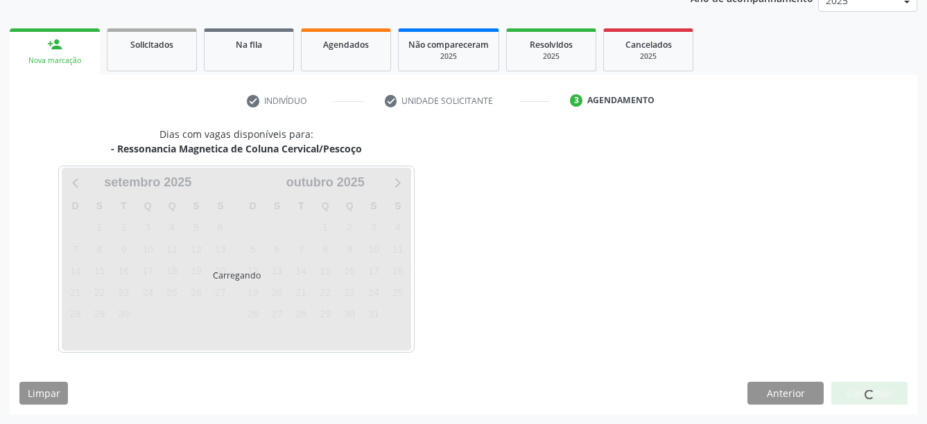
scroll to position [179, 0]
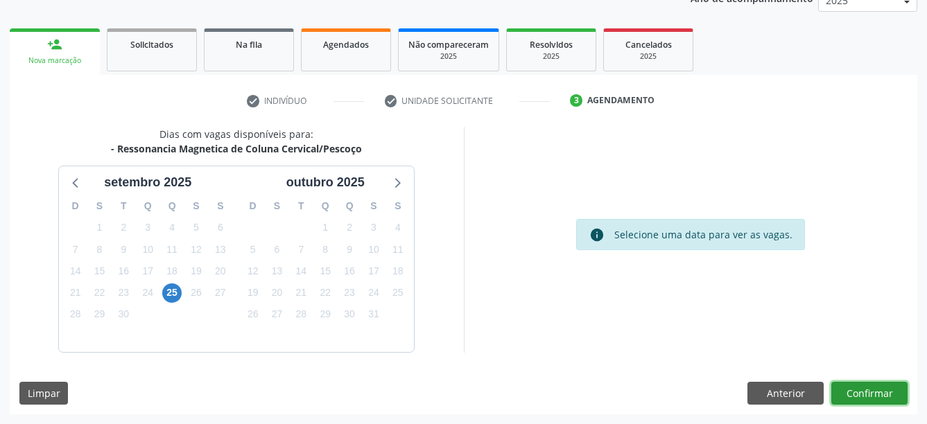
click at [902, 395] on button "Confirmar" at bounding box center [869, 394] width 76 height 24
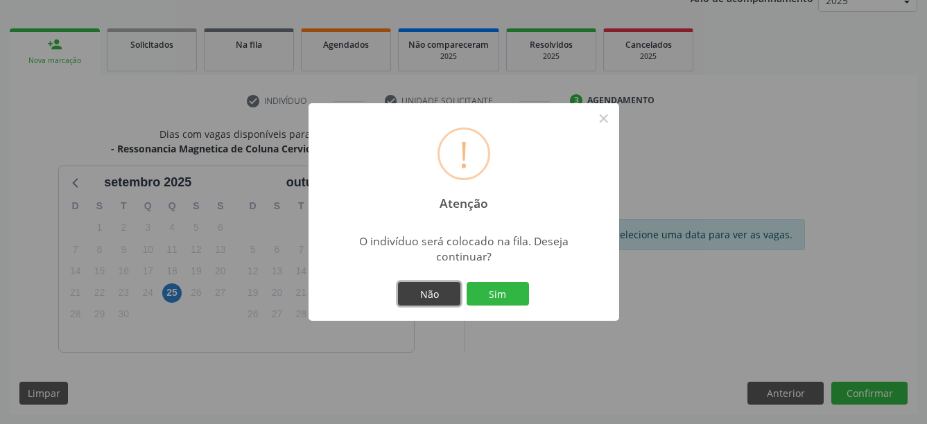
click at [433, 297] on button "Não" at bounding box center [429, 294] width 62 height 24
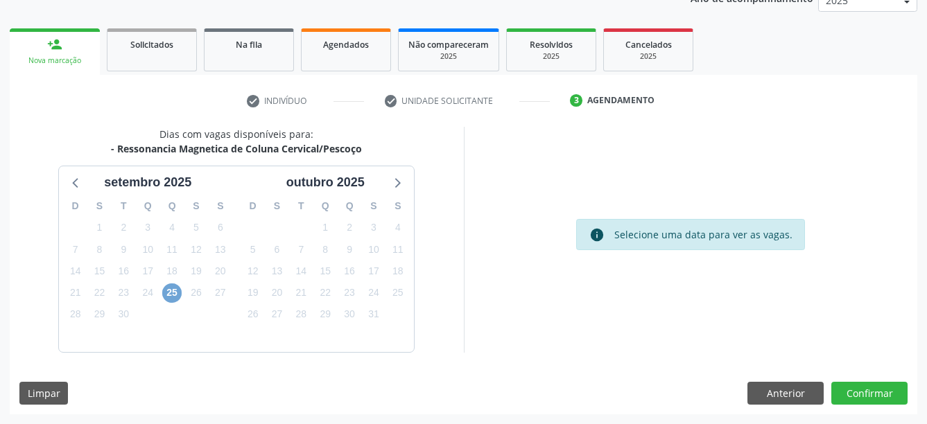
click at [168, 295] on span "25" at bounding box center [171, 293] width 19 height 19
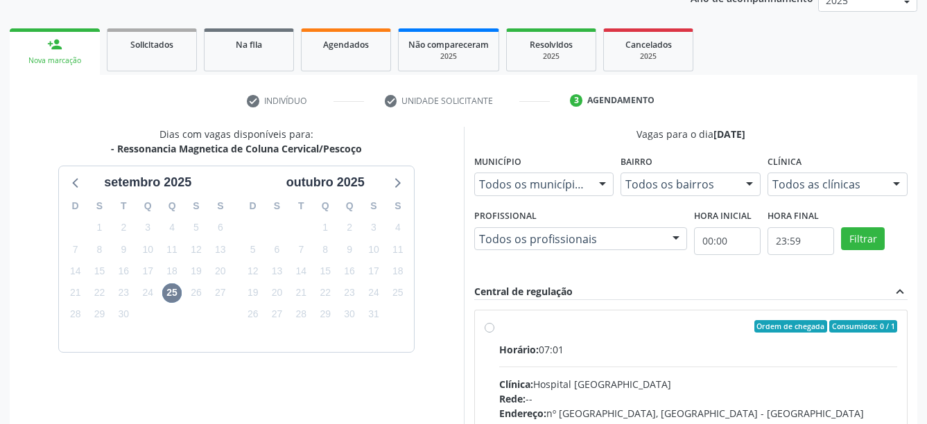
click at [499, 331] on label "Ordem de chegada Consumidos: 0 / 1 Horário: 07:01 Clínica: Hospital Santa Marta…" at bounding box center [698, 426] width 399 height 213
click at [490, 331] on input "Ordem de chegada Consumidos: 0 / 1 Horário: 07:01 Clínica: Hospital Santa Marta…" at bounding box center [490, 326] width 10 height 12
radio input "true"
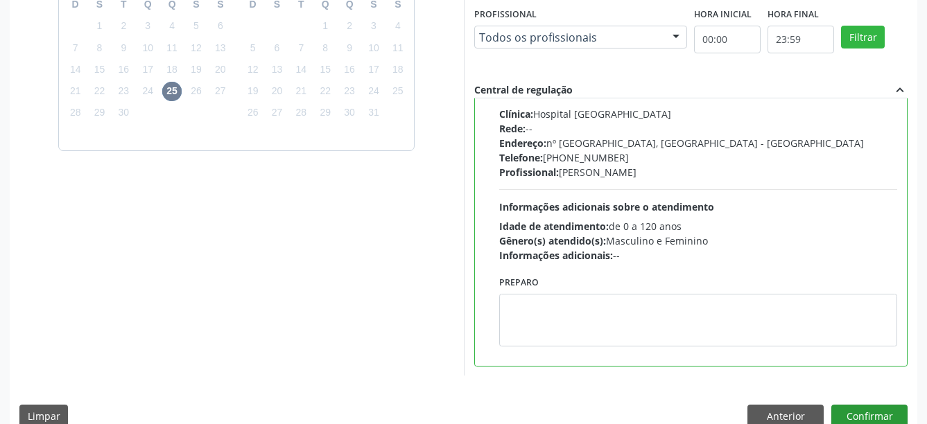
scroll to position [404, 0]
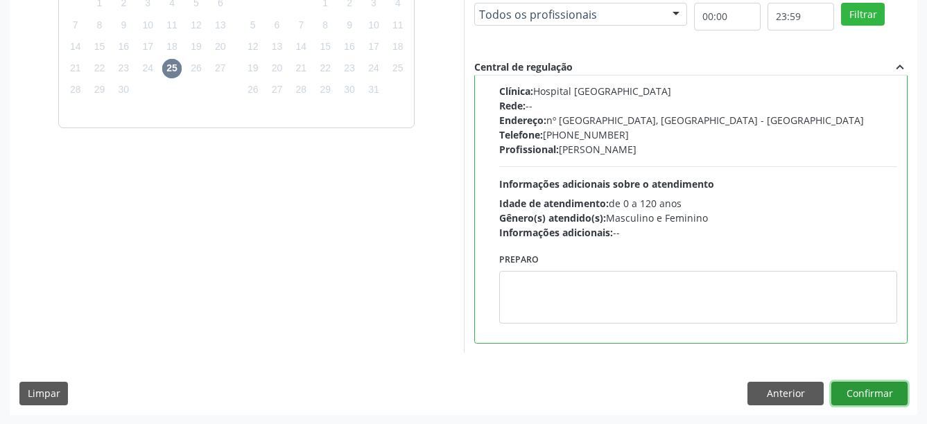
drag, startPoint x: 893, startPoint y: 390, endPoint x: 803, endPoint y: 381, distance: 90.6
click at [894, 390] on button "Confirmar" at bounding box center [869, 394] width 76 height 24
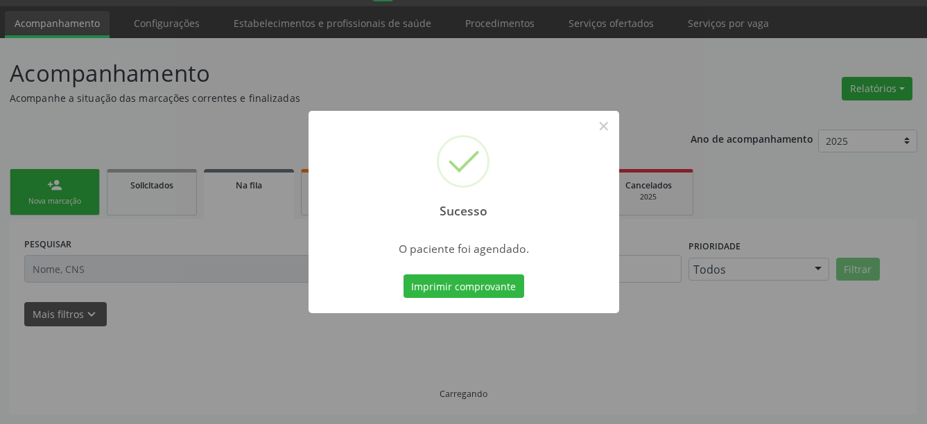
scroll to position [37, 0]
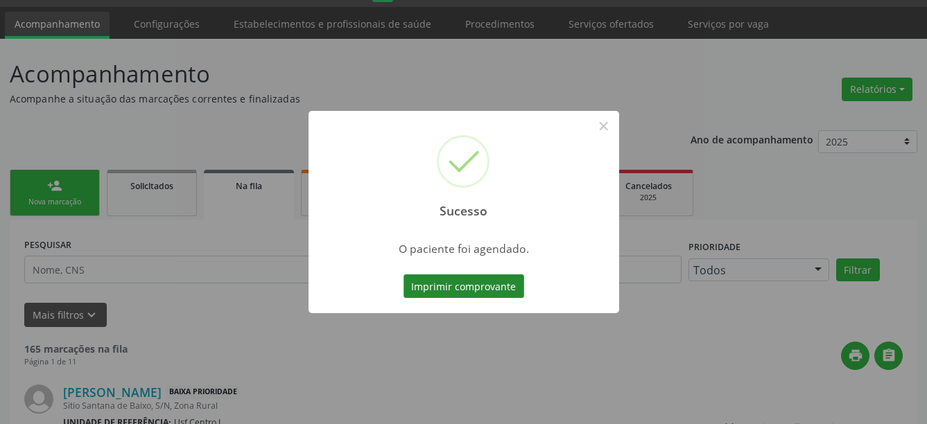
drag, startPoint x: 429, startPoint y: 289, endPoint x: 443, endPoint y: 277, distance: 18.2
click at [443, 277] on button "Imprimir comprovante" at bounding box center [464, 287] width 121 height 24
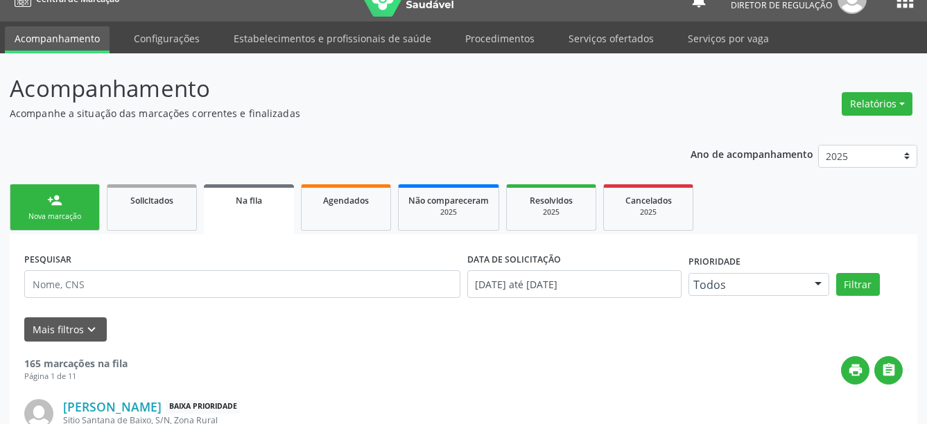
scroll to position [0, 0]
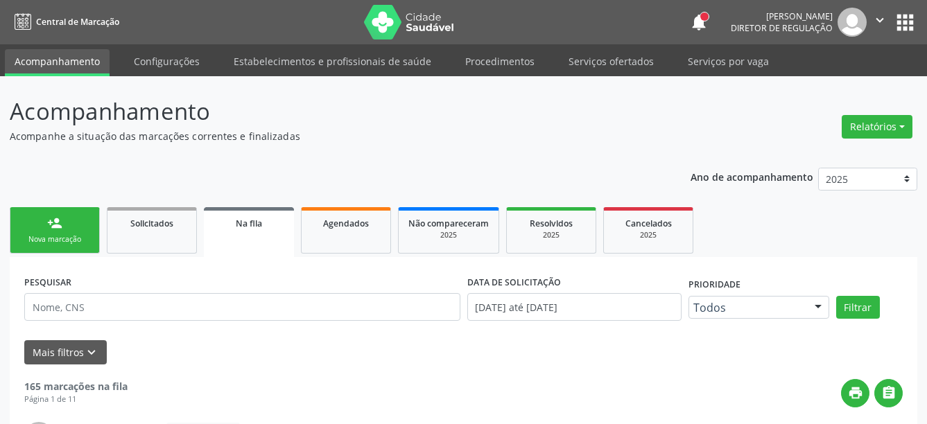
click at [896, 17] on button "apps" at bounding box center [905, 22] width 24 height 24
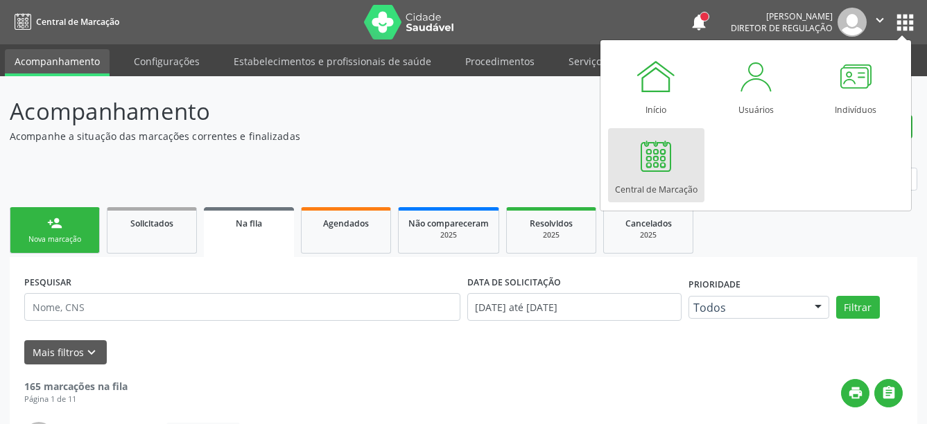
click at [638, 178] on div "Central de Marcação" at bounding box center [656, 186] width 83 height 19
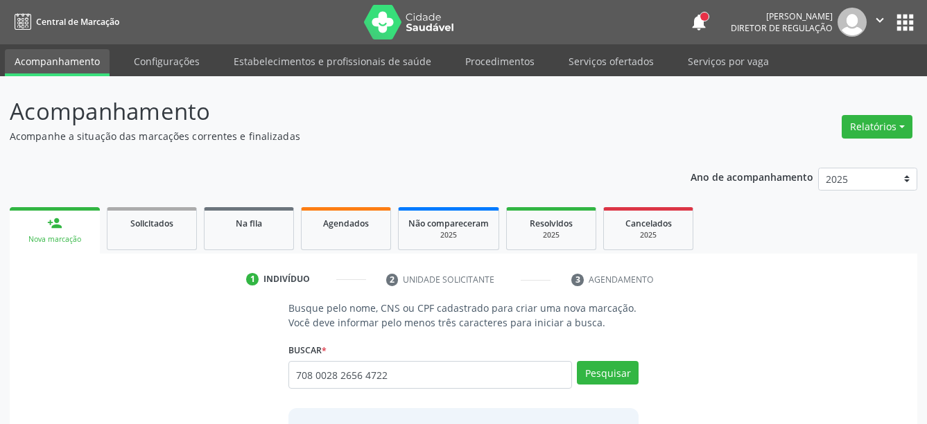
type input "708 0028 2656 4722"
click at [619, 368] on button "Pesquisar" at bounding box center [608, 373] width 62 height 24
drag, startPoint x: 615, startPoint y: 377, endPoint x: 621, endPoint y: 263, distance: 113.9
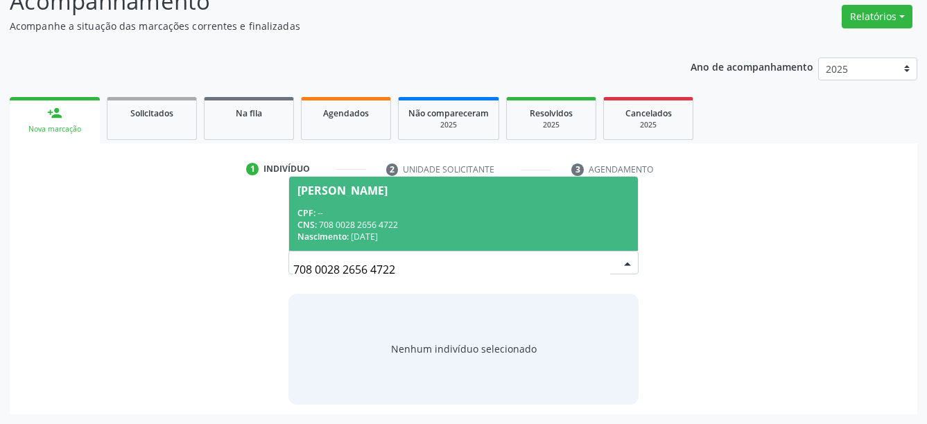
scroll to position [110, 0]
click at [467, 209] on div "CPF: --" at bounding box center [463, 214] width 333 height 12
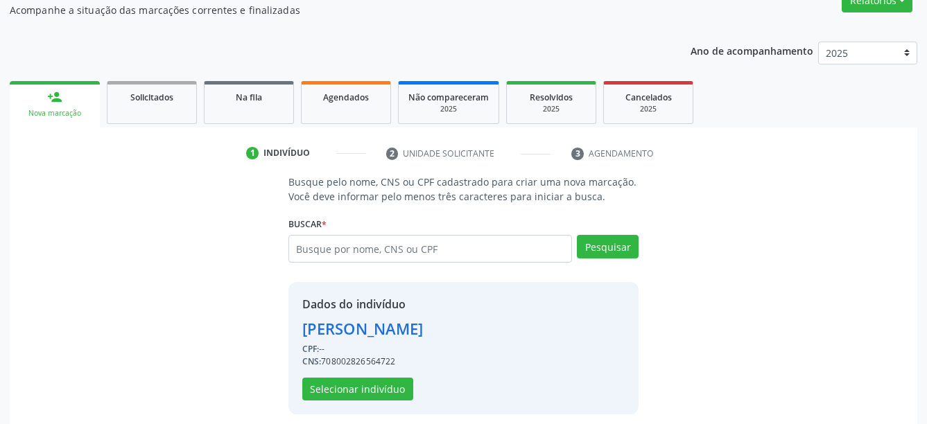
scroll to position [136, 0]
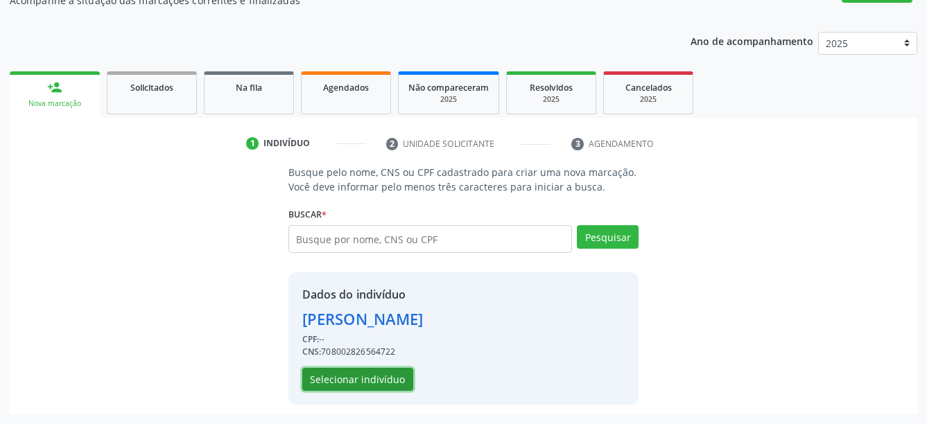
drag, startPoint x: 372, startPoint y: 386, endPoint x: 230, endPoint y: 361, distance: 145.0
click at [370, 389] on button "Selecionar indivíduo" at bounding box center [357, 380] width 111 height 24
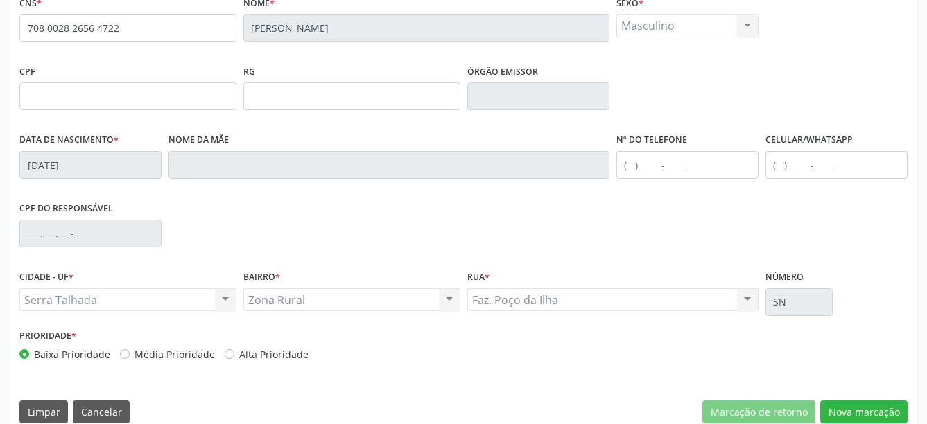
scroll to position [327, 0]
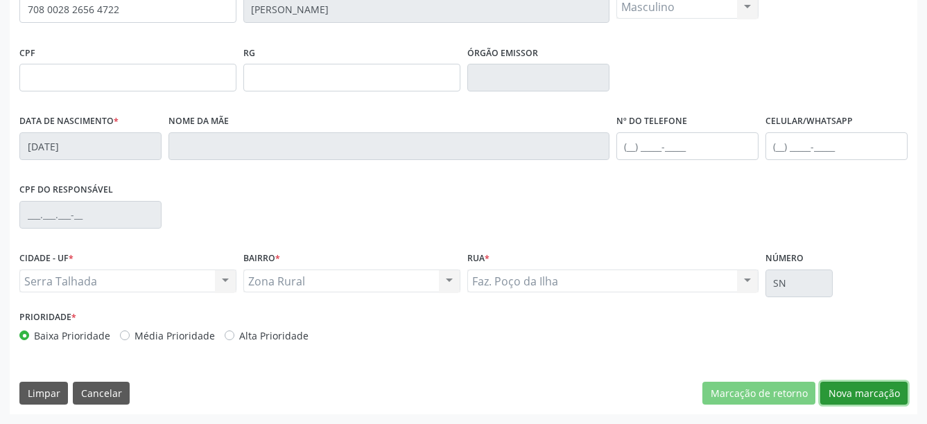
click at [877, 397] on button "Nova marcação" at bounding box center [863, 394] width 87 height 24
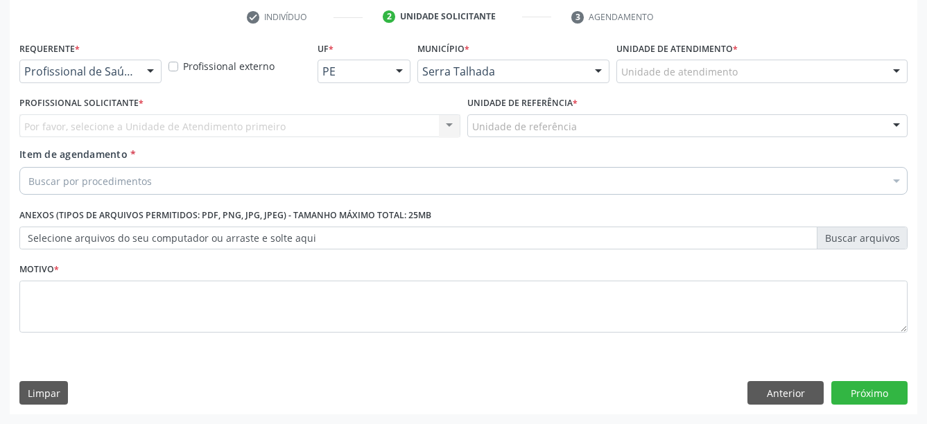
scroll to position [274, 0]
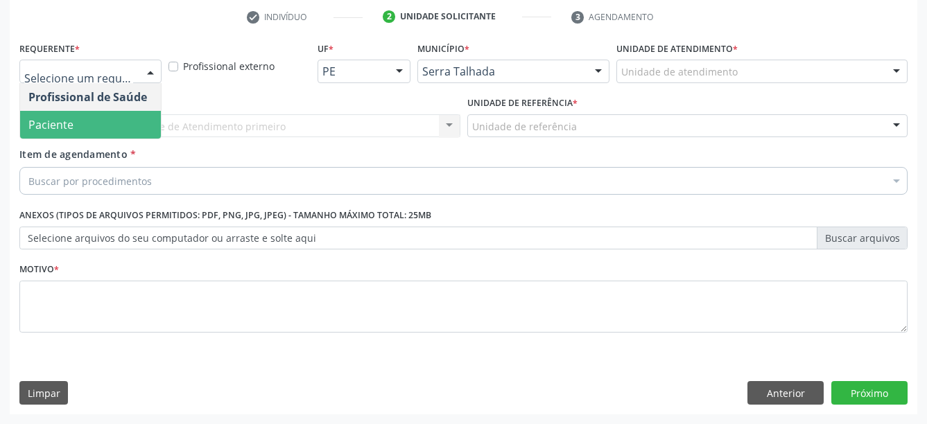
click at [75, 120] on span "Paciente" at bounding box center [90, 125] width 141 height 28
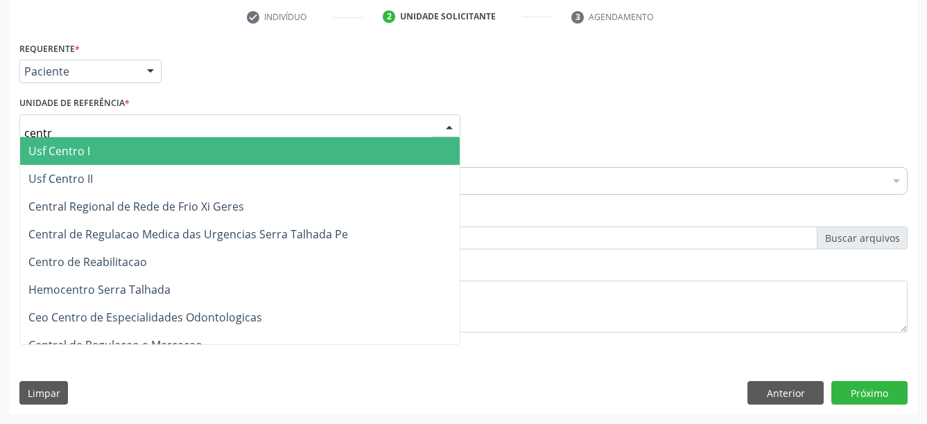
type input "centro"
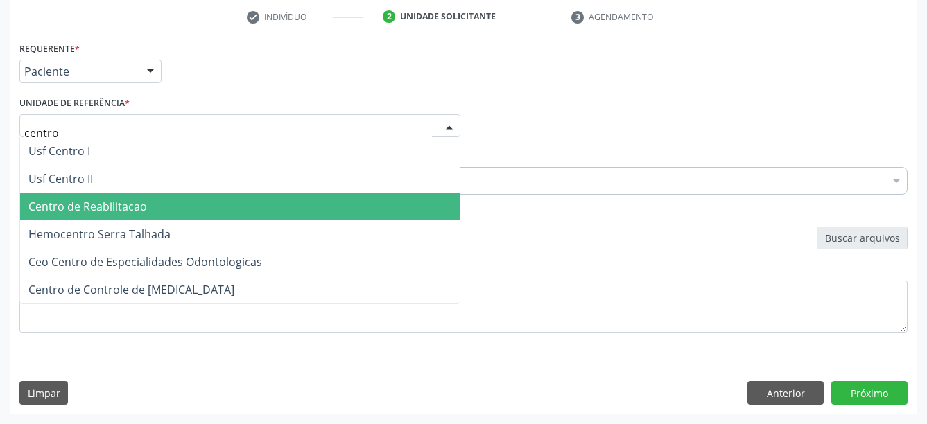
click at [169, 193] on span "Centro de Reabilitacao" at bounding box center [240, 207] width 440 height 28
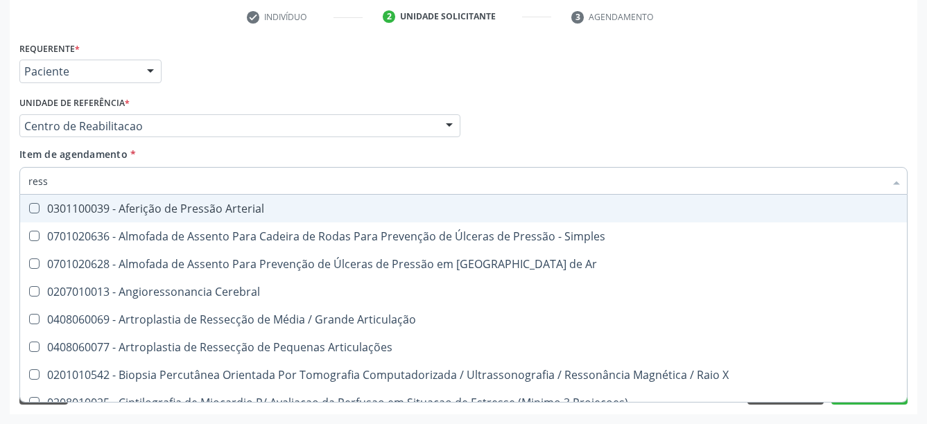
type input "resso"
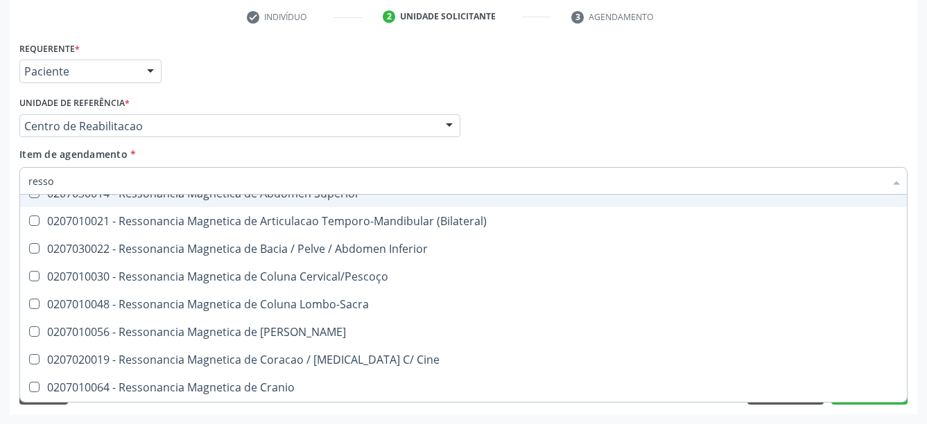
scroll to position [183, 0]
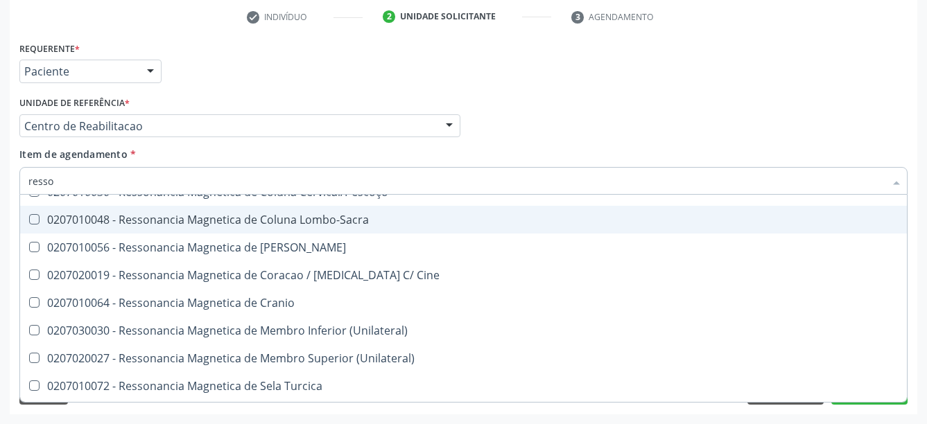
click at [325, 214] on div "0207010048 - Ressonancia Magnetica de Coluna Lombo-Sacra" at bounding box center [463, 219] width 870 height 11
checkbox Lombo-Sacra "true"
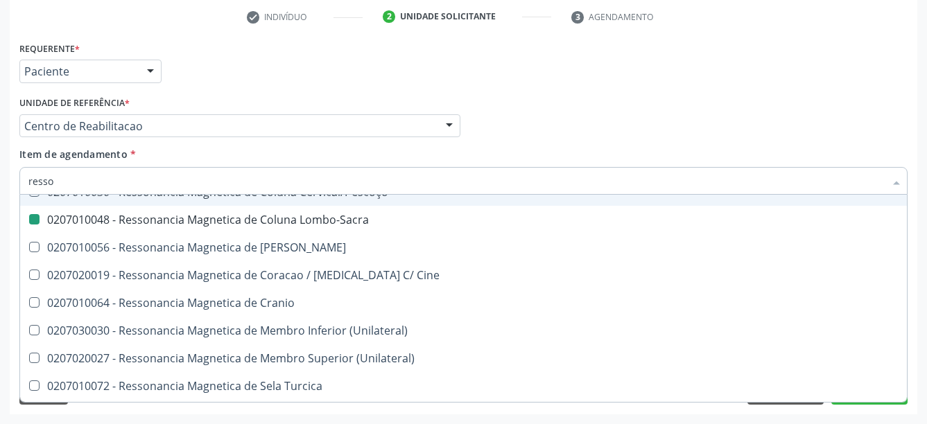
click at [582, 126] on div "Profissional Solicitante Por favor, selecione a Unidade de Atendimento primeiro…" at bounding box center [463, 120] width 895 height 54
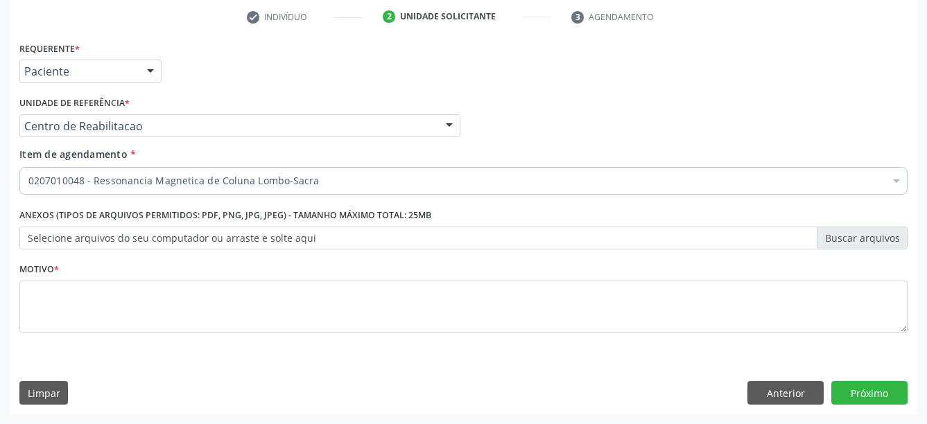
scroll to position [0, 0]
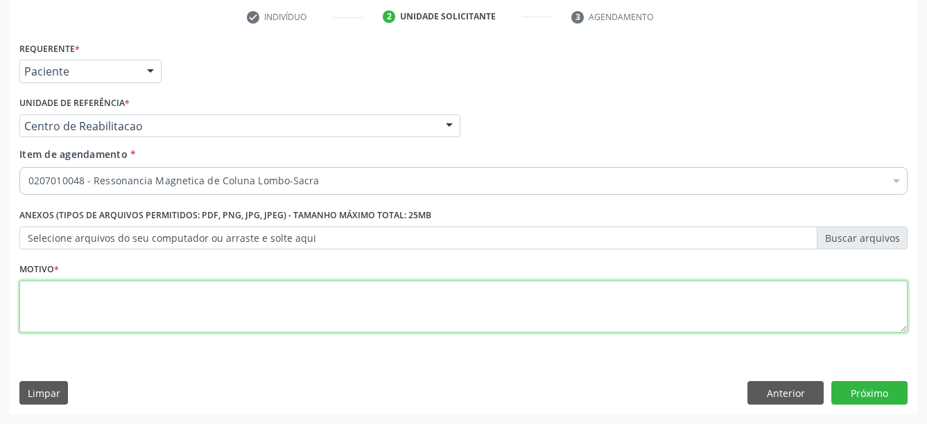
click at [148, 316] on textarea at bounding box center [463, 307] width 888 height 53
type textarea "..."
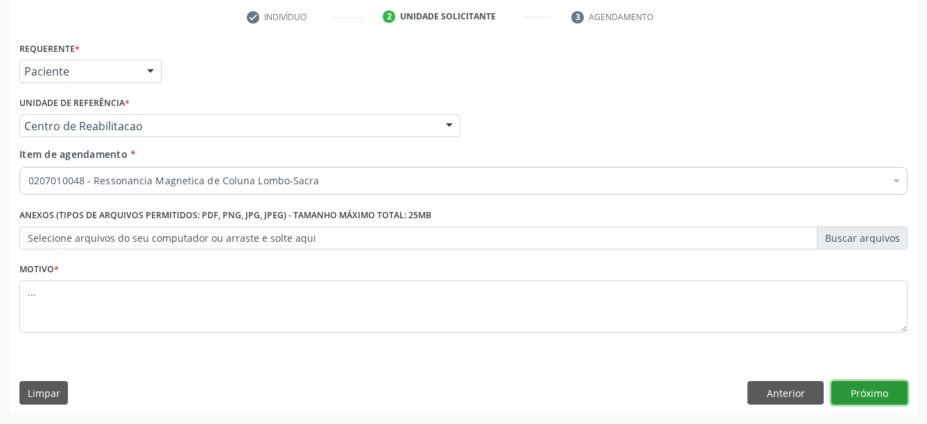
click at [868, 390] on button "Próximo" at bounding box center [869, 393] width 76 height 24
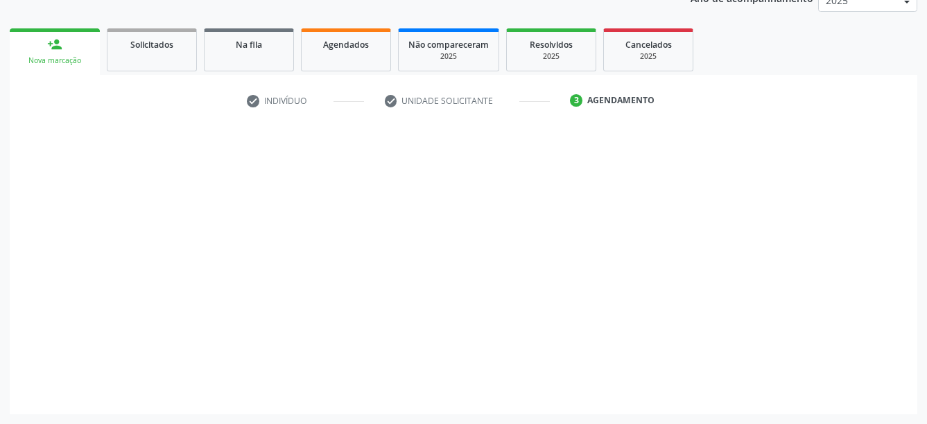
scroll to position [179, 0]
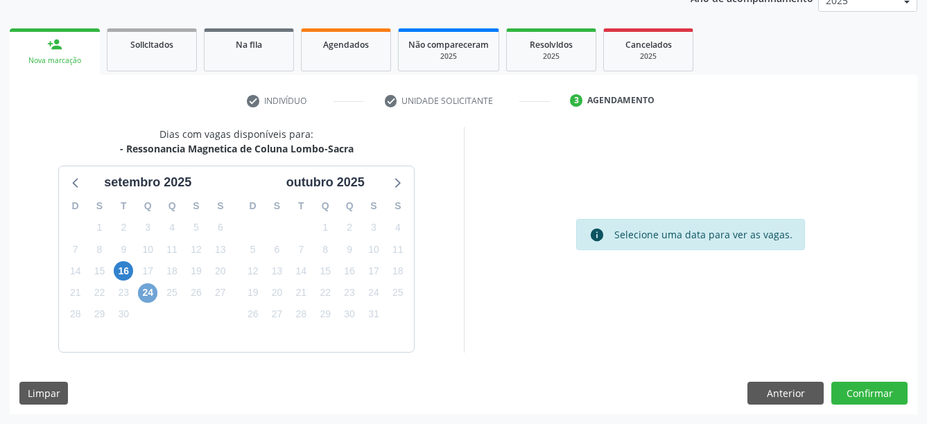
click at [153, 293] on span "24" at bounding box center [147, 293] width 19 height 19
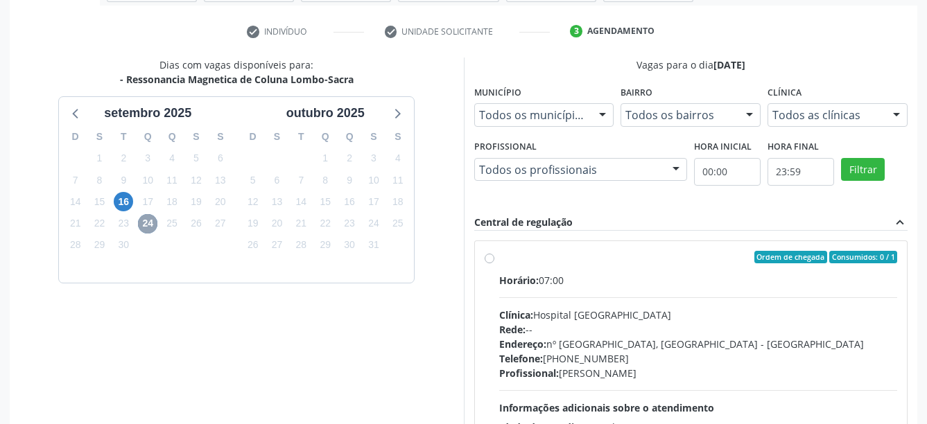
scroll to position [250, 0]
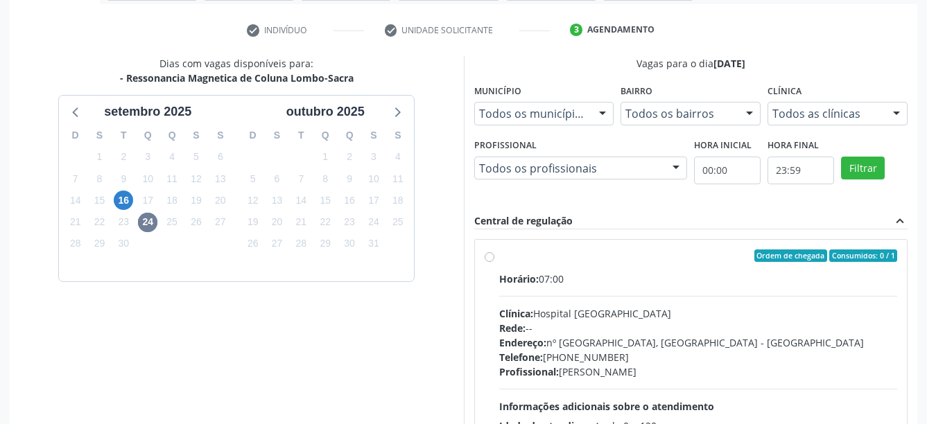
click at [495, 261] on div "Ordem de chegada Consumidos: 0 / 1 Horário: 07:00 Clínica: Hospital [GEOGRAPHIC…" at bounding box center [691, 356] width 413 height 213
radio input "true"
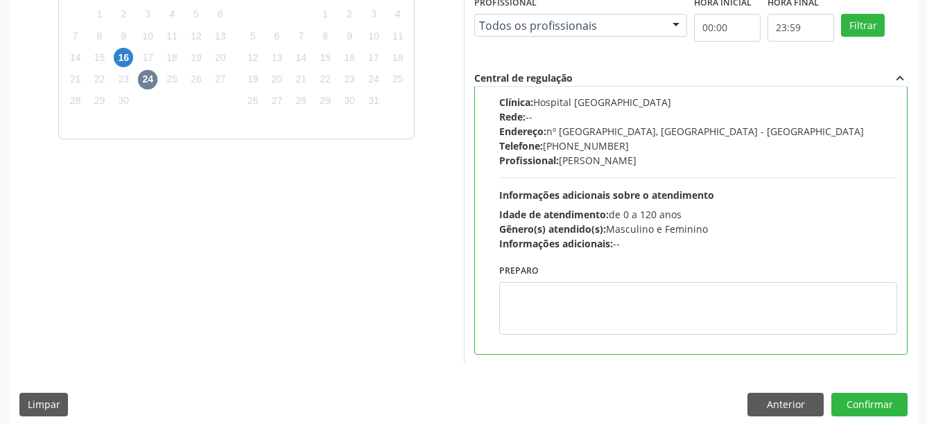
scroll to position [404, 0]
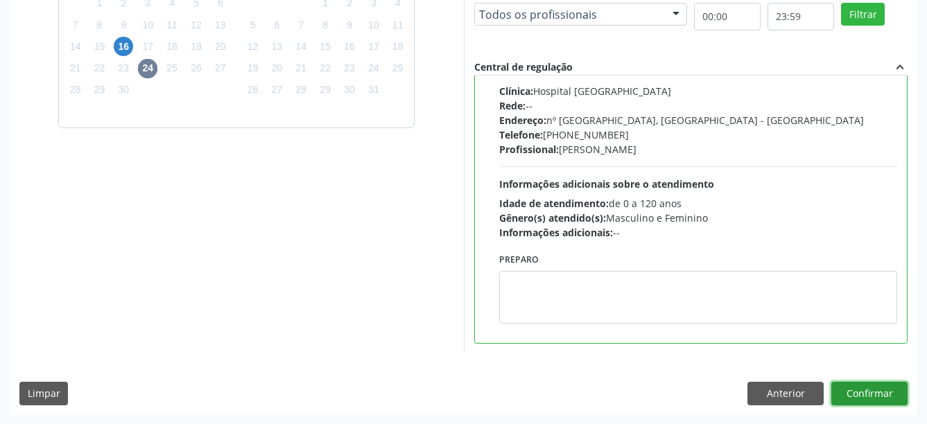
click at [876, 401] on button "Confirmar" at bounding box center [869, 394] width 76 height 24
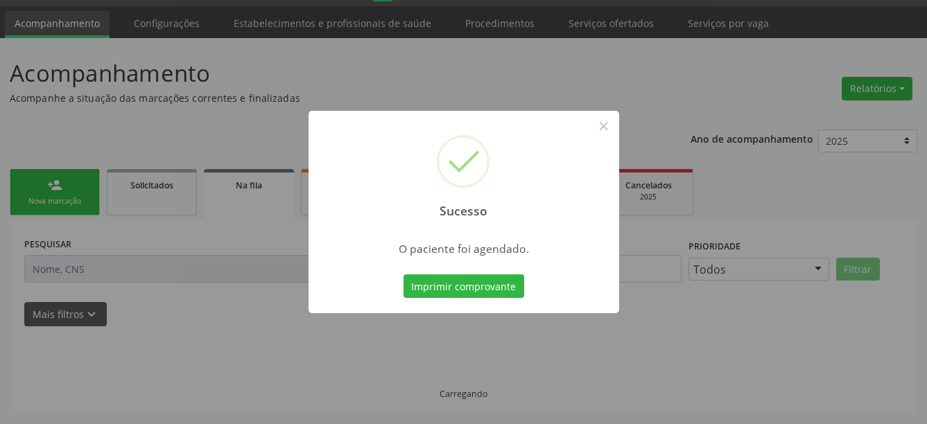
scroll to position [37, 0]
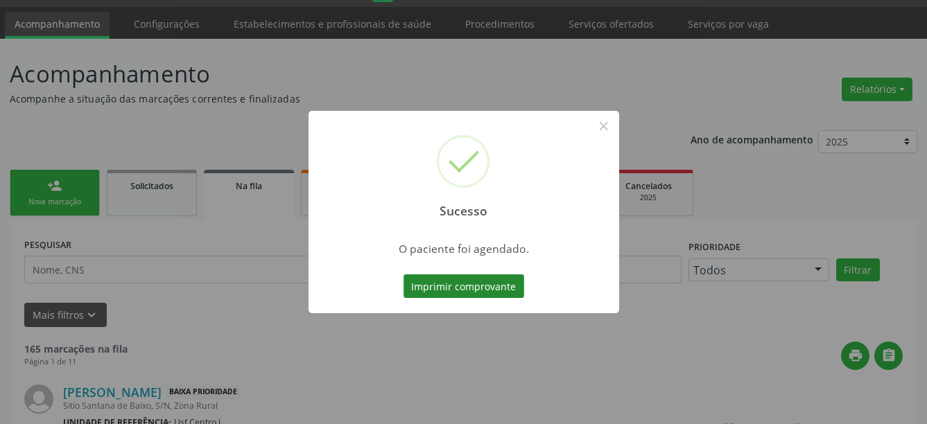
click at [473, 288] on button "Imprimir comprovante" at bounding box center [464, 287] width 121 height 24
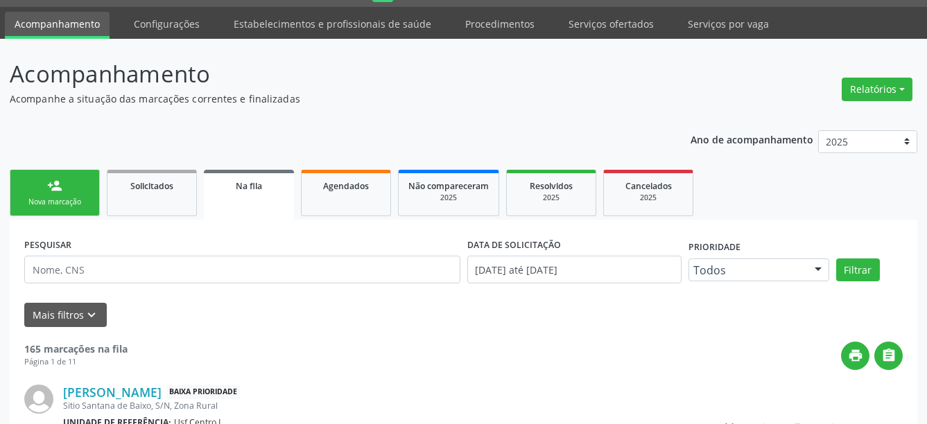
scroll to position [37, 0]
